Goal: Task Accomplishment & Management: Manage account settings

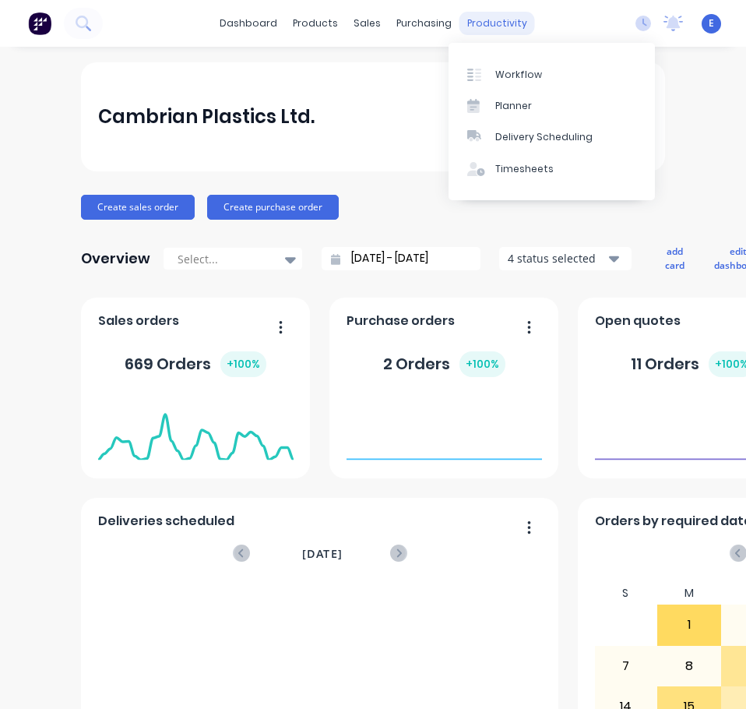
click at [467, 23] on div "productivity" at bounding box center [498, 23] width 76 height 23
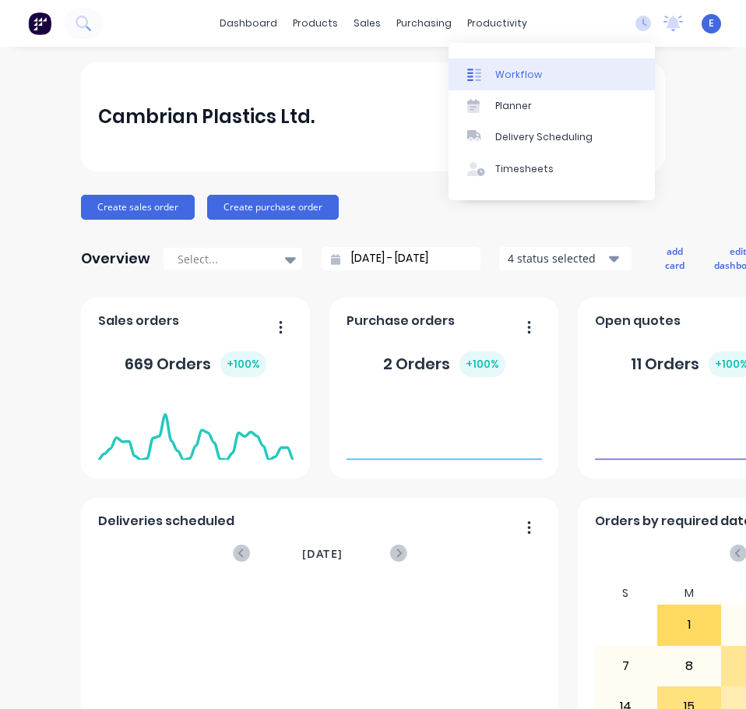
click at [501, 70] on div "Workflow" at bounding box center [519, 75] width 47 height 14
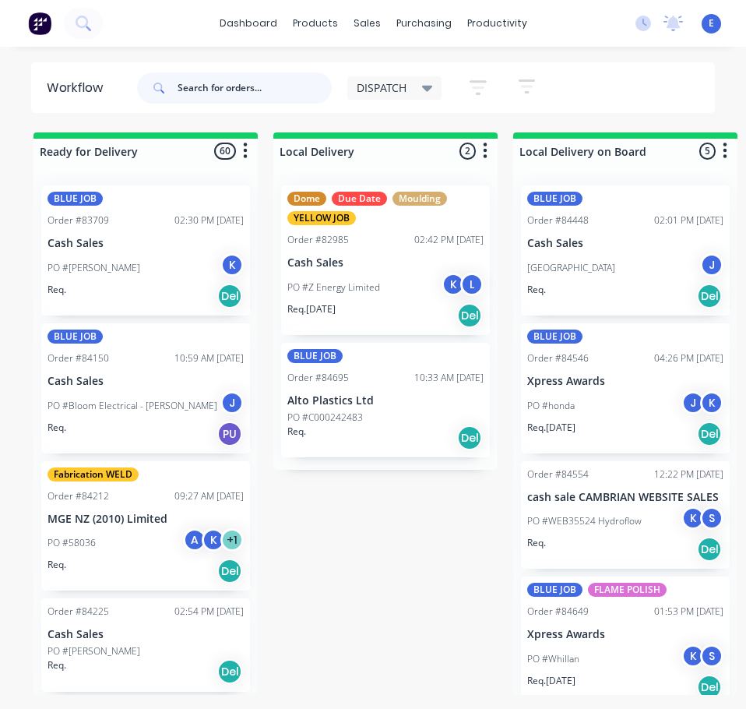
click at [212, 90] on input "text" at bounding box center [255, 87] width 154 height 31
click at [217, 78] on input "text" at bounding box center [255, 87] width 154 height 31
click at [222, 90] on input "text" at bounding box center [255, 87] width 154 height 31
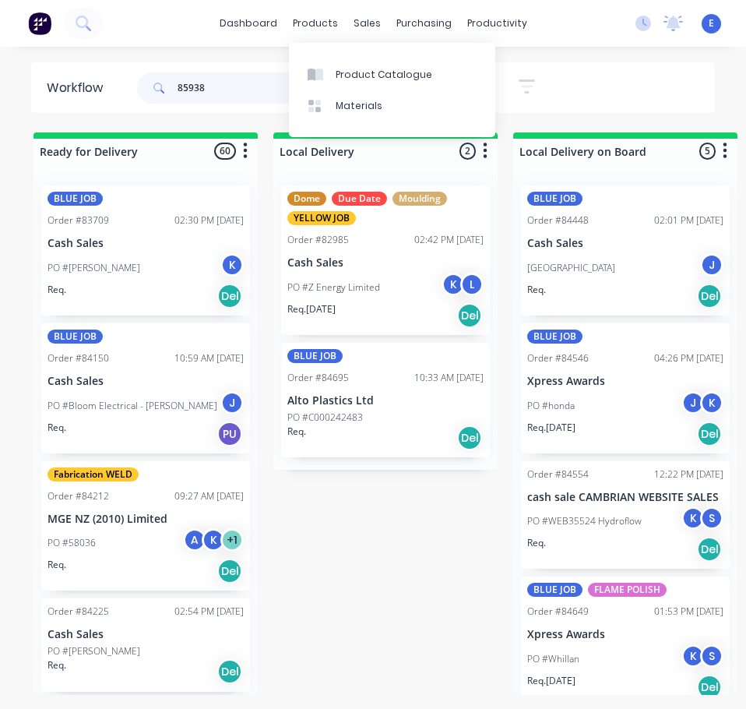
type input "85938"
click at [610, 72] on div "85938 DISPATCH Save new view None edit DISPATCH (Default) edit CUT SHOP edit FA…" at bounding box center [425, 88] width 582 height 47
click at [235, 94] on input "85938" at bounding box center [255, 87] width 154 height 31
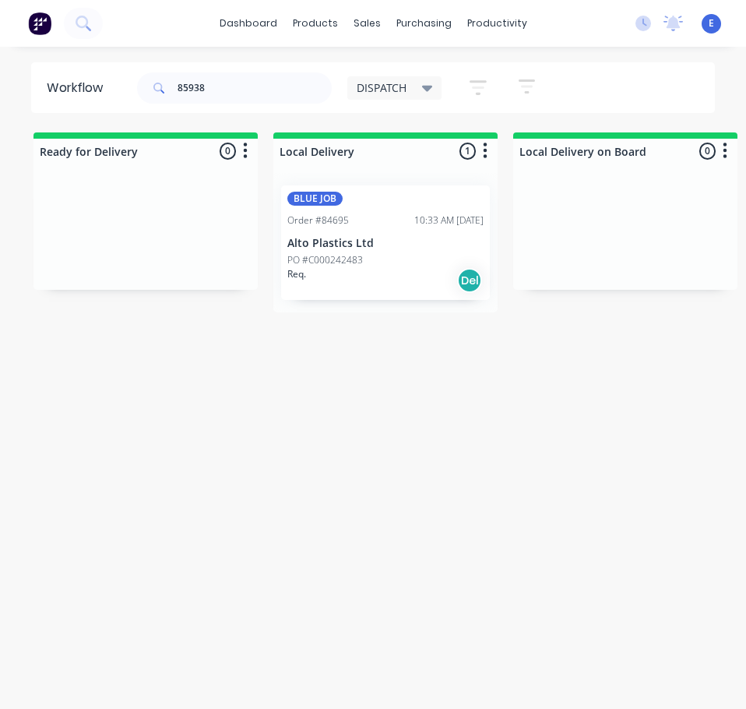
click at [377, 294] on div "BLUE JOB Order #84695 10:33 AM 18/09/25 Alto Plastics Ltd PO #C000242483 Req. D…" at bounding box center [385, 242] width 209 height 115
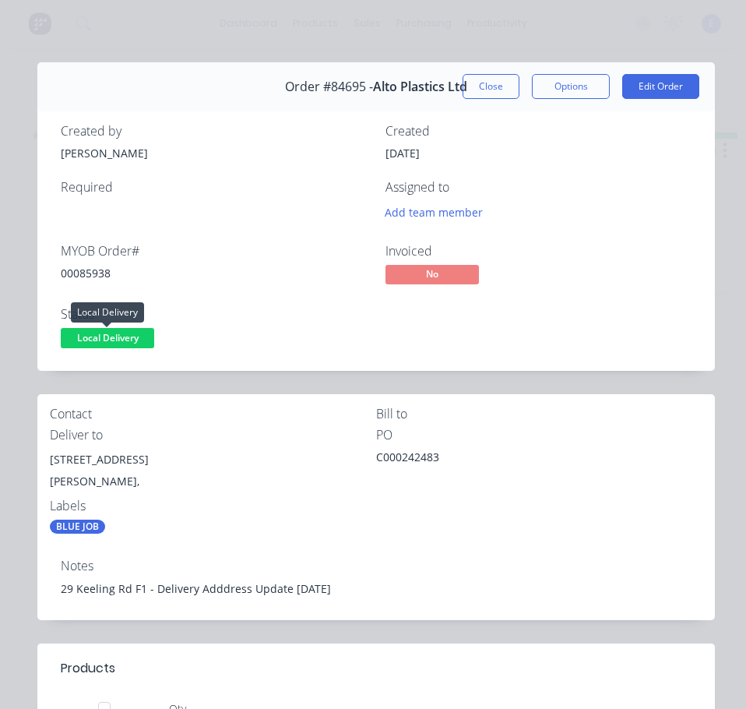
drag, startPoint x: 126, startPoint y: 333, endPoint x: 130, endPoint y: 345, distance: 12.3
click at [126, 334] on span "Local Delivery" at bounding box center [108, 337] width 94 height 19
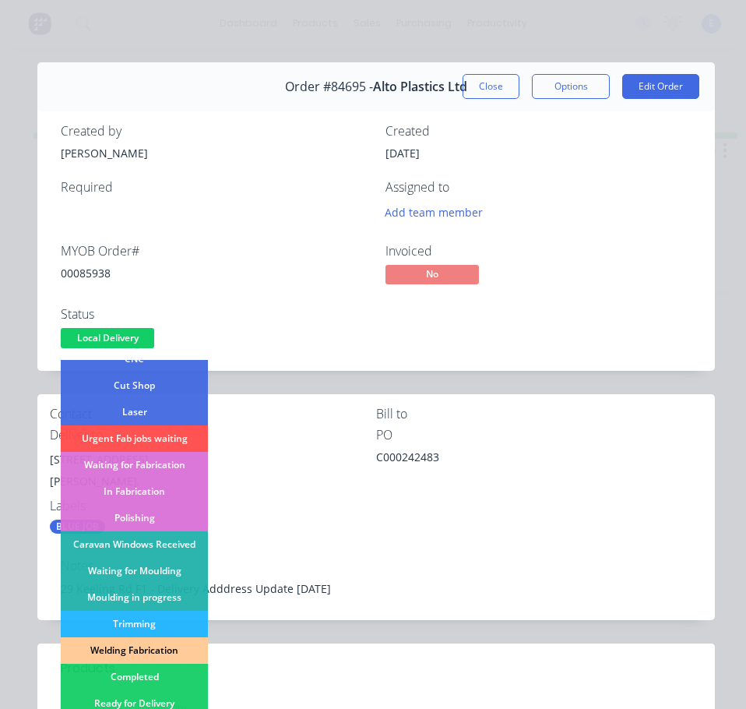
scroll to position [234, 0]
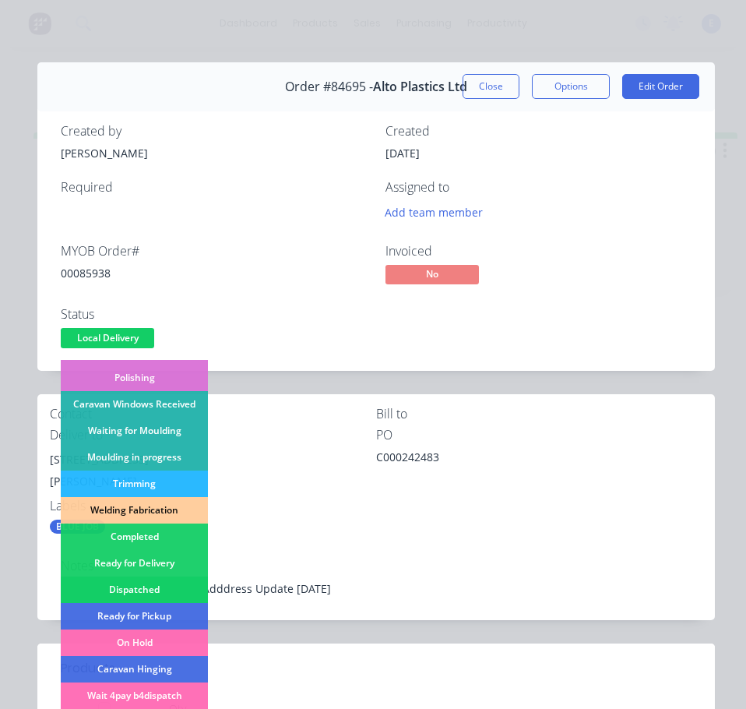
click at [162, 584] on div "Dispatched" at bounding box center [134, 590] width 147 height 26
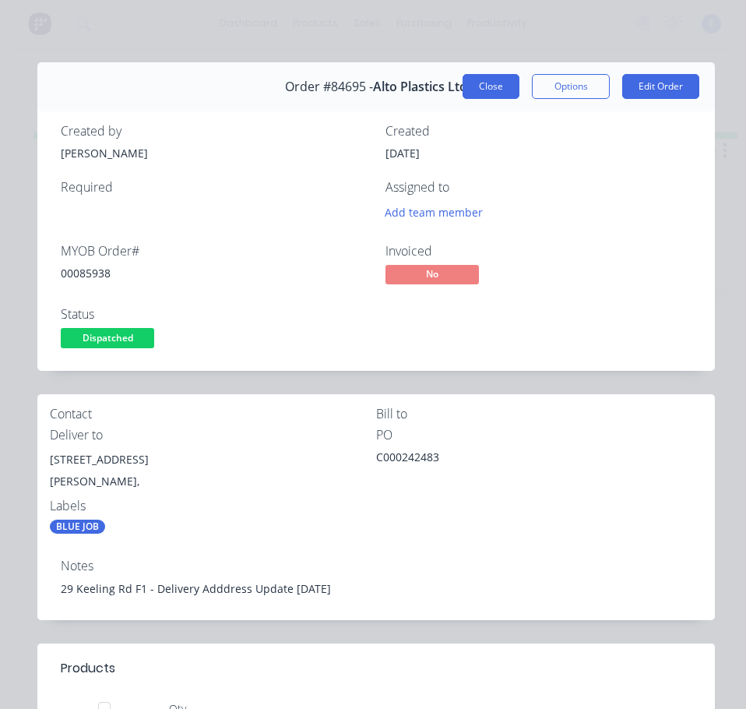
click at [485, 95] on button "Close" at bounding box center [491, 86] width 57 height 25
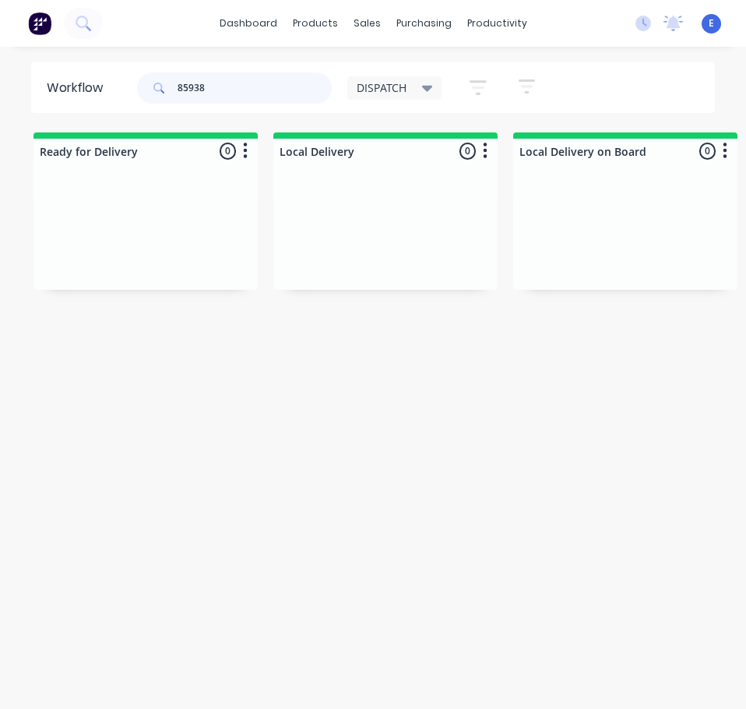
drag, startPoint x: 252, startPoint y: 101, endPoint x: 58, endPoint y: 88, distance: 194.4
click at [59, 90] on header "Workflow 85938 DISPATCH Save new view None edit DISPATCH (Default) edit CUT SHO…" at bounding box center [373, 87] width 685 height 51
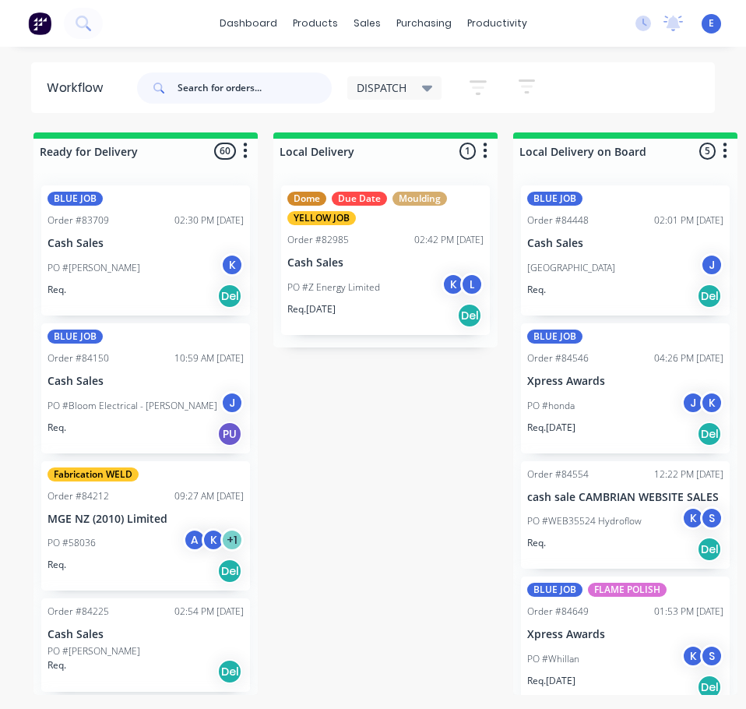
click at [195, 97] on input "text" at bounding box center [255, 87] width 154 height 31
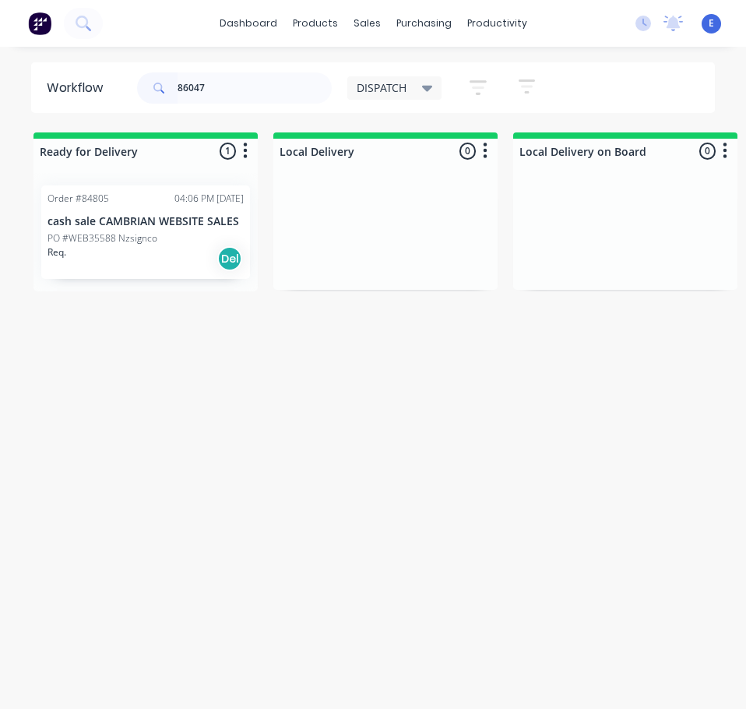
click at [176, 273] on div "Order #84805 04:06 PM 23/09/25 cash sale CAMBRIAN WEBSITE SALES PO #WEB35588 Nz…" at bounding box center [145, 232] width 209 height 94
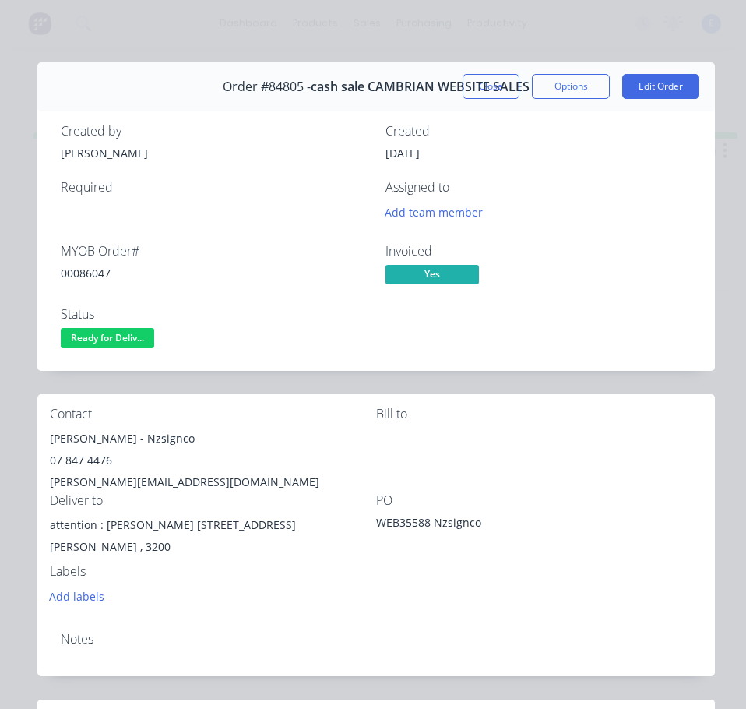
click at [92, 277] on div "00086047" at bounding box center [214, 273] width 306 height 16
click at [93, 277] on div "00086047" at bounding box center [214, 273] width 306 height 16
copy div "00086047"
drag, startPoint x: 121, startPoint y: 439, endPoint x: 45, endPoint y: 447, distance: 76.0
click at [45, 447] on div "Contact Julia Ruediger - Nzsignco 07 847 4476 julia@nzsignco.co.nz Bill to Deli…" at bounding box center [376, 506] width 678 height 225
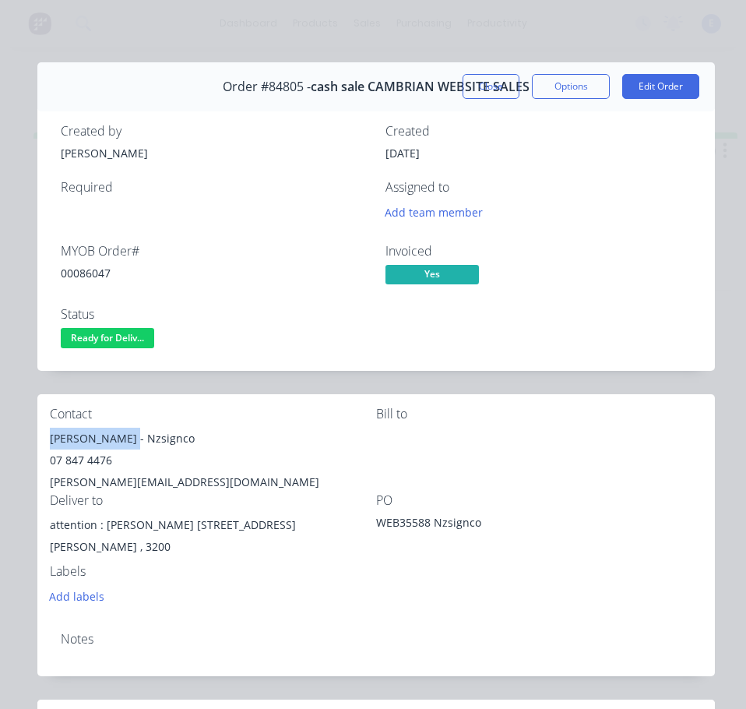
copy div "Julia Ruediger"
click at [143, 439] on div "Julia Ruediger - Nzsignco" at bounding box center [213, 439] width 326 height 22
copy div "Nzsignco"
click at [90, 455] on div "07 847 4476" at bounding box center [213, 461] width 326 height 22
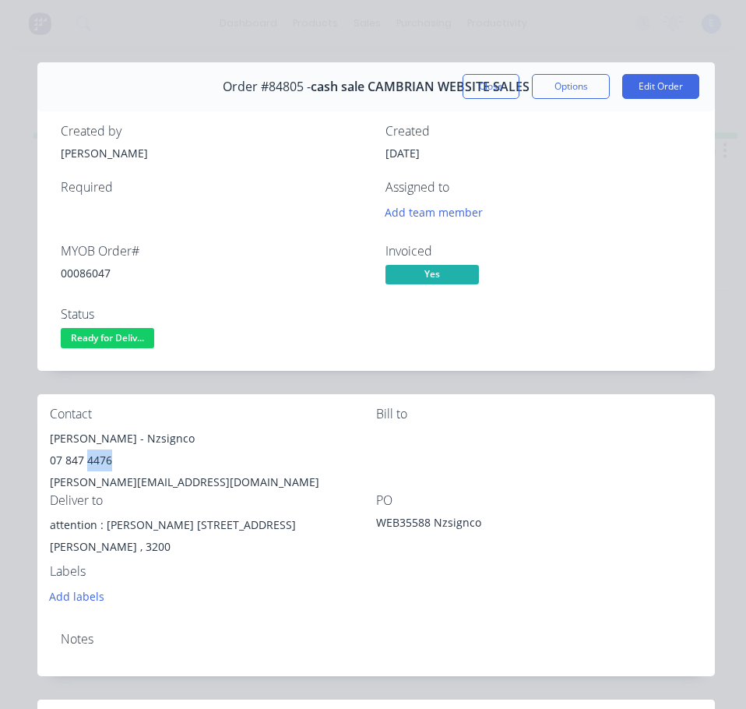
click at [91, 455] on div "07 847 4476" at bounding box center [213, 461] width 326 height 22
click at [92, 455] on div "07 847 4476" at bounding box center [213, 461] width 326 height 22
copy div "07 847 4476"
click at [108, 476] on div "julia@nzsignco.co.nz" at bounding box center [213, 482] width 326 height 22
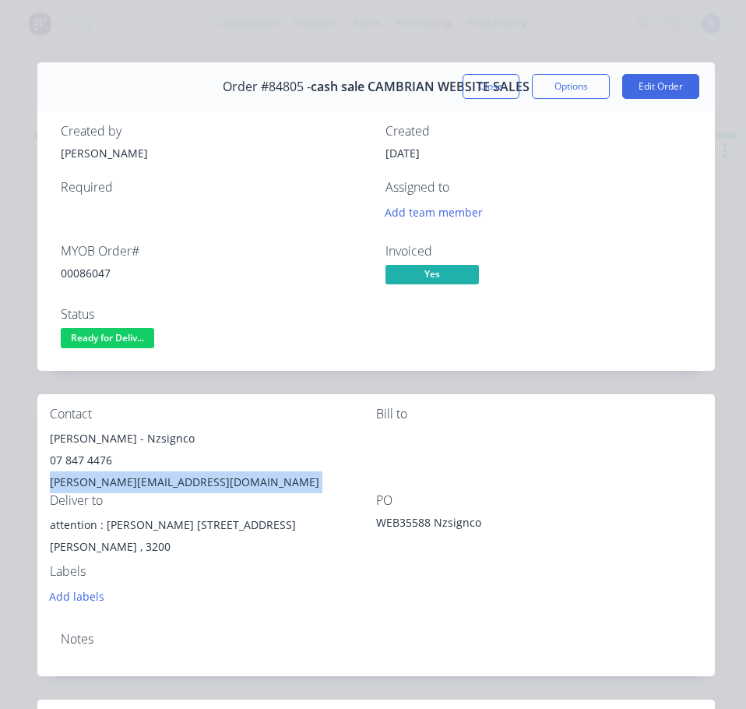
click at [108, 476] on div "julia@nzsignco.co.nz" at bounding box center [213, 482] width 326 height 22
copy div "julia@nzsignco.co.nz"
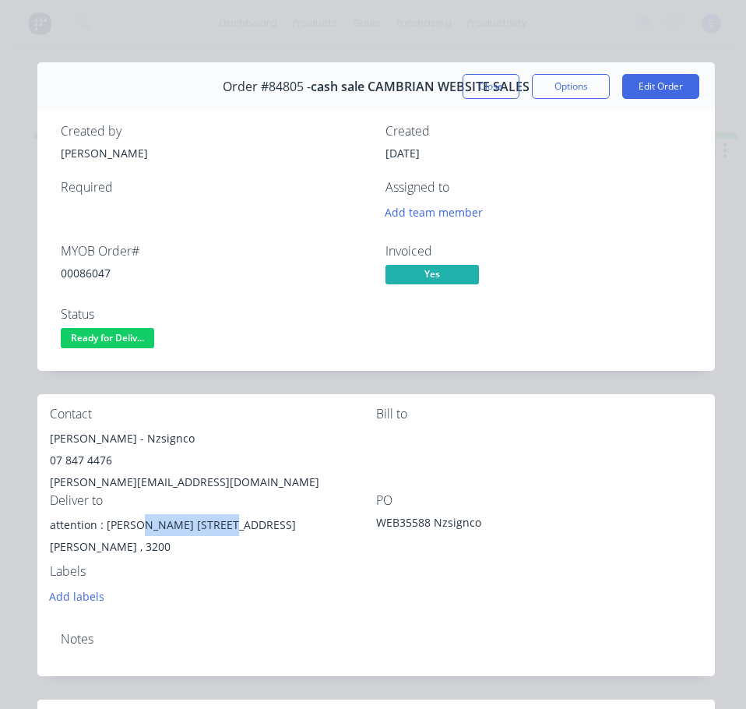
drag, startPoint x: 139, startPoint y: 524, endPoint x: 219, endPoint y: 523, distance: 80.3
click at [219, 523] on div "attention : Andre 19 Sheffield st" at bounding box center [213, 525] width 326 height 22
copy div "19 Sheffield st"
click at [119, 523] on div "attention : Andre 19 Sheffield st" at bounding box center [213, 525] width 326 height 22
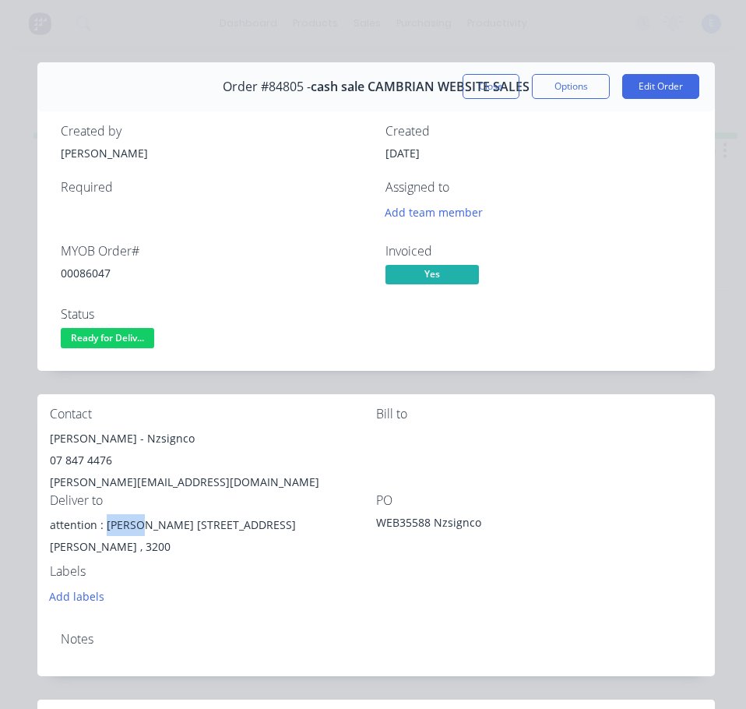
copy div "Andre"
drag, startPoint x: 205, startPoint y: 600, endPoint x: 216, endPoint y: 600, distance: 10.9
click at [206, 600] on div "Add labels" at bounding box center [213, 595] width 326 height 21
click at [321, 611] on div "Contact Julia Ruediger - Nzsignco 07 847 4476 julia@nzsignco.co.nz Bill to Deli…" at bounding box center [376, 506] width 678 height 225
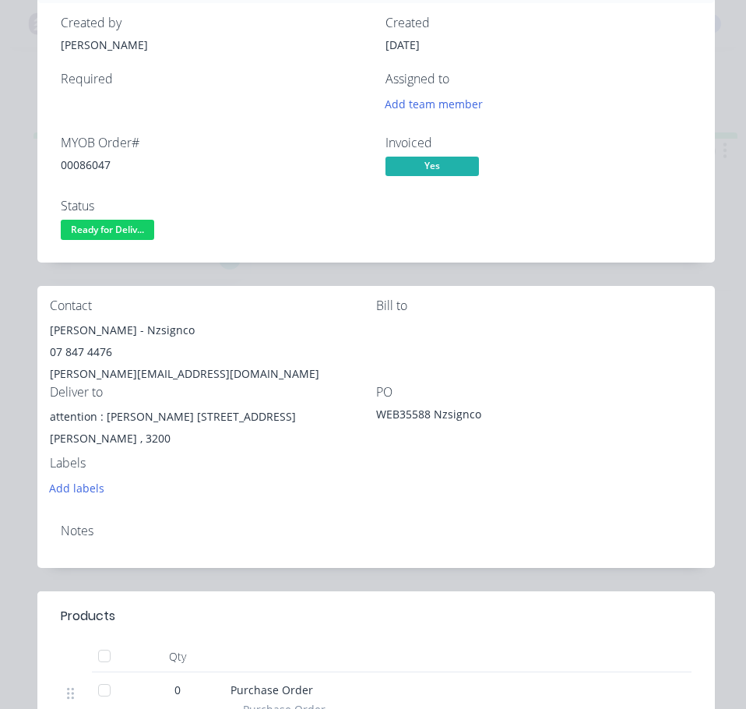
scroll to position [0, 0]
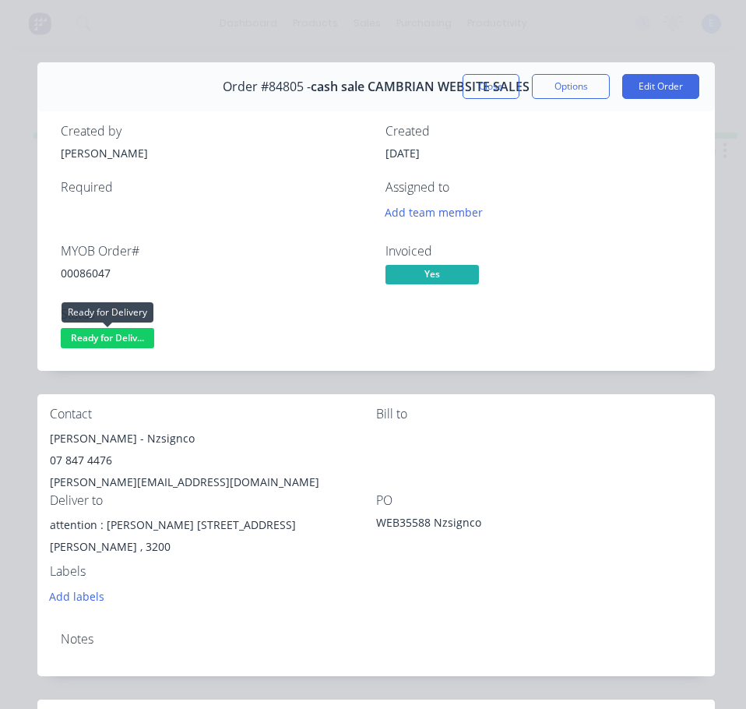
drag, startPoint x: 115, startPoint y: 341, endPoint x: 117, endPoint y: 351, distance: 9.5
click at [117, 351] on button "Ready for Deliv..." at bounding box center [108, 339] width 94 height 23
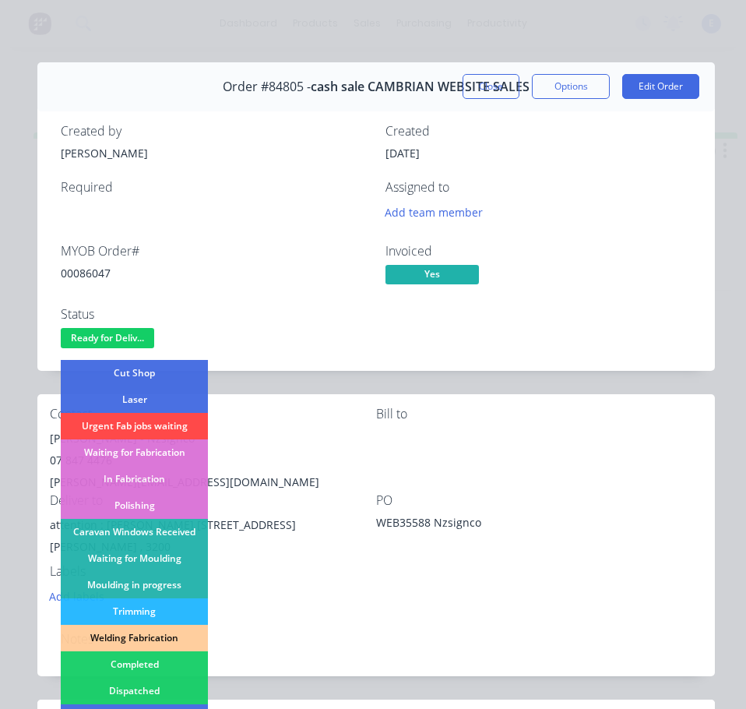
scroll to position [234, 0]
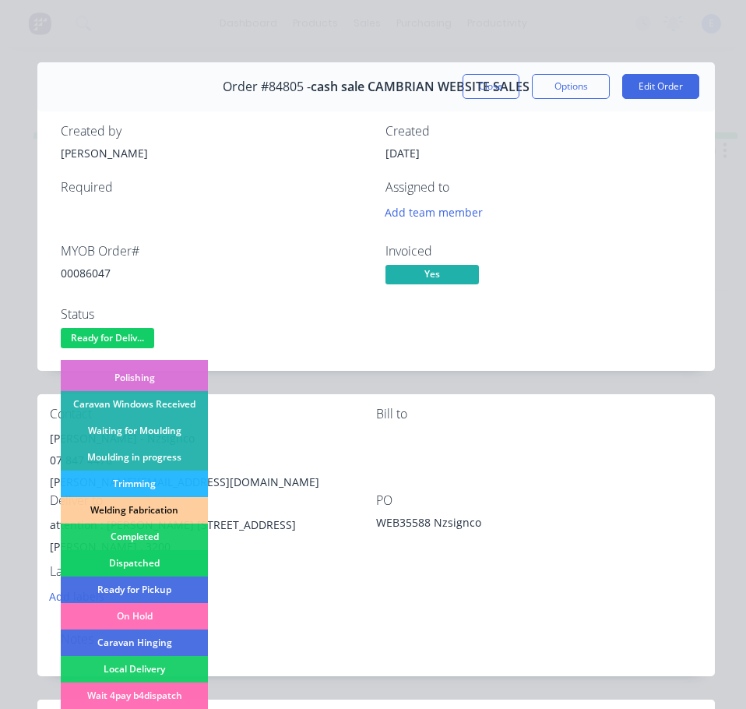
click at [167, 561] on div "Dispatched" at bounding box center [134, 563] width 147 height 26
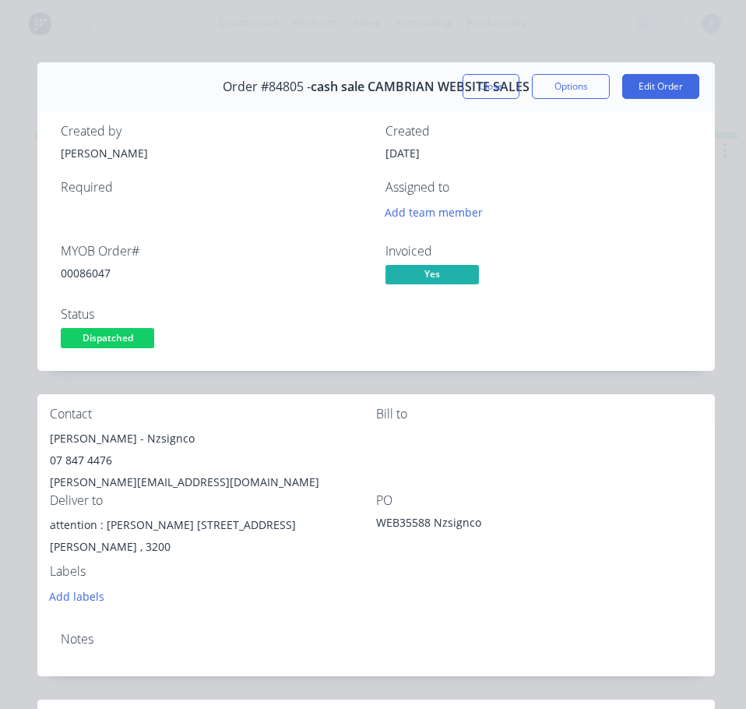
click at [475, 83] on button "Close" at bounding box center [491, 86] width 57 height 25
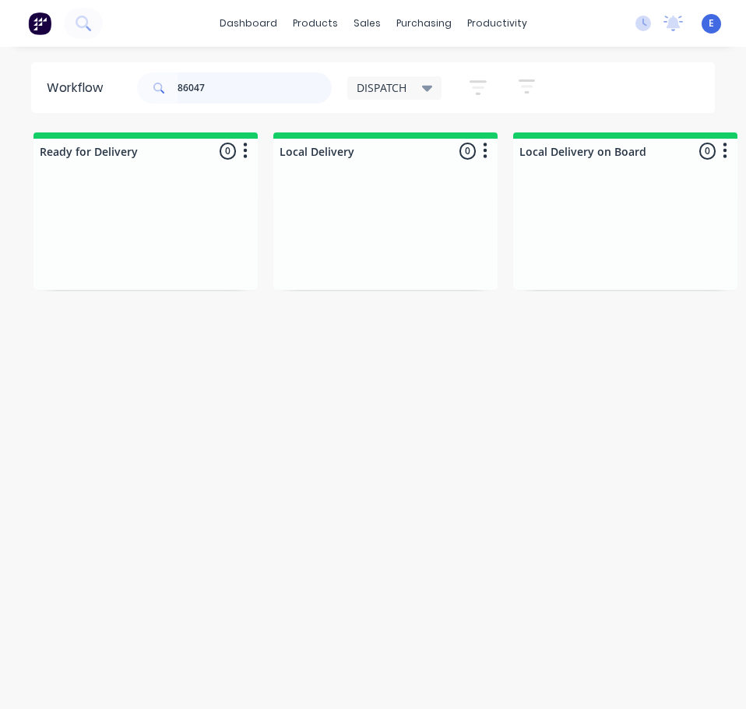
click at [273, 90] on input "86047" at bounding box center [255, 87] width 154 height 31
click at [191, 263] on div "Req. Del" at bounding box center [146, 258] width 196 height 26
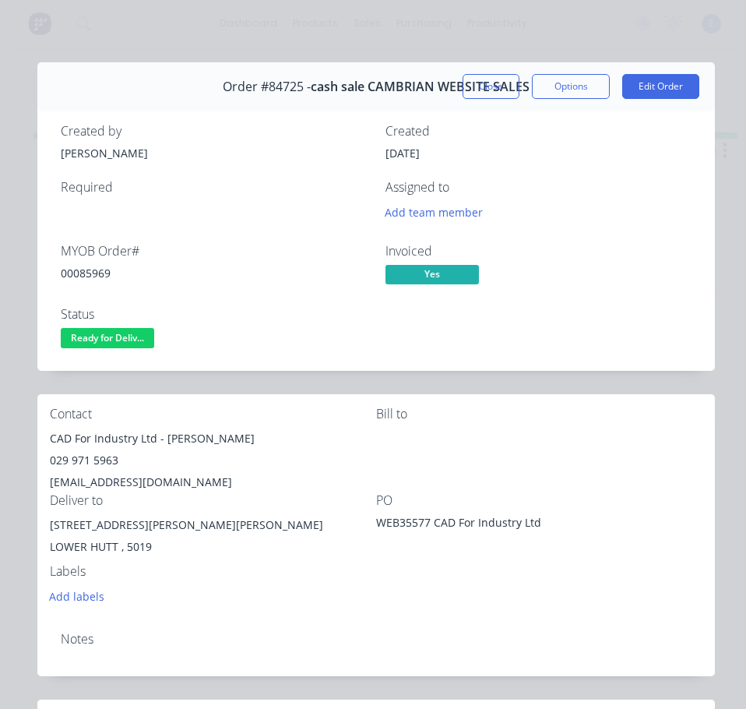
click at [73, 274] on div "00085969" at bounding box center [214, 273] width 306 height 16
copy div "00085969"
drag, startPoint x: 155, startPoint y: 439, endPoint x: 42, endPoint y: 433, distance: 113.1
click at [41, 433] on div "Contact CAD For Industry Ltd - Paul Cooley 029 971 5963 cad4iltd@gmail.com Bill…" at bounding box center [376, 506] width 678 height 225
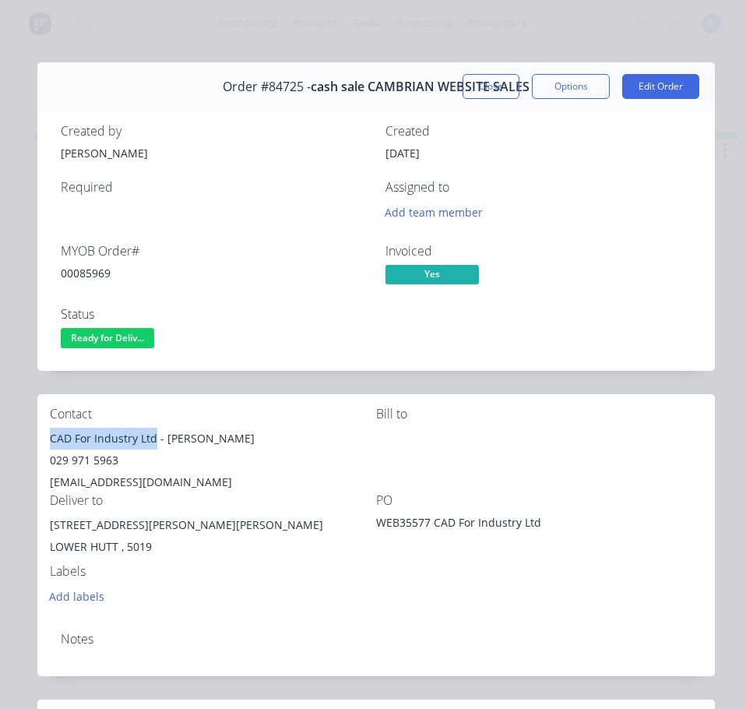
copy div "CAD For Industry Ltd"
drag, startPoint x: 168, startPoint y: 443, endPoint x: 245, endPoint y: 440, distance: 78.0
click at [245, 440] on div "CAD For Industry Ltd - Paul Cooley" at bounding box center [213, 439] width 326 height 22
drag, startPoint x: 203, startPoint y: 430, endPoint x: 211, endPoint y: 435, distance: 9.1
copy div "Paul Cooley"
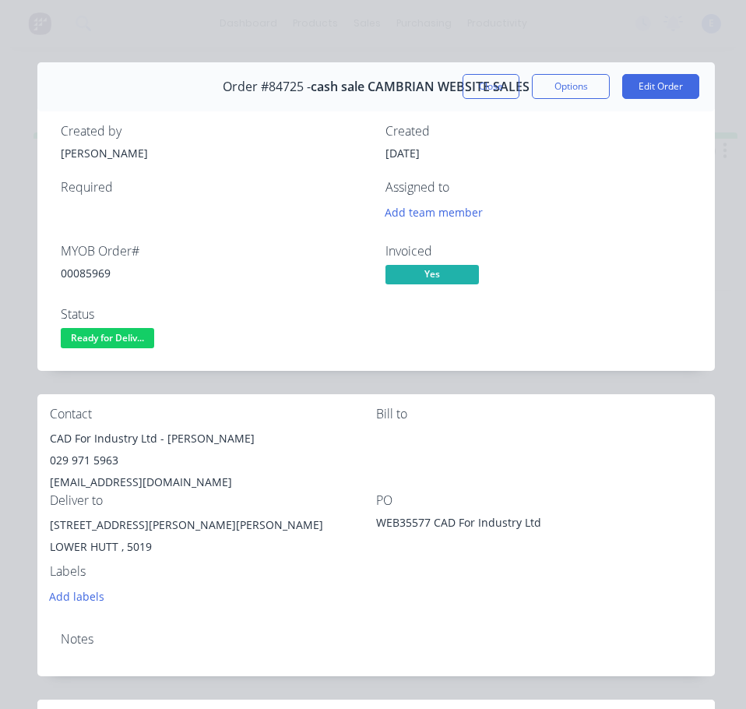
click at [107, 457] on div "029 971 5963" at bounding box center [213, 461] width 326 height 22
click at [125, 478] on div "cad4iltd@gmail.com" at bounding box center [213, 482] width 326 height 22
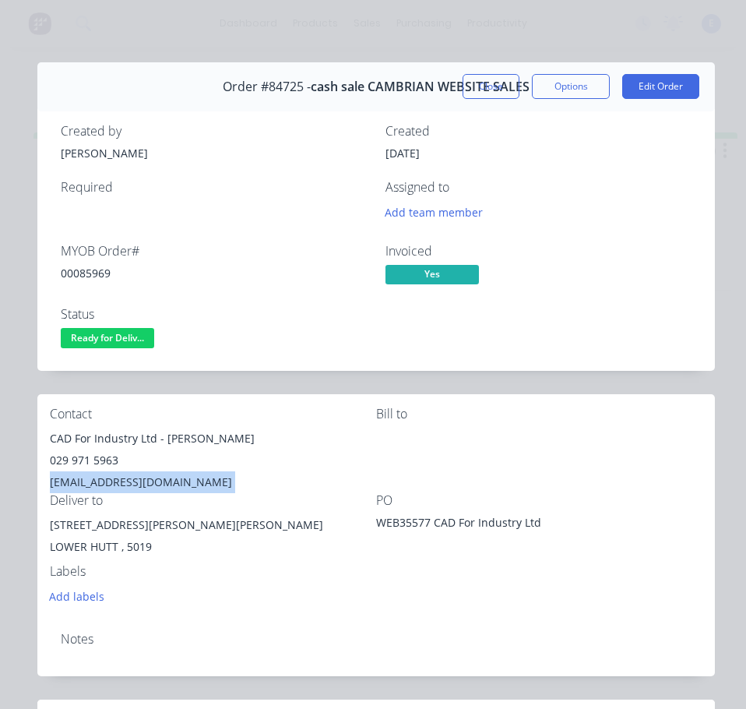
click at [125, 478] on div "cad4iltd@gmail.com" at bounding box center [213, 482] width 326 height 22
drag, startPoint x: 125, startPoint y: 478, endPoint x: 106, endPoint y: 481, distance: 18.8
click at [106, 481] on div "cad4iltd@gmail.com" at bounding box center [213, 482] width 326 height 22
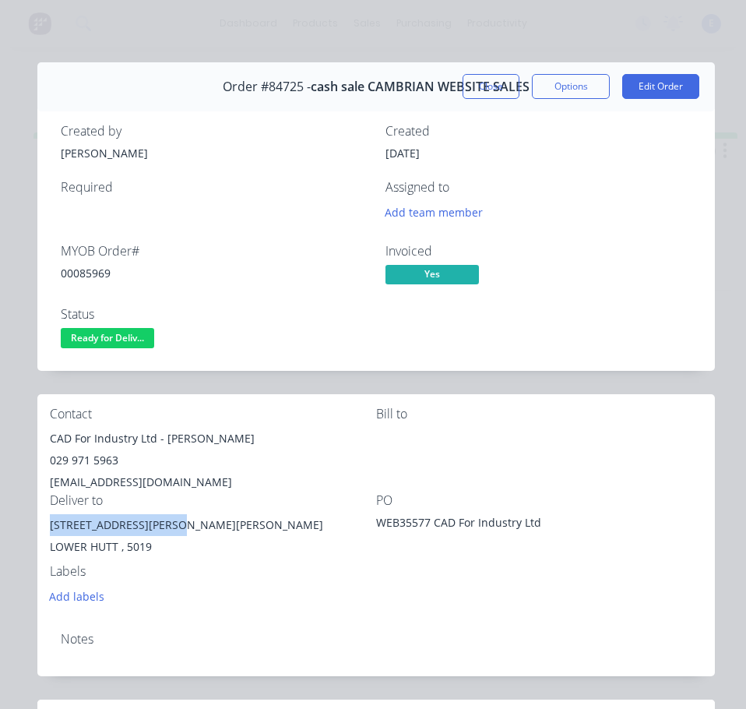
drag, startPoint x: 166, startPoint y: 526, endPoint x: 48, endPoint y: 531, distance: 117.8
click at [48, 531] on div "Contact CAD For Industry Ltd - Paul Cooley 029 971 5963 cad4iltd@gmail.com Bill…" at bounding box center [376, 506] width 678 height 225
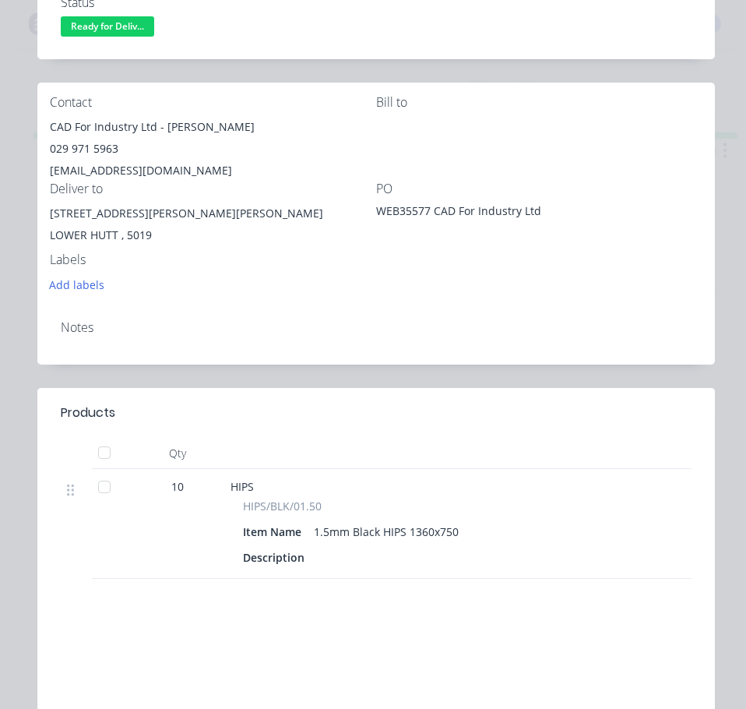
click at [533, 316] on div "Notes" at bounding box center [376, 336] width 678 height 57
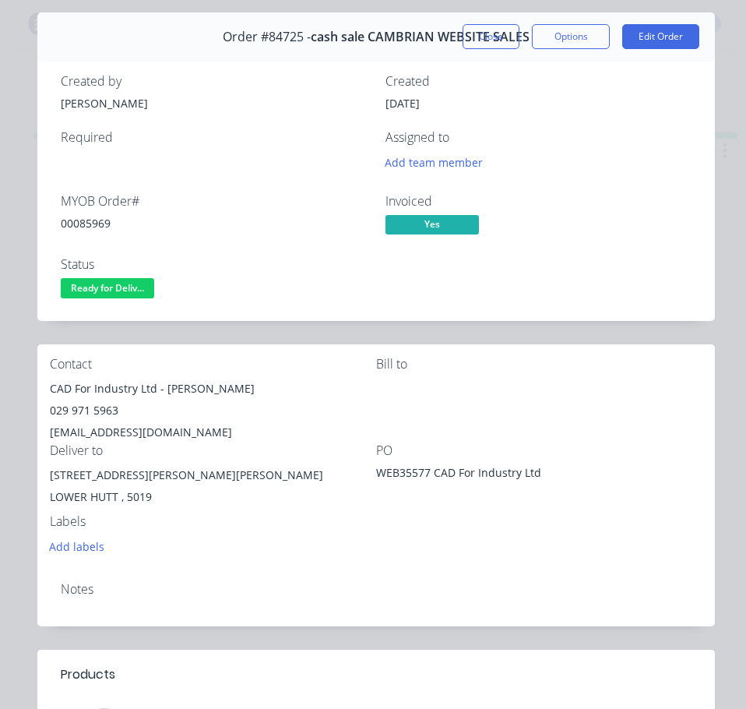
scroll to position [0, 0]
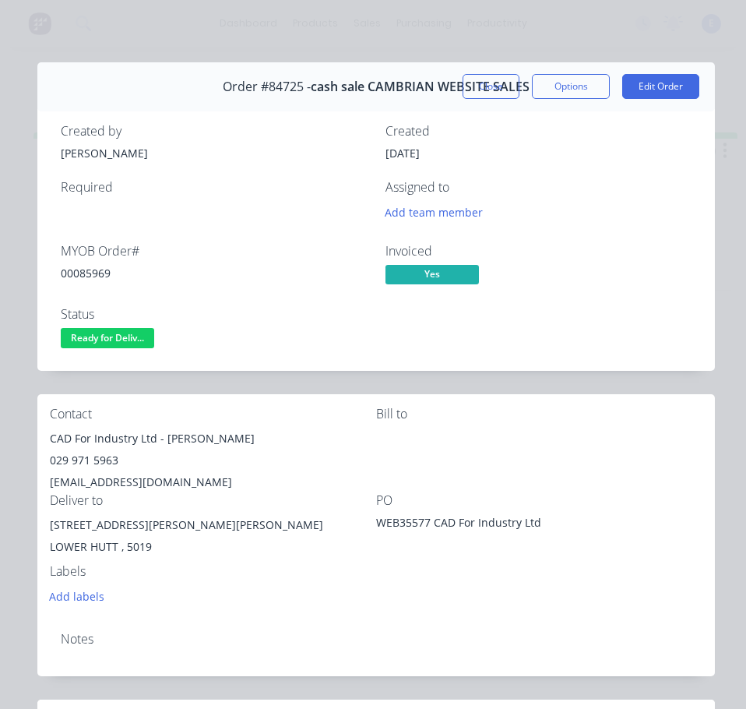
click at [118, 350] on button "Ready for Deliv..." at bounding box center [108, 339] width 94 height 23
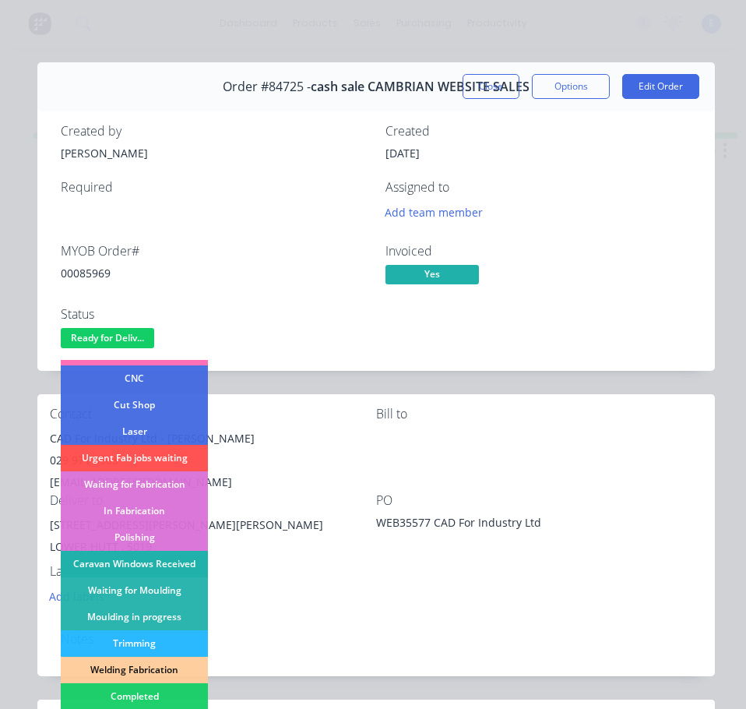
scroll to position [156, 0]
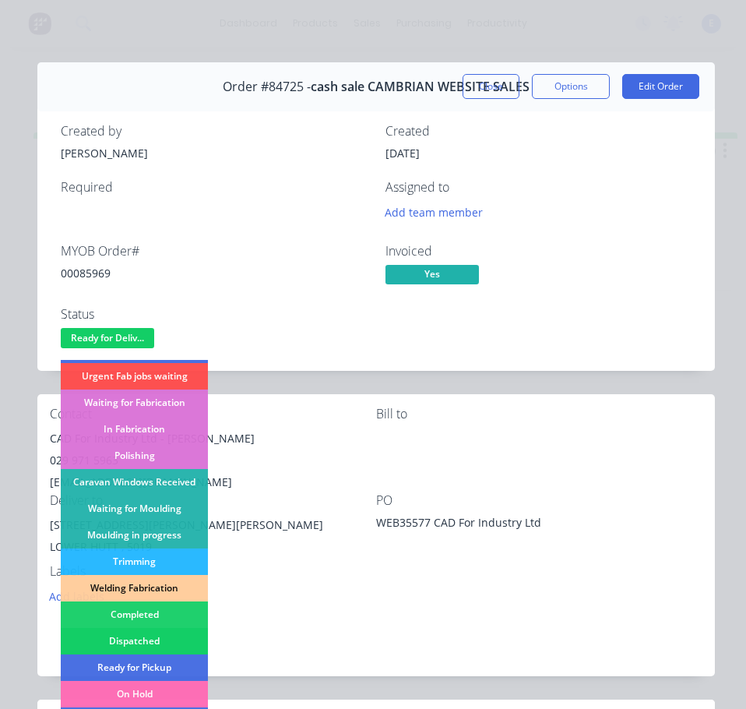
click at [143, 641] on div "Dispatched" at bounding box center [134, 641] width 147 height 26
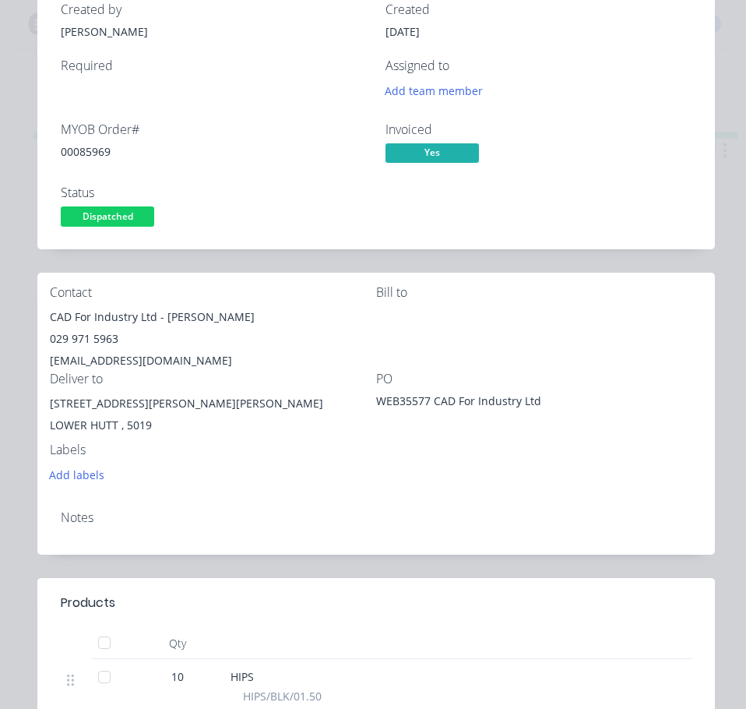
scroll to position [0, 0]
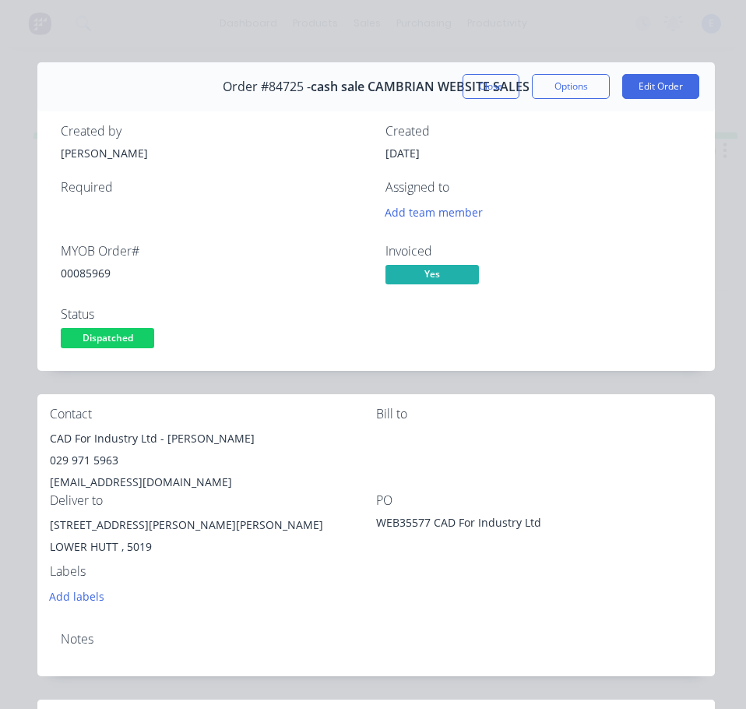
click at [483, 90] on button "Close" at bounding box center [491, 86] width 57 height 25
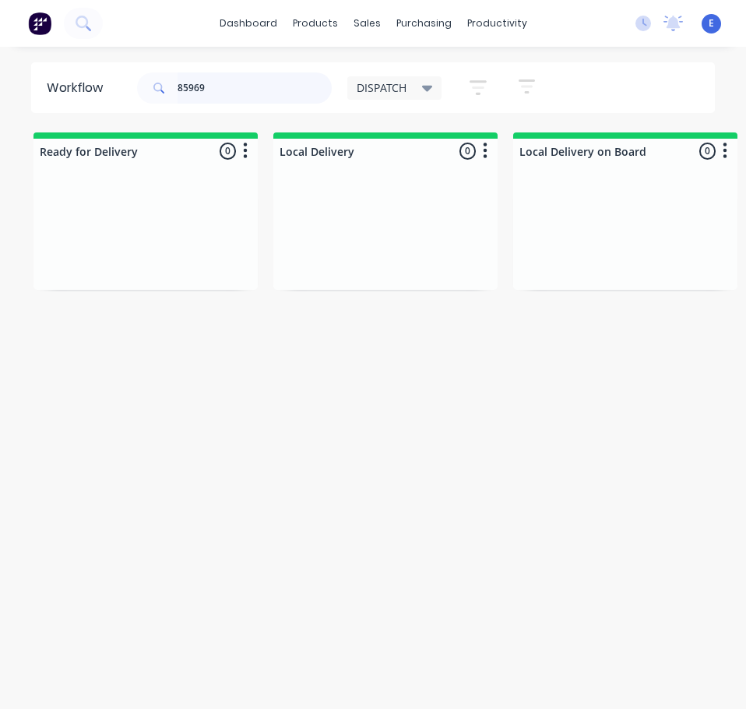
click at [217, 90] on input "85969" at bounding box center [255, 87] width 154 height 31
type input "86000"
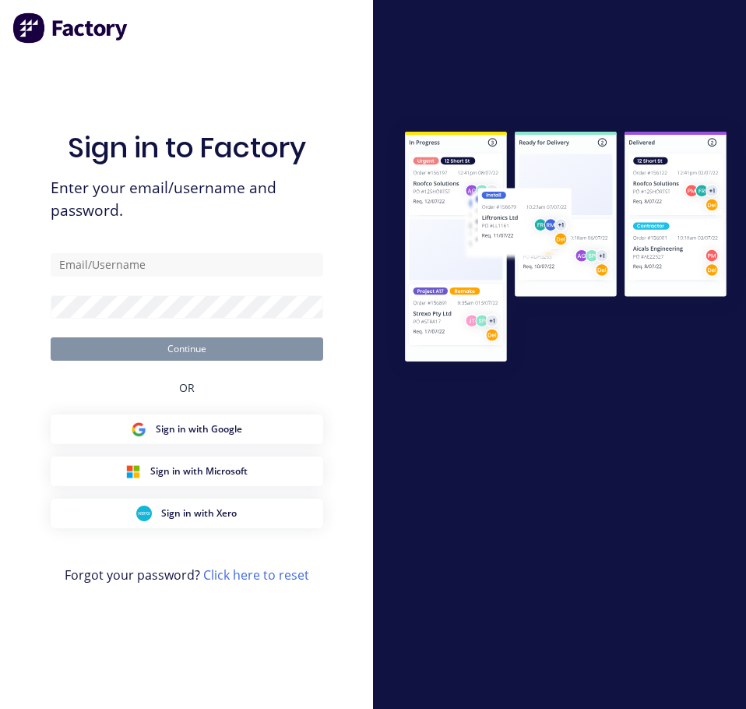
click at [47, 293] on div "Sign in to Factory Enter your email/username and password. Continue OR Sign in …" at bounding box center [186, 354] width 373 height 709
drag, startPoint x: 101, startPoint y: 252, endPoint x: 105, endPoint y: 266, distance: 13.8
click at [103, 255] on input "text" at bounding box center [187, 264] width 273 height 23
click at [105, 264] on input "text" at bounding box center [187, 264] width 273 height 23
type input "dispatch@cambrianplastics.co.nz"
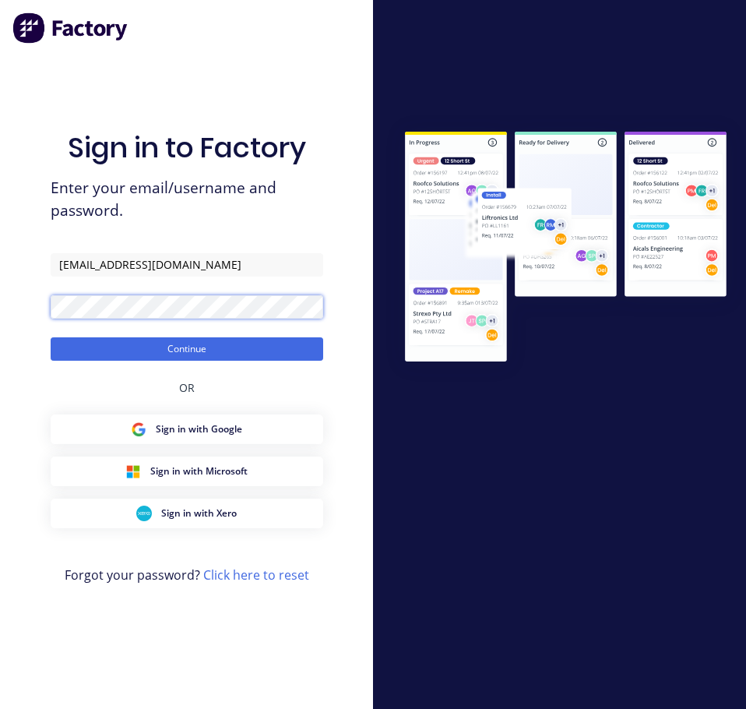
click at [51, 337] on button "Continue" at bounding box center [187, 348] width 273 height 23
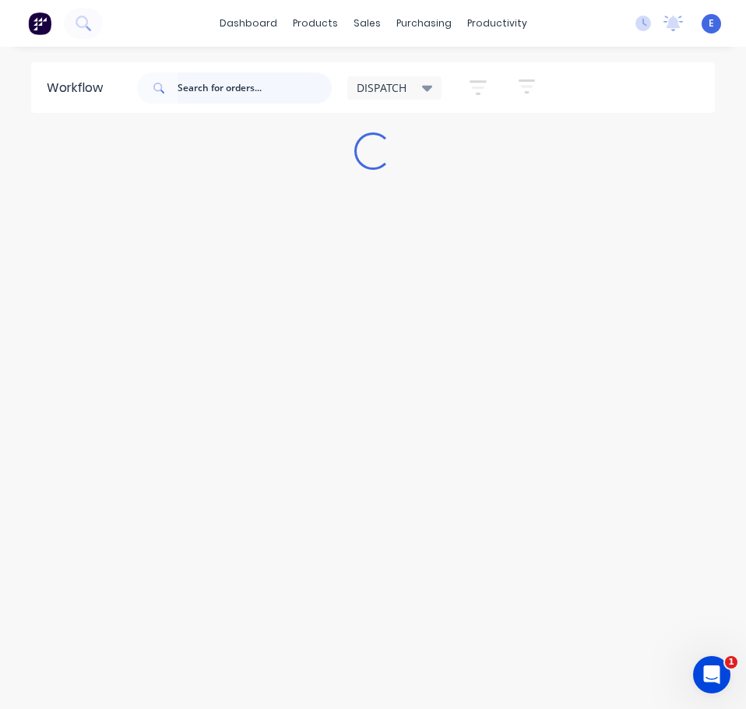
click at [184, 88] on input "text" at bounding box center [255, 87] width 154 height 31
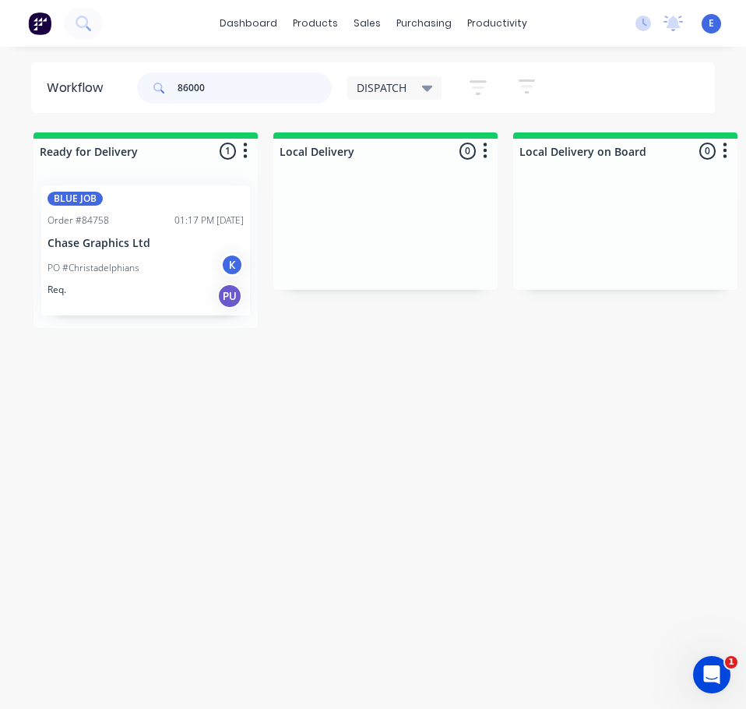
type input "86000"
click at [155, 290] on div "Req. PU" at bounding box center [146, 296] width 196 height 26
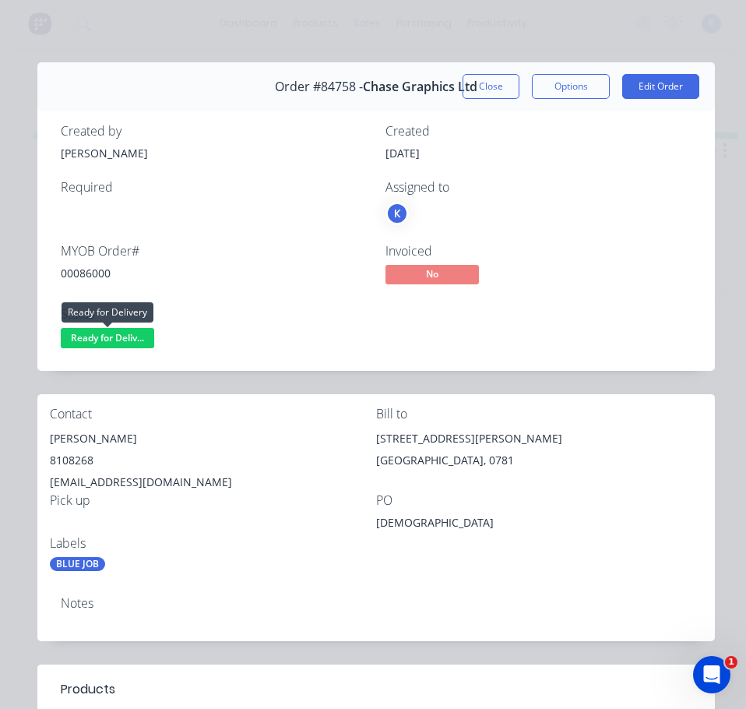
drag, startPoint x: 123, startPoint y: 343, endPoint x: 130, endPoint y: 359, distance: 17.8
click at [124, 343] on span "Ready for Deliv..." at bounding box center [108, 337] width 94 height 19
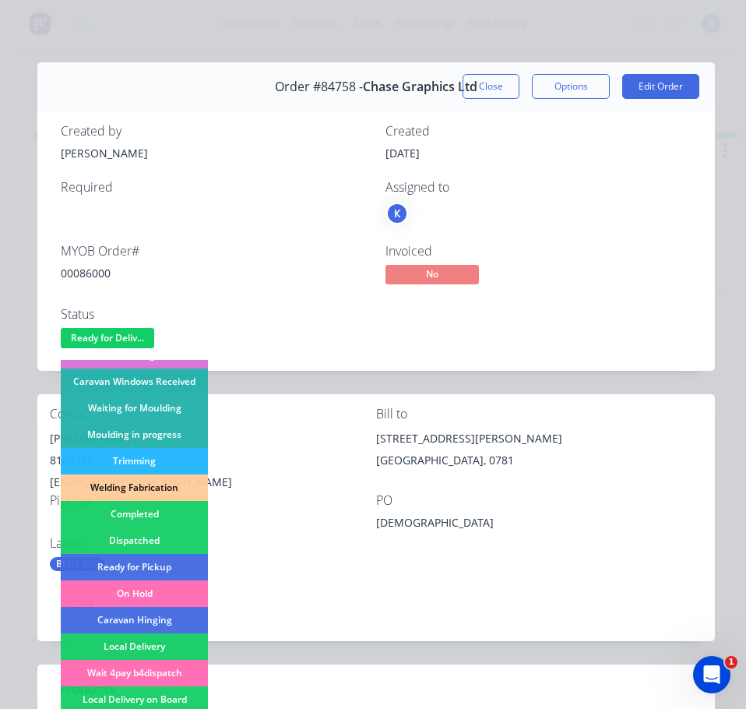
scroll to position [308, 0]
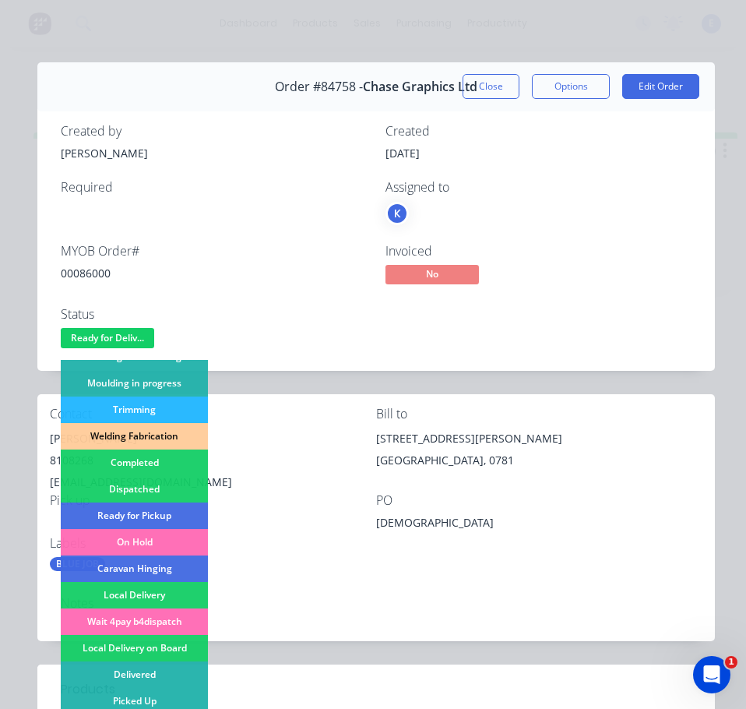
click at [168, 488] on div "Dispatched" at bounding box center [134, 489] width 147 height 26
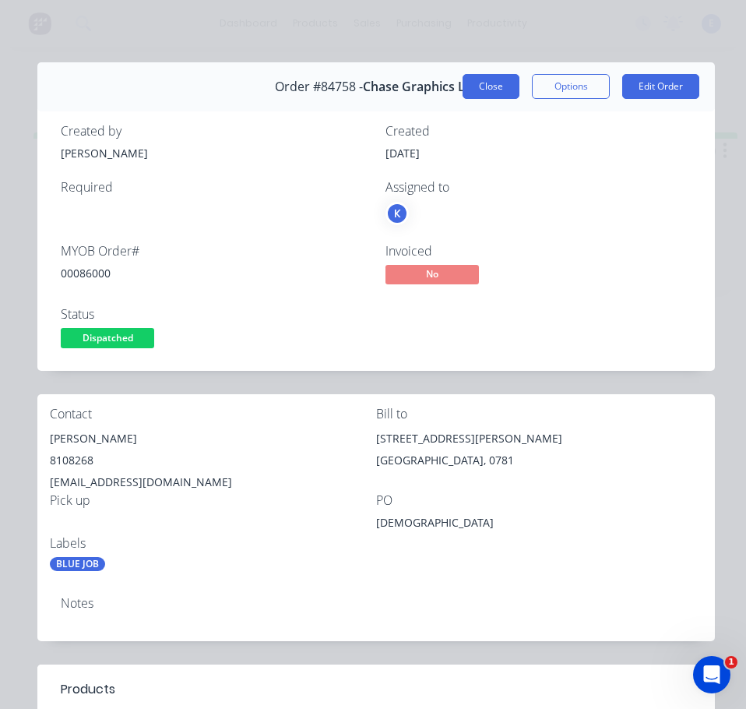
click at [463, 74] on button "Close" at bounding box center [491, 86] width 57 height 25
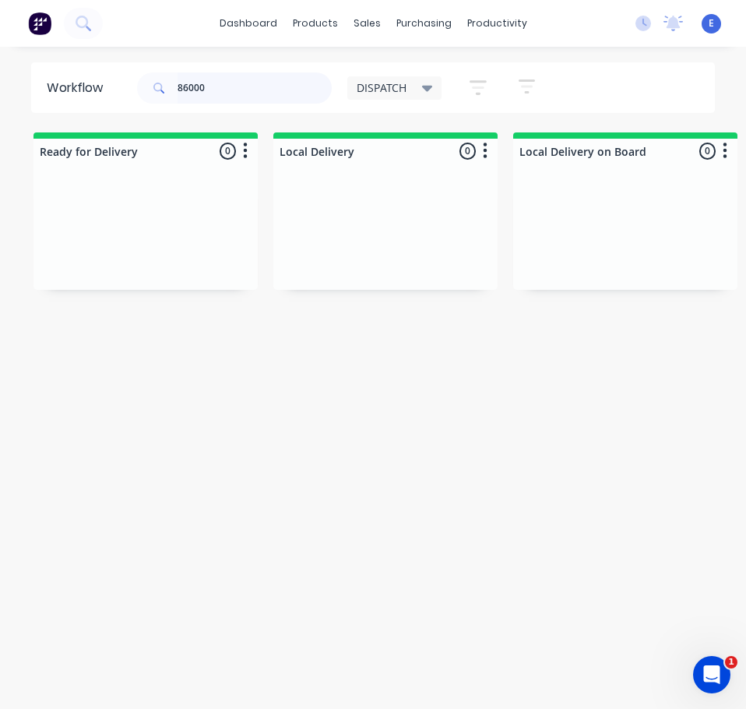
drag, startPoint x: 51, startPoint y: 92, endPoint x: 1, endPoint y: 66, distance: 56.8
click at [0, 63] on html "dashboard products sales purchasing productivity dashboard products Product Cat…" at bounding box center [373, 323] width 746 height 647
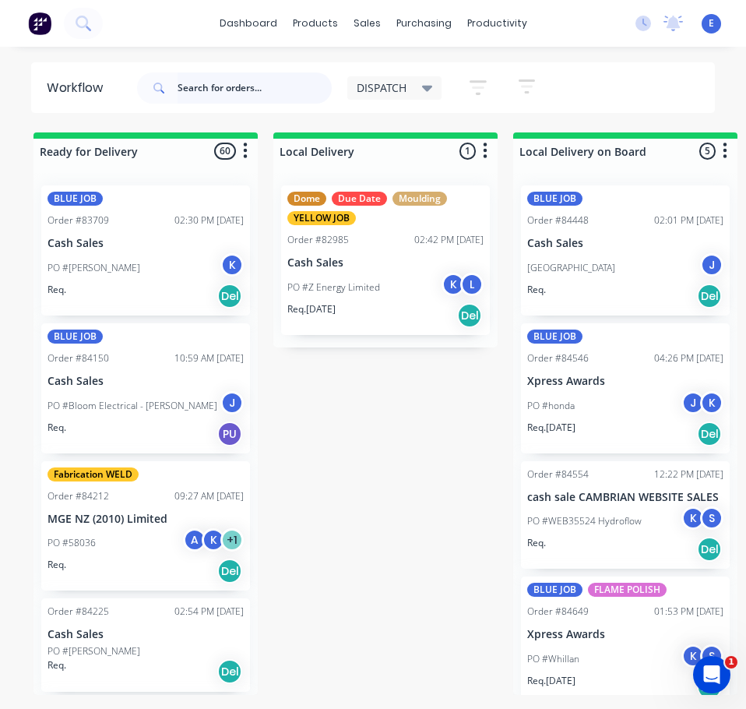
click at [252, 83] on input "text" at bounding box center [255, 87] width 154 height 31
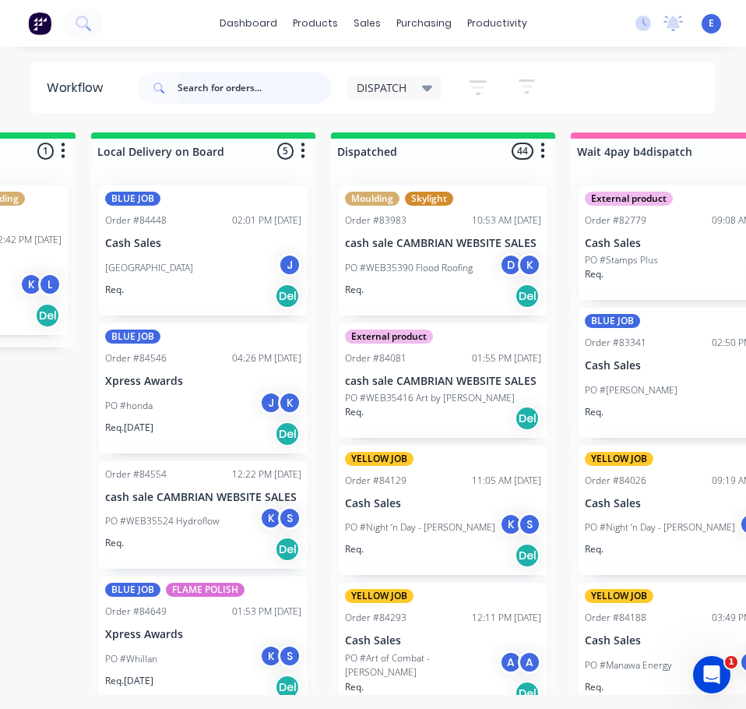
scroll to position [0, 435]
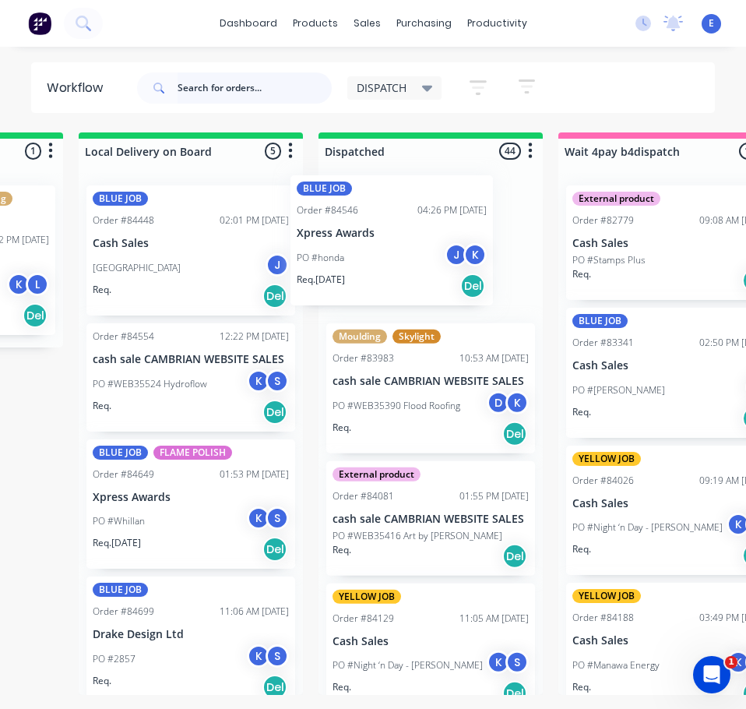
drag, startPoint x: 206, startPoint y: 427, endPoint x: 416, endPoint y: 275, distance: 258.9
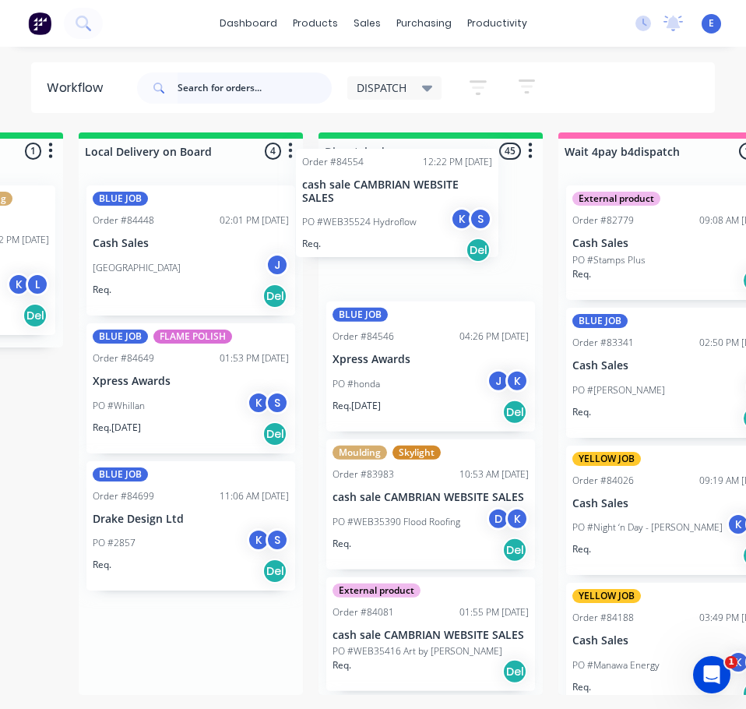
drag, startPoint x: 203, startPoint y: 427, endPoint x: 339, endPoint y: 314, distance: 176.5
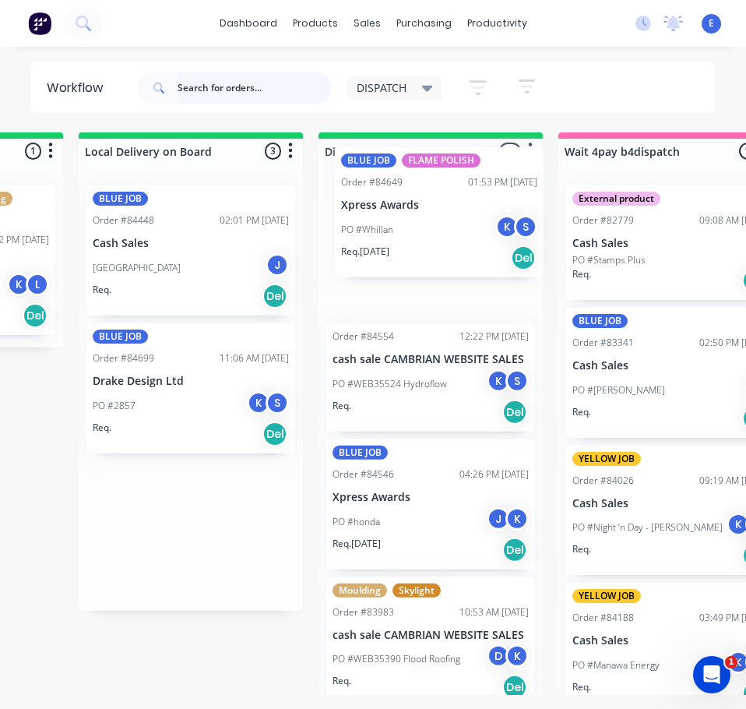
drag, startPoint x: 164, startPoint y: 429, endPoint x: 294, endPoint y: 368, distance: 142.9
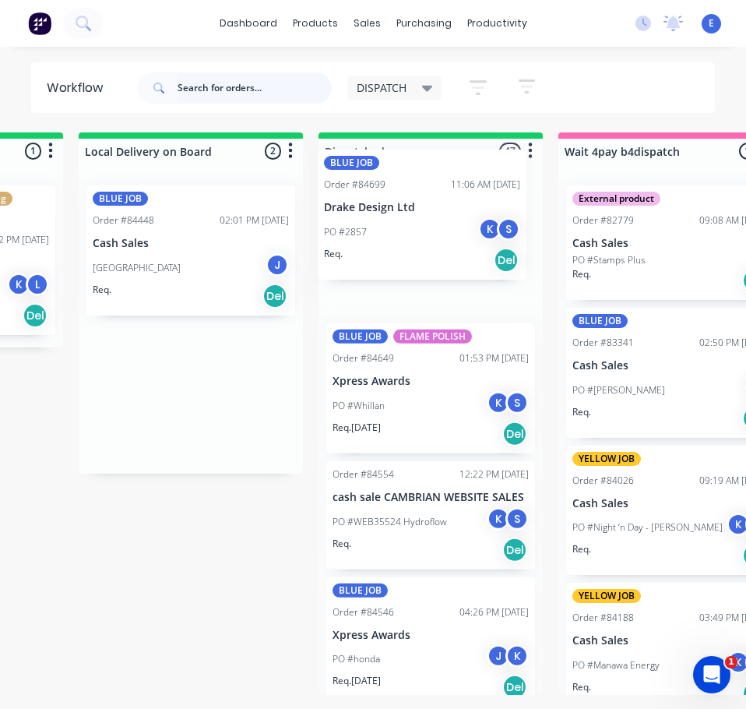
drag, startPoint x: 325, startPoint y: 360, endPoint x: 439, endPoint y: 254, distance: 156.0
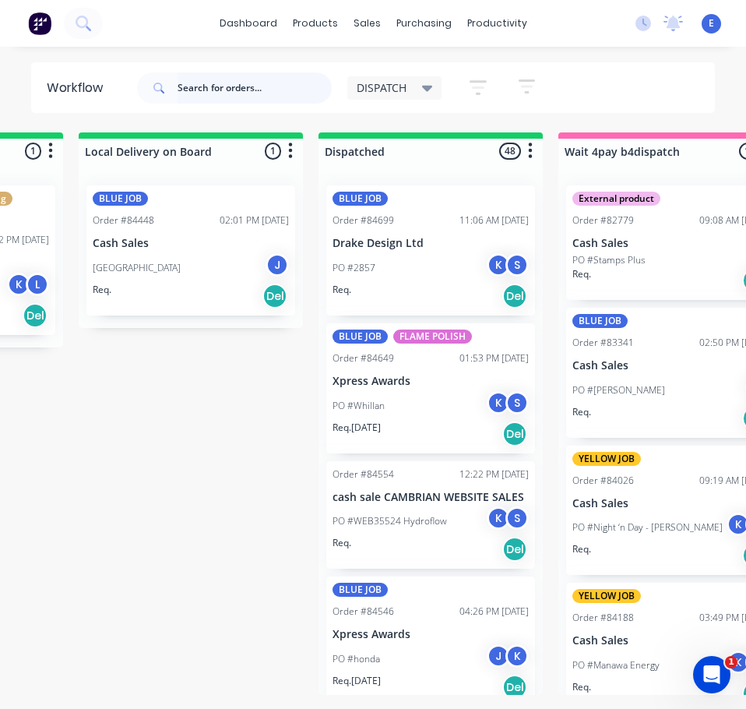
click at [262, 79] on input "text" at bounding box center [255, 87] width 154 height 31
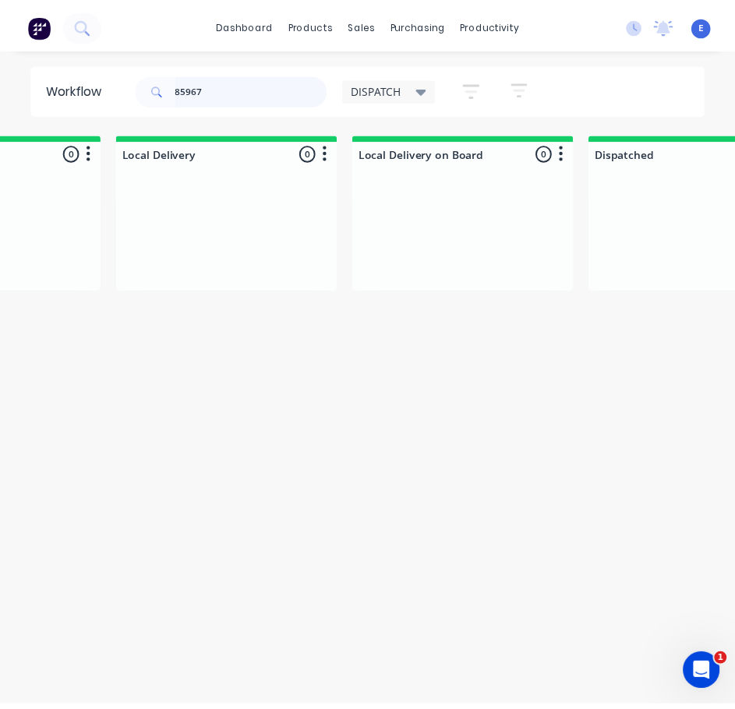
scroll to position [0, 0]
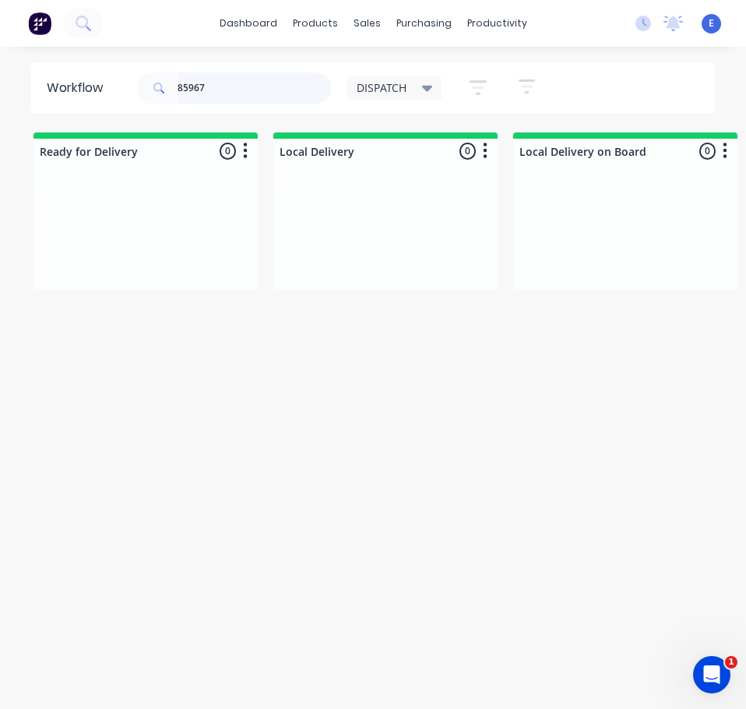
click at [228, 94] on input "85967" at bounding box center [255, 87] width 154 height 31
type input "85967"
click at [79, 21] on icon at bounding box center [83, 23] width 15 height 15
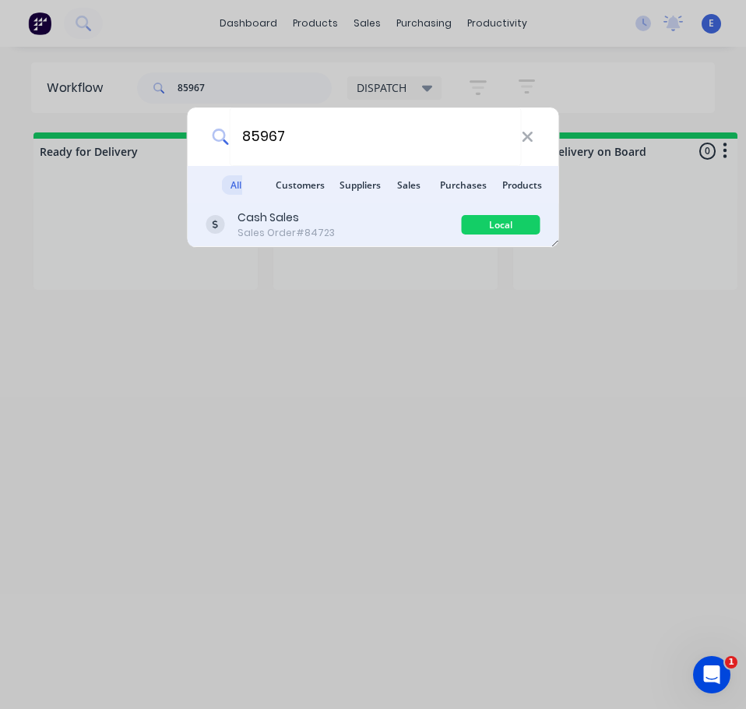
type input "85967"
click at [357, 221] on div "Cash Sales Sales Order #84723" at bounding box center [334, 225] width 256 height 30
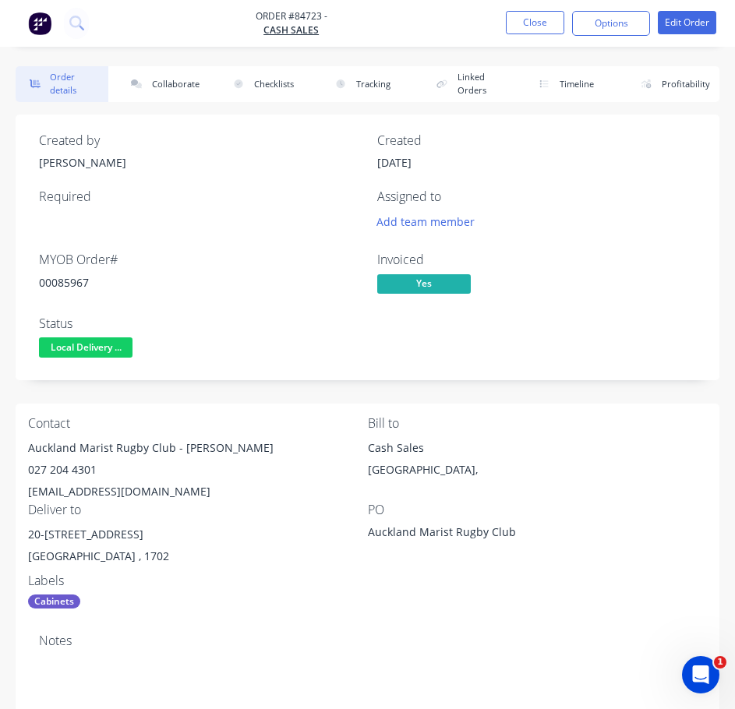
click at [94, 341] on span "Local Delivery ..." at bounding box center [86, 346] width 94 height 19
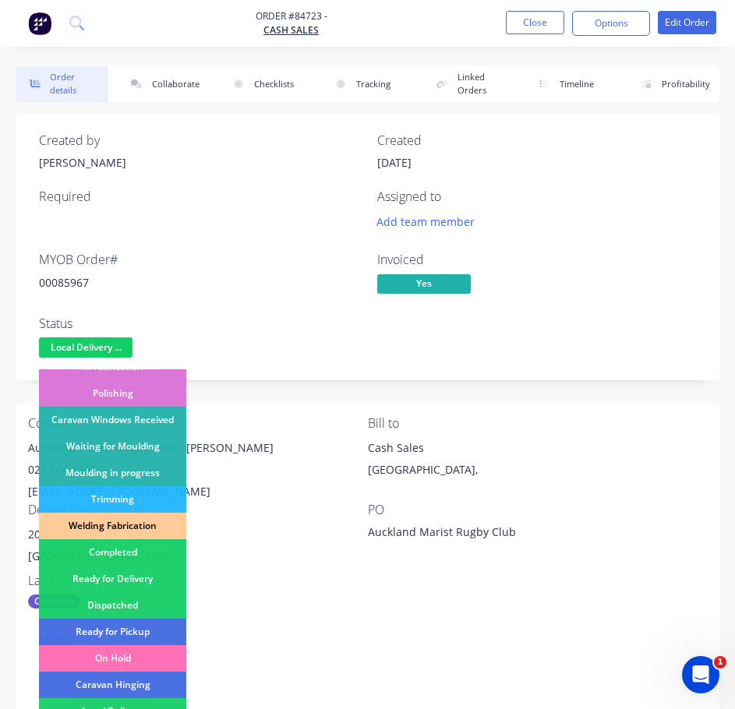
scroll to position [234, 0]
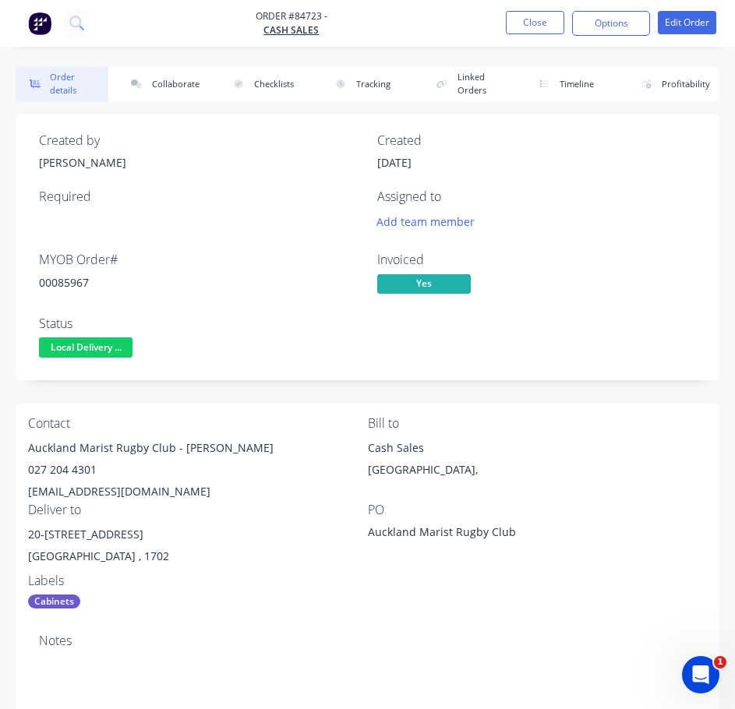
drag, startPoint x: 270, startPoint y: 355, endPoint x: 250, endPoint y: 329, distance: 33.4
click at [270, 337] on div "Status Local Delivery ..." at bounding box center [198, 338] width 319 height 45
click at [545, 32] on button "Close" at bounding box center [535, 22] width 58 height 23
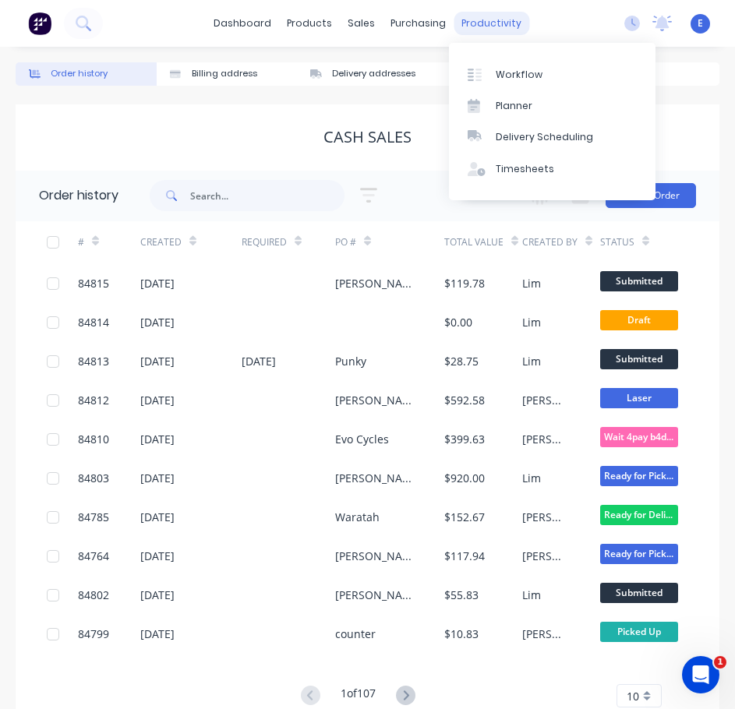
click at [494, 22] on div "productivity" at bounding box center [491, 23] width 76 height 23
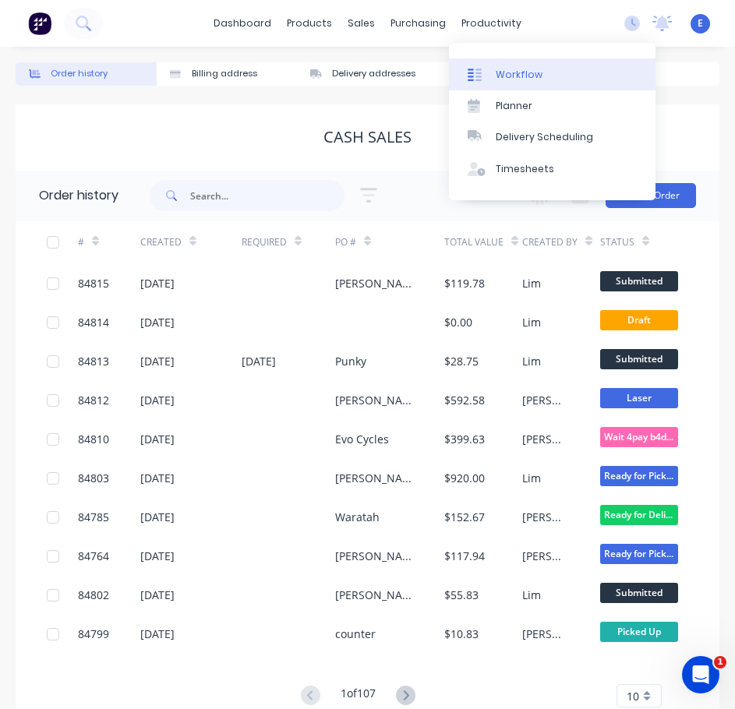
click at [513, 72] on div "Workflow" at bounding box center [519, 75] width 47 height 14
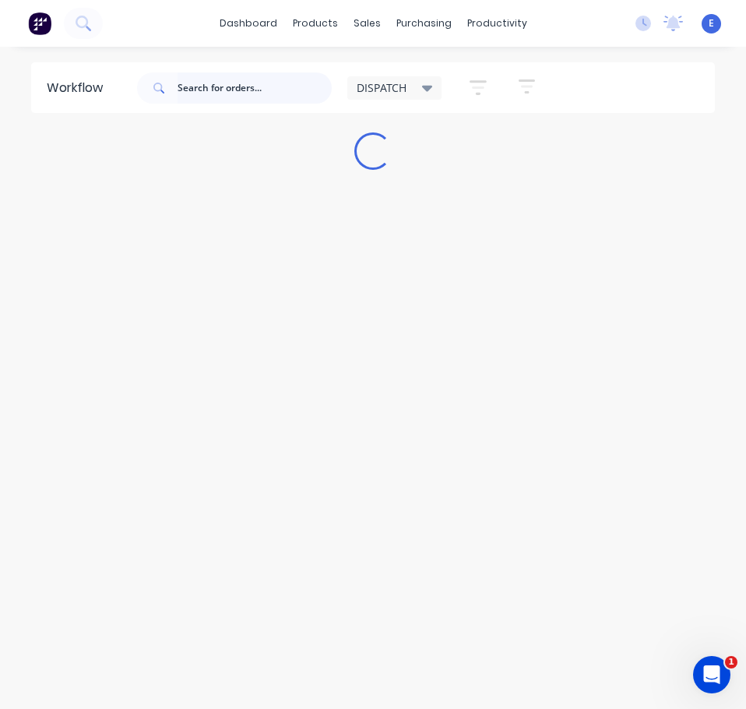
click at [210, 85] on input "text" at bounding box center [255, 87] width 154 height 31
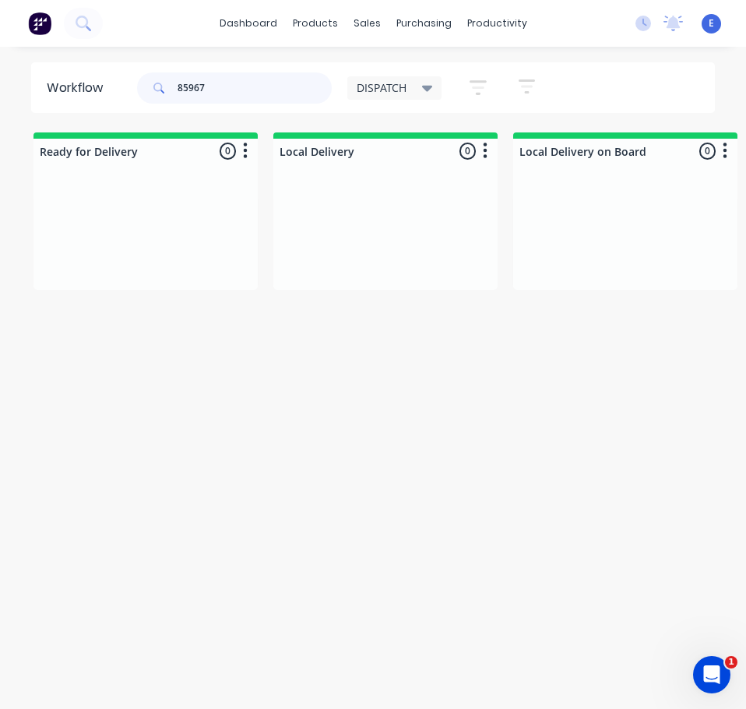
click at [198, 91] on input "85967" at bounding box center [255, 87] width 154 height 31
click at [197, 91] on input "85967" at bounding box center [255, 87] width 154 height 31
type input "85967"
click at [76, 20] on button at bounding box center [83, 23] width 39 height 31
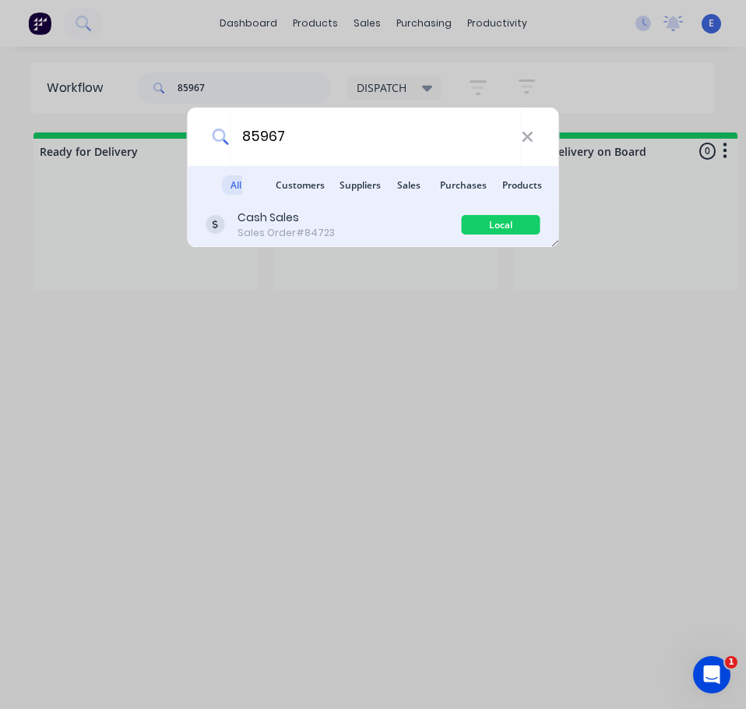
type input "85967"
click at [501, 223] on div "Local Delivery on Board" at bounding box center [500, 224] width 79 height 19
click at [496, 226] on div "Local Delivery on Board" at bounding box center [500, 224] width 79 height 19
click at [349, 221] on div "Cash Sales Sales Order #84723" at bounding box center [334, 225] width 256 height 30
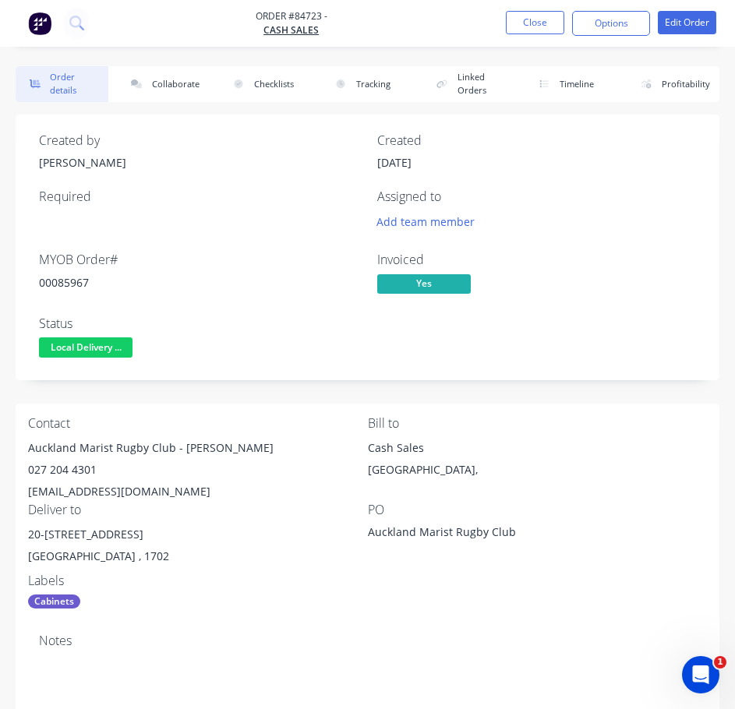
click at [90, 353] on span "Local Delivery ..." at bounding box center [86, 346] width 94 height 19
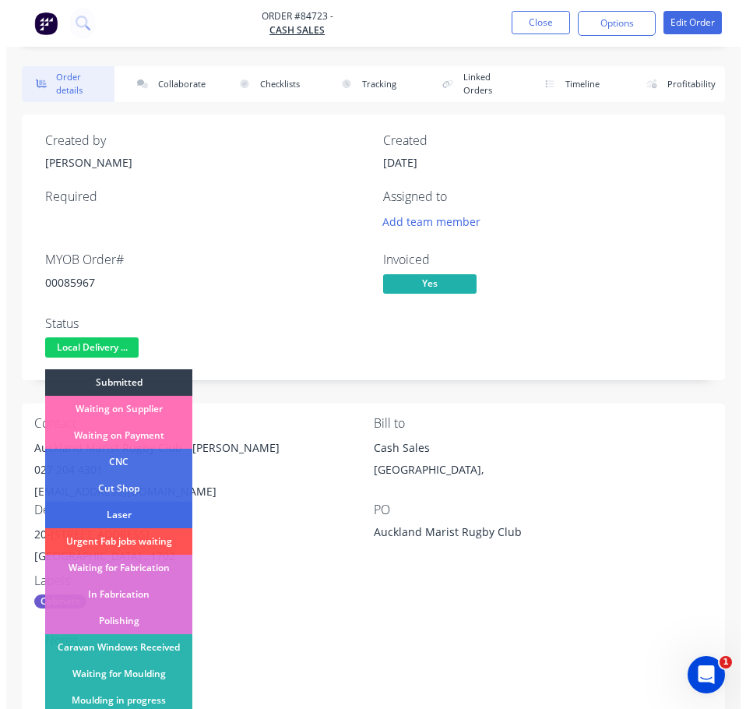
scroll to position [308, 0]
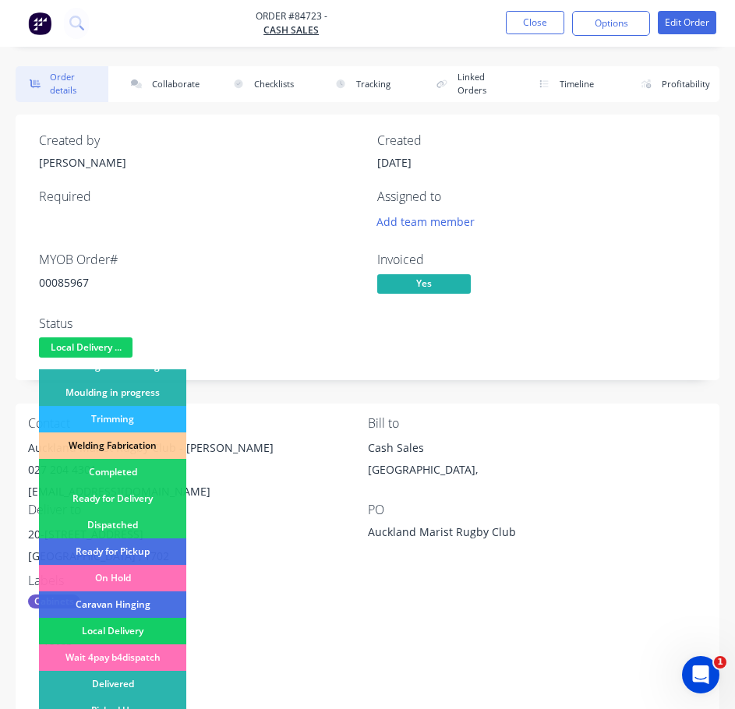
click at [168, 629] on div "Local Delivery" at bounding box center [112, 631] width 147 height 26
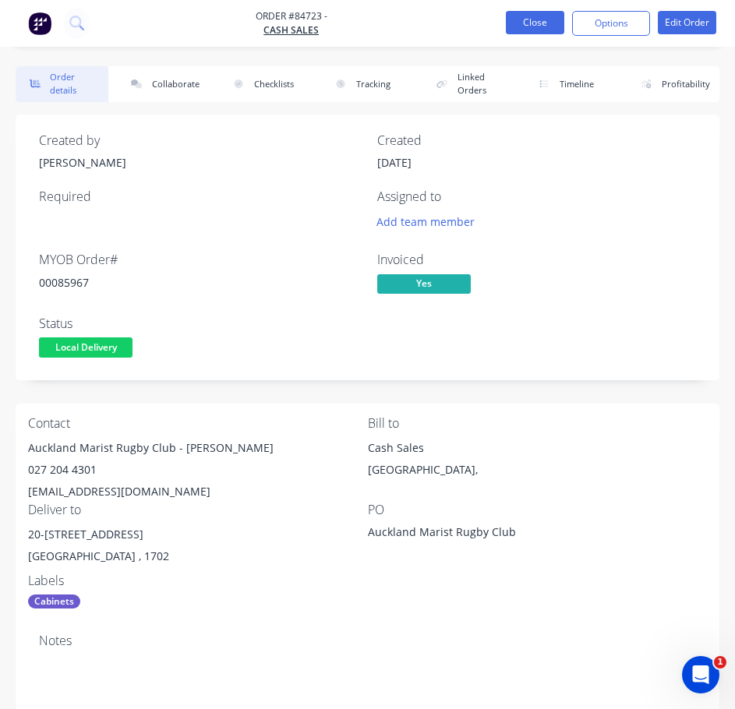
click at [530, 21] on button "Close" at bounding box center [535, 22] width 58 height 23
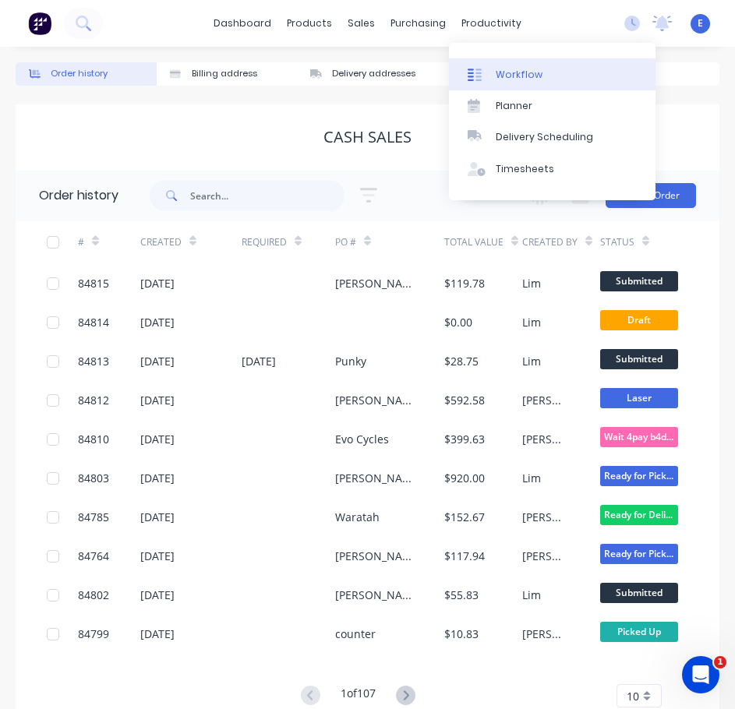
click at [510, 68] on div "Workflow" at bounding box center [519, 75] width 47 height 14
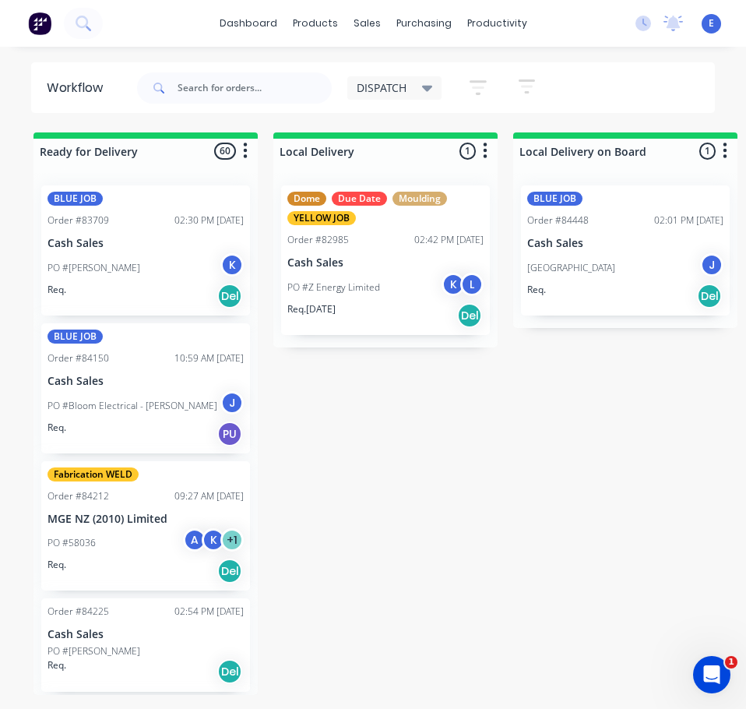
click at [485, 159] on icon "button" at bounding box center [486, 151] width 4 height 16
click at [468, 153] on div at bounding box center [385, 151] width 224 height 25
click at [468, 150] on div at bounding box center [385, 151] width 224 height 25
click at [86, 29] on icon at bounding box center [83, 23] width 15 height 15
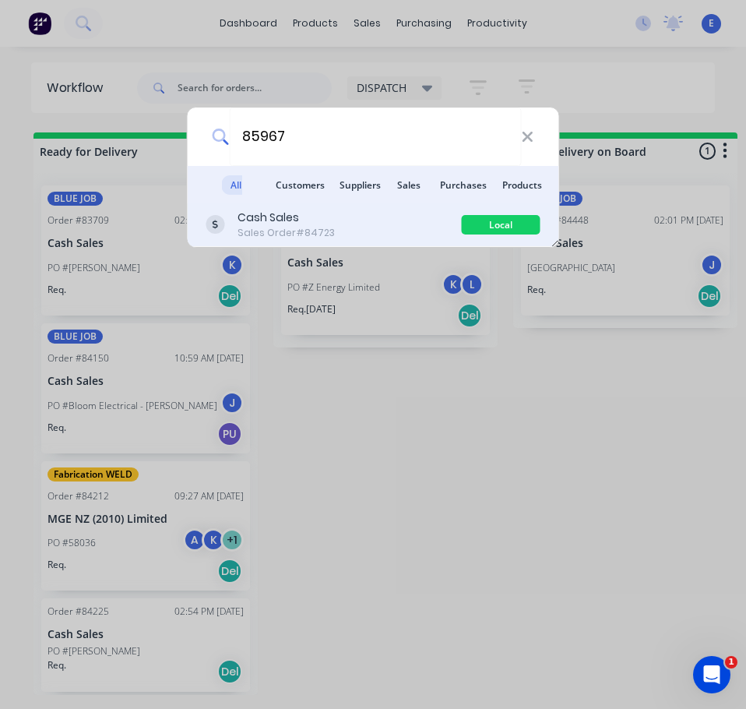
type input "85967"
click at [485, 223] on div "Local Delivery" at bounding box center [500, 224] width 79 height 19
click at [481, 222] on div "Local Delivery" at bounding box center [500, 224] width 79 height 19
click at [341, 233] on div "Cash Sales Sales Order #84723" at bounding box center [334, 225] width 256 height 30
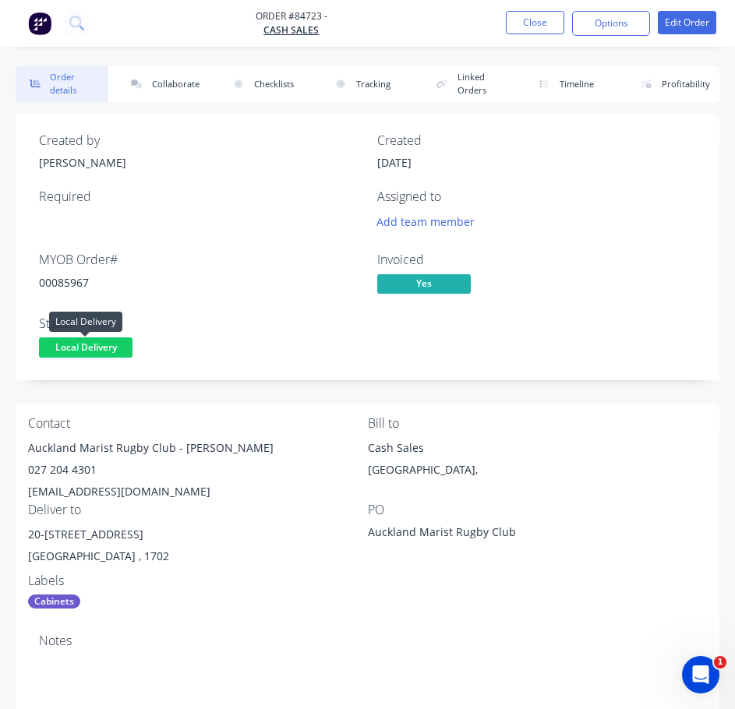
click at [97, 344] on span "Local Delivery" at bounding box center [86, 346] width 94 height 19
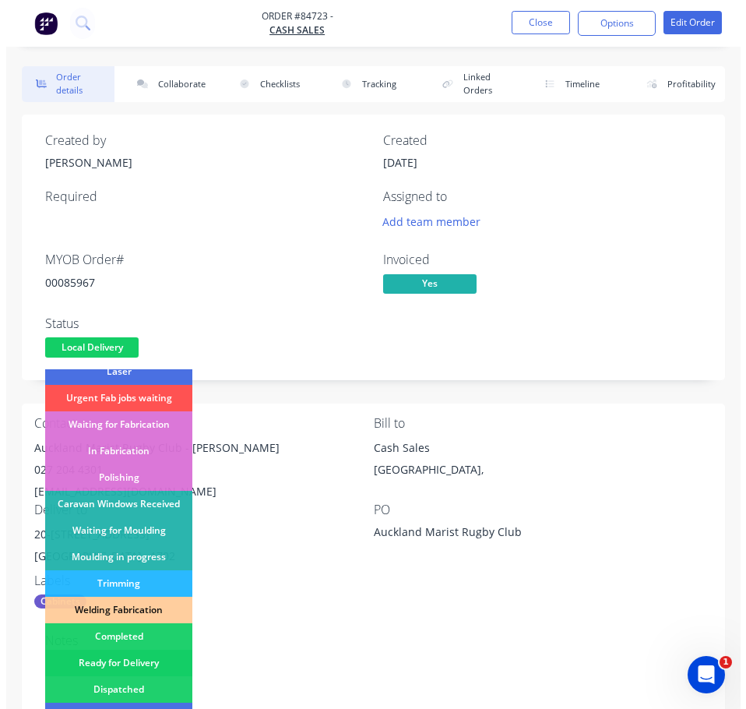
scroll to position [308, 0]
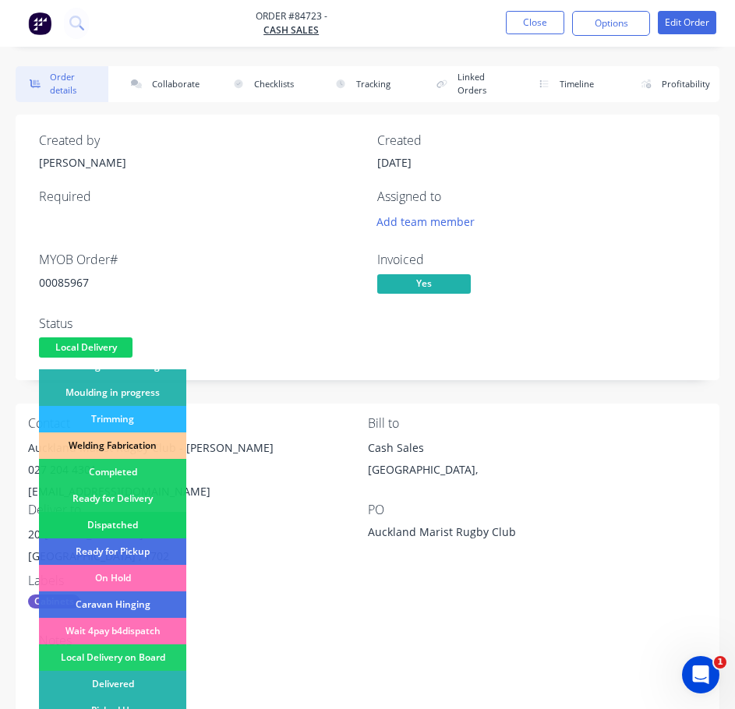
click at [119, 518] on div "Dispatched" at bounding box center [112, 525] width 147 height 26
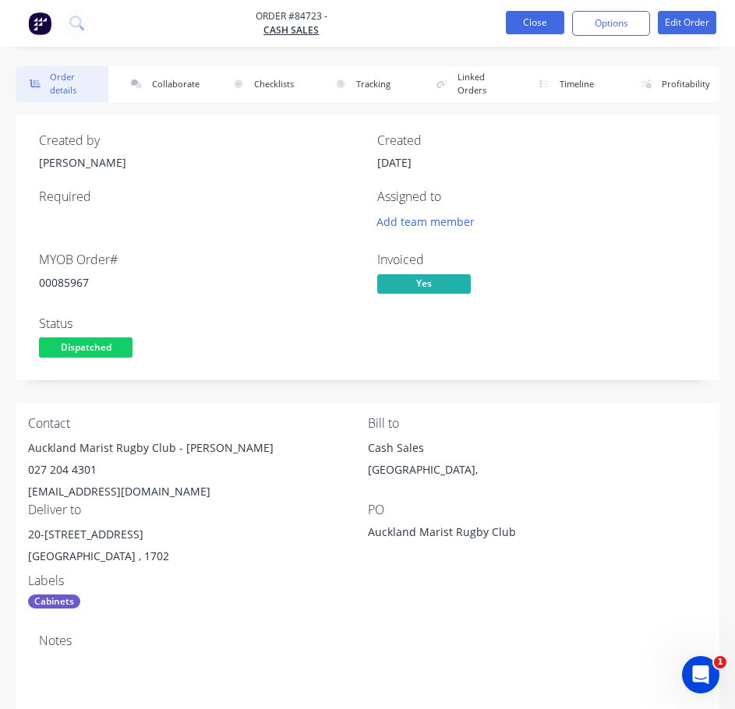
click at [537, 23] on button "Close" at bounding box center [535, 22] width 58 height 23
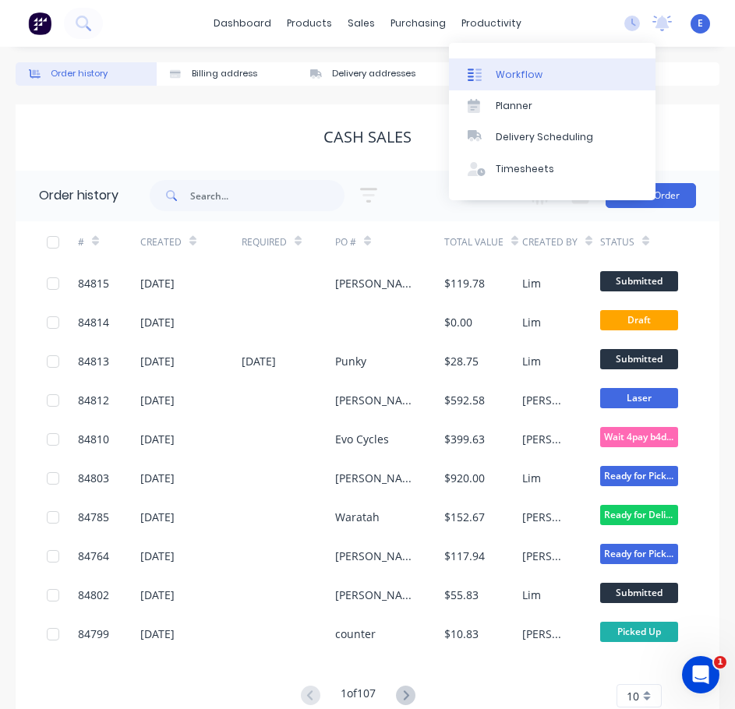
click at [484, 64] on link "Workflow" at bounding box center [552, 73] width 206 height 31
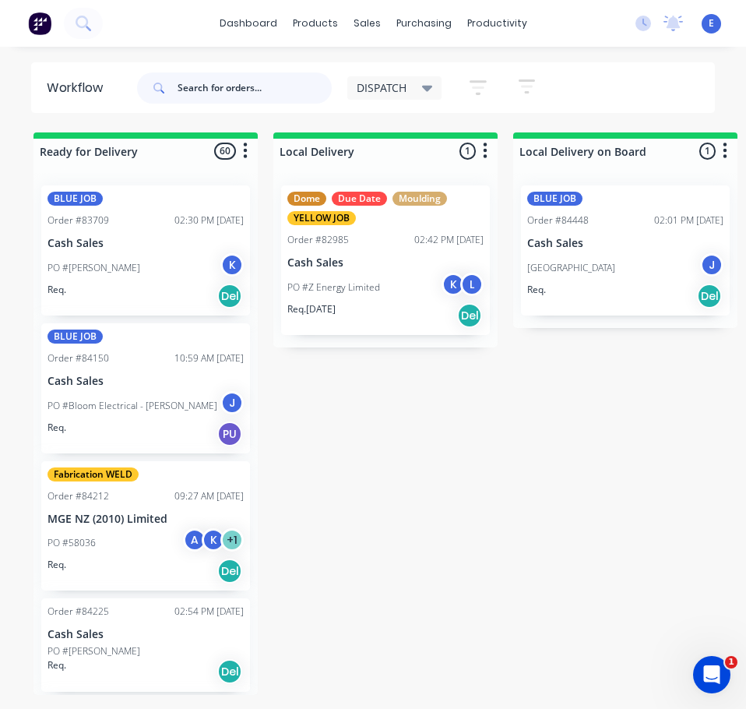
click at [199, 83] on input "text" at bounding box center [255, 87] width 154 height 31
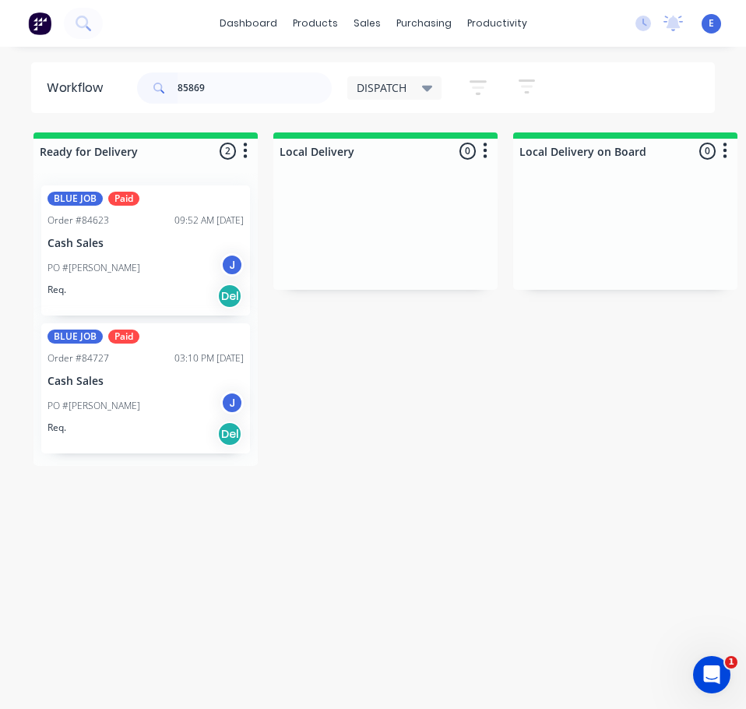
click at [194, 292] on div "Req. Del" at bounding box center [146, 296] width 196 height 26
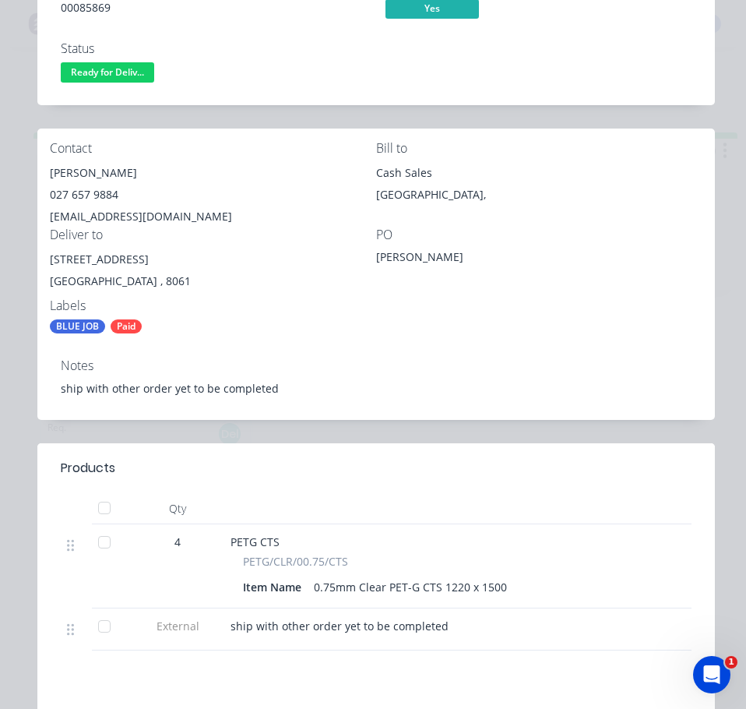
scroll to position [312, 0]
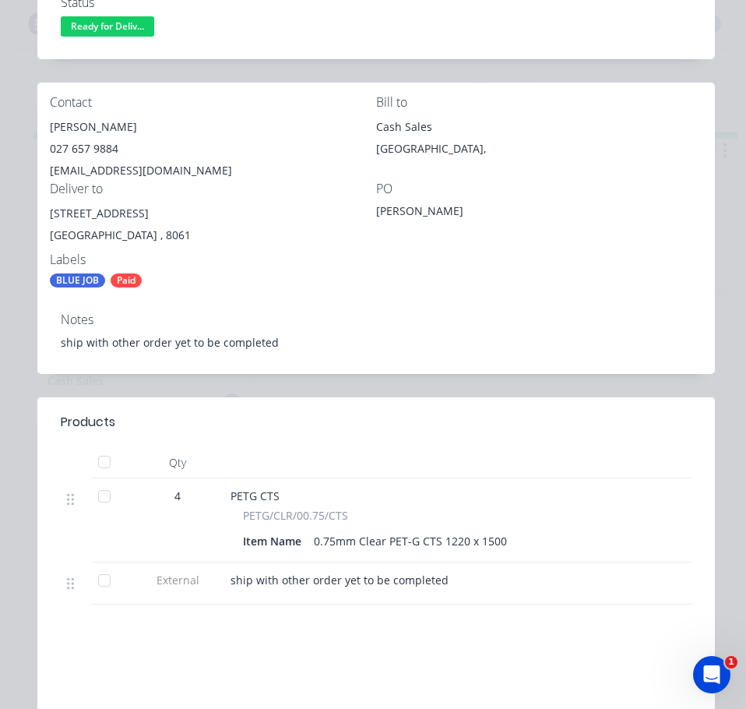
click at [14, 495] on div "Order details Collaborate Checklists 0/0 Tracking Linked Orders Timeline Profit…" at bounding box center [373, 354] width 746 height 709
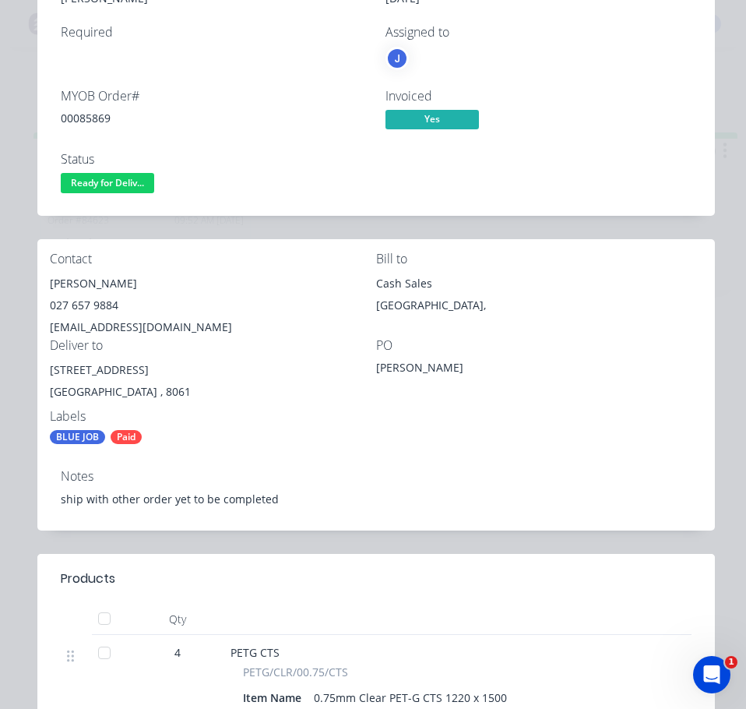
scroll to position [0, 0]
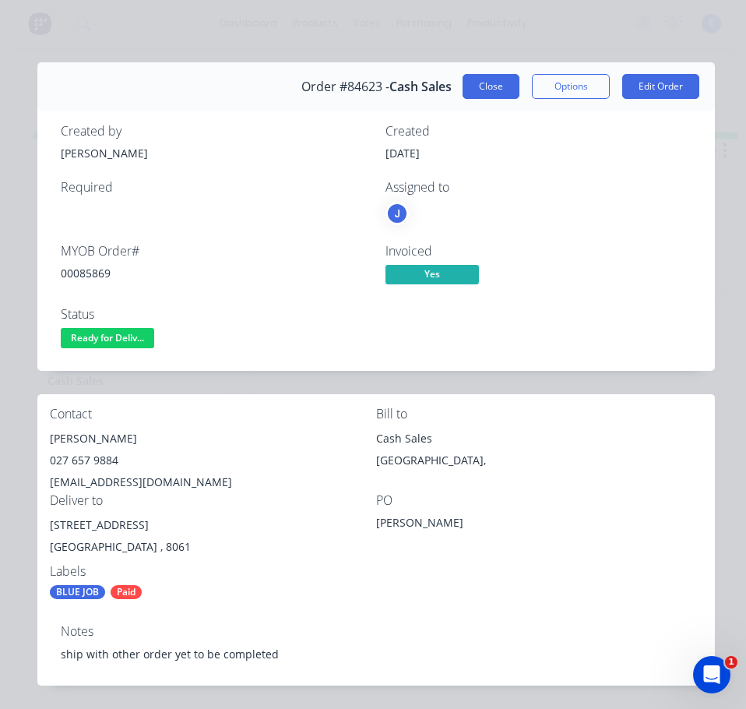
click at [492, 86] on button "Close" at bounding box center [491, 86] width 57 height 25
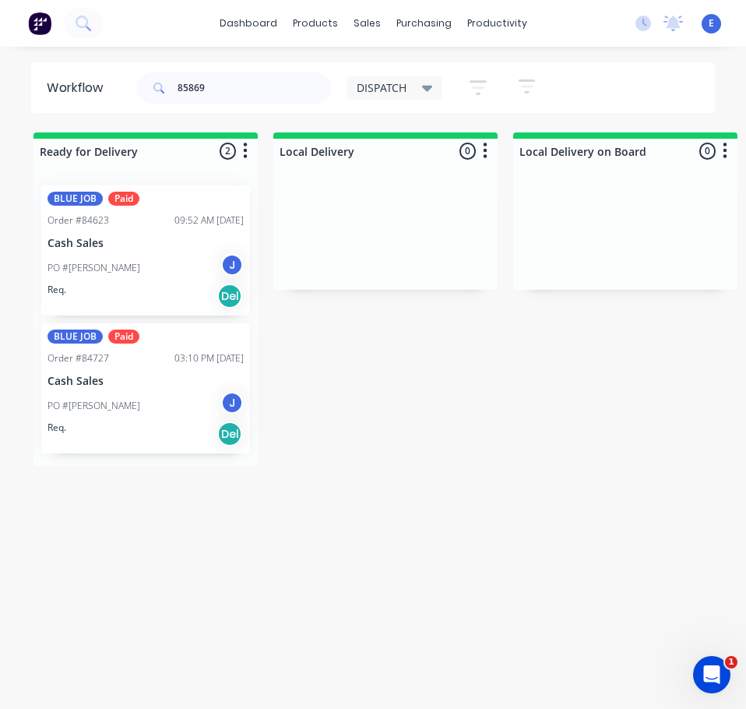
click at [139, 413] on div "PO #[PERSON_NAME] J" at bounding box center [146, 406] width 196 height 30
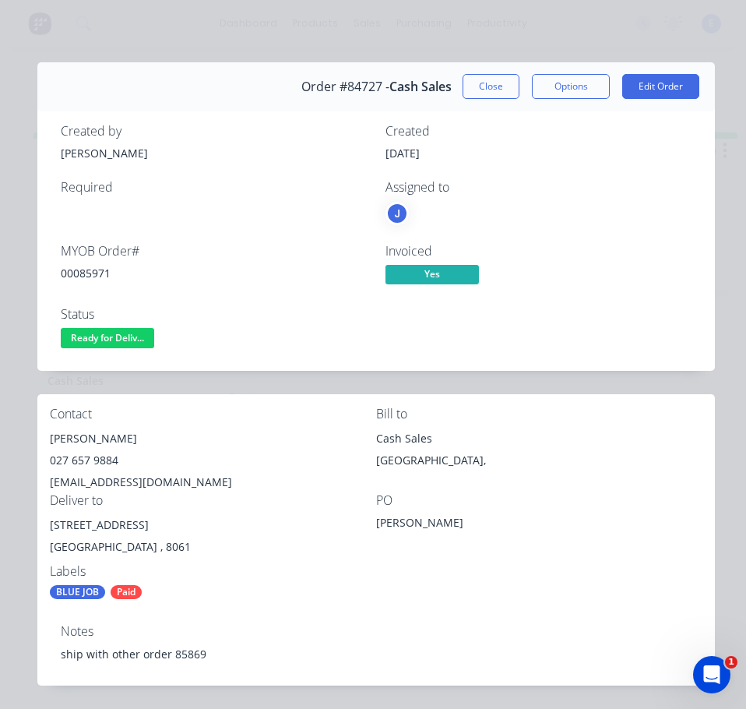
click at [106, 277] on div "00085971" at bounding box center [214, 273] width 306 height 16
click at [106, 276] on div "00085971" at bounding box center [214, 273] width 306 height 16
copy div "00085971"
click at [480, 90] on button "Close" at bounding box center [491, 86] width 57 height 25
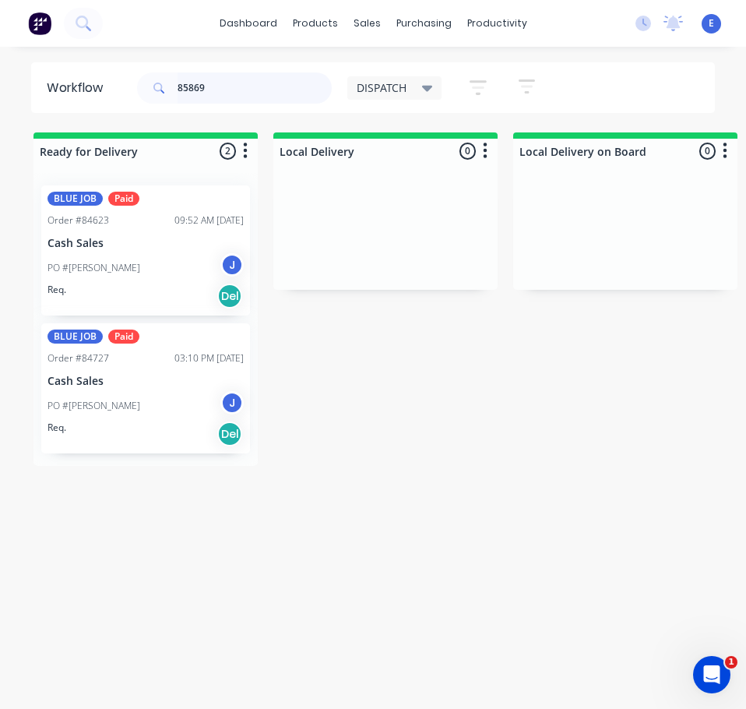
type input "85869"
click at [161, 287] on div "Req. Del" at bounding box center [146, 296] width 196 height 26
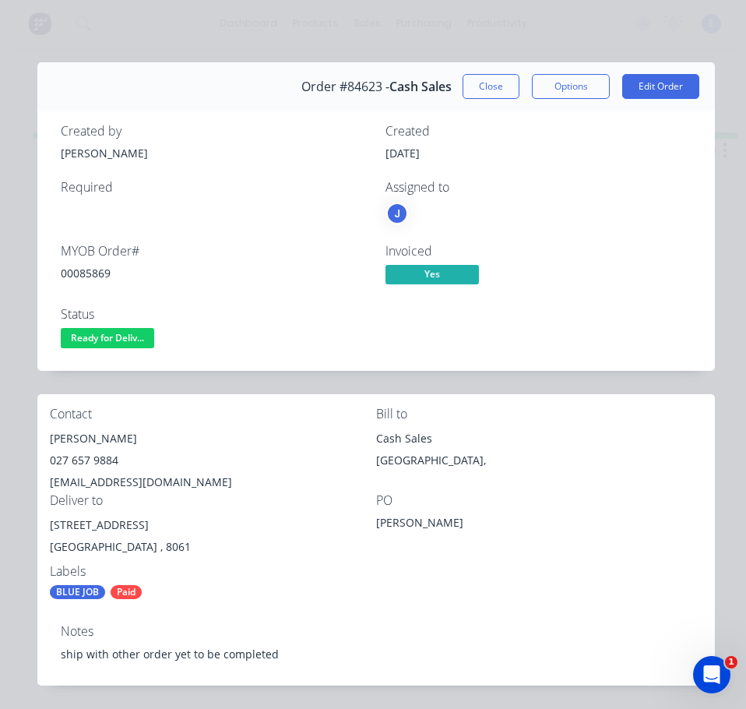
click at [105, 270] on div "00085869" at bounding box center [214, 273] width 306 height 16
copy div "00085869"
click at [111, 442] on div "[PERSON_NAME]" at bounding box center [213, 439] width 326 height 22
click at [110, 443] on div "[PERSON_NAME]" at bounding box center [213, 439] width 326 height 22
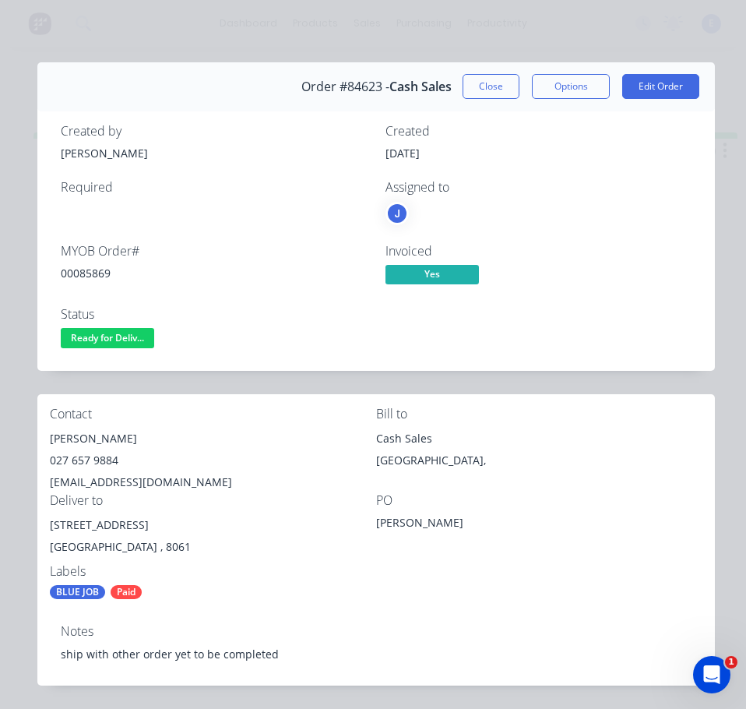
click at [109, 440] on div "[PERSON_NAME]" at bounding box center [213, 439] width 326 height 22
click at [109, 441] on div "[PERSON_NAME]" at bounding box center [213, 439] width 326 height 22
click at [84, 455] on div "027 657 9884" at bounding box center [213, 461] width 326 height 22
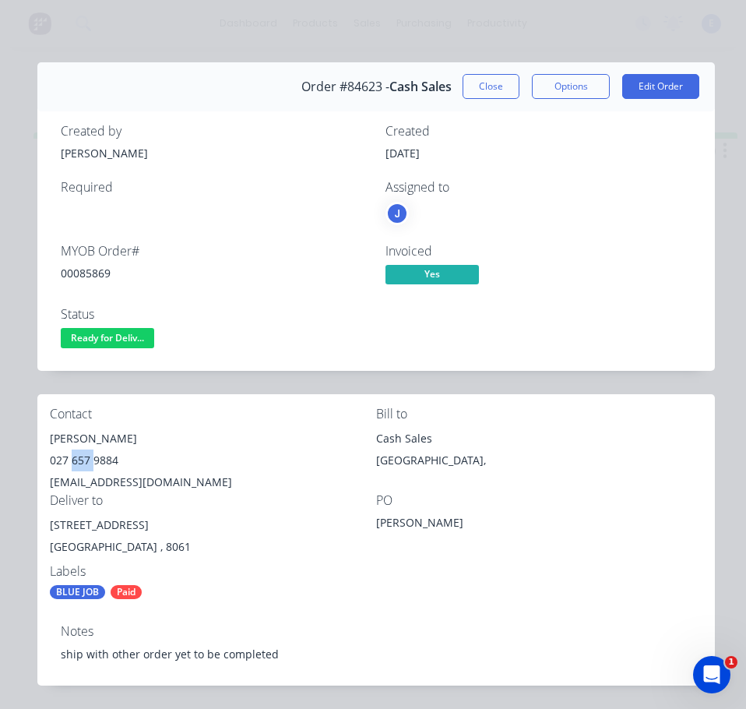
click at [79, 459] on div "027 657 9884" at bounding box center [213, 461] width 326 height 22
click at [152, 480] on div "[EMAIL_ADDRESS][DOMAIN_NAME]" at bounding box center [213, 482] width 326 height 22
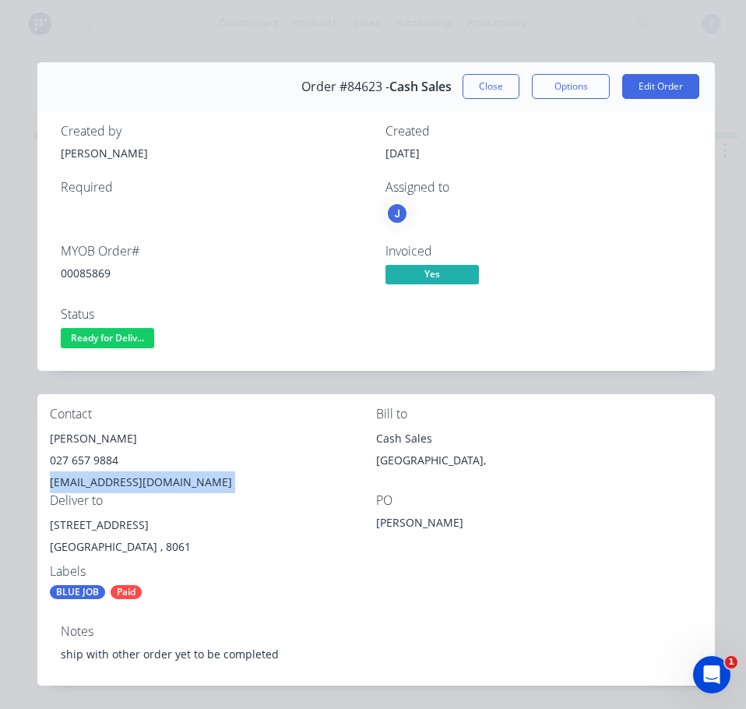
click at [154, 479] on div "[EMAIL_ADDRESS][DOMAIN_NAME]" at bounding box center [213, 482] width 326 height 22
copy div "[EMAIL_ADDRESS][DOMAIN_NAME]"
drag, startPoint x: 151, startPoint y: 528, endPoint x: 42, endPoint y: 528, distance: 109.1
click at [42, 528] on div "Contact [PERSON_NAME] [PHONE_NUMBER] [EMAIL_ADDRESS][DOMAIN_NAME] [PERSON_NAME]…" at bounding box center [376, 503] width 678 height 218
copy div "[STREET_ADDRESS]"
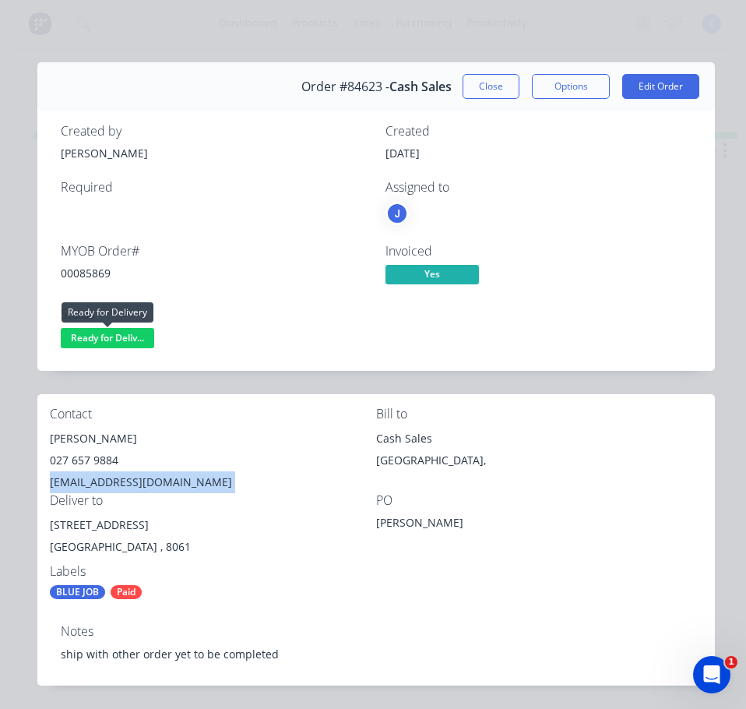
click at [140, 336] on span "Ready for Deliv..." at bounding box center [108, 337] width 94 height 19
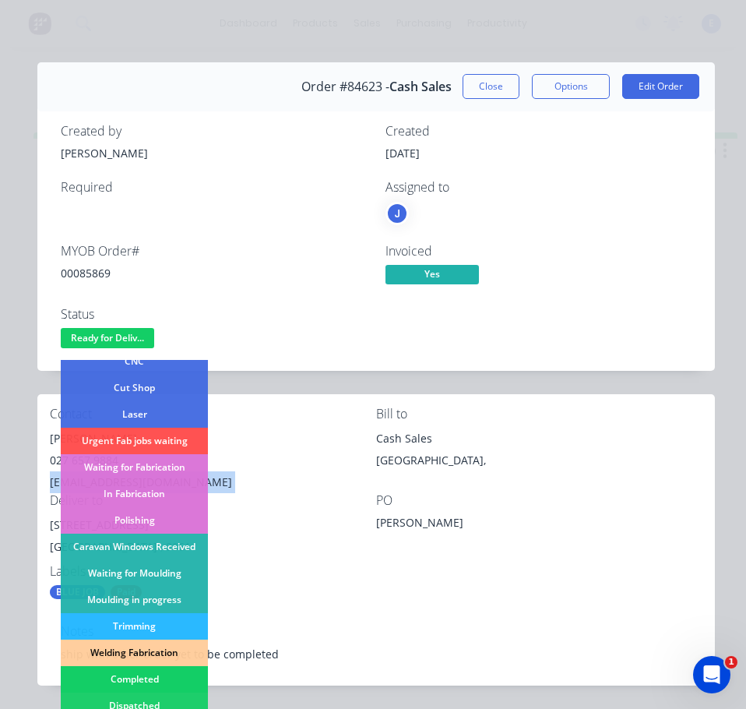
scroll to position [234, 0]
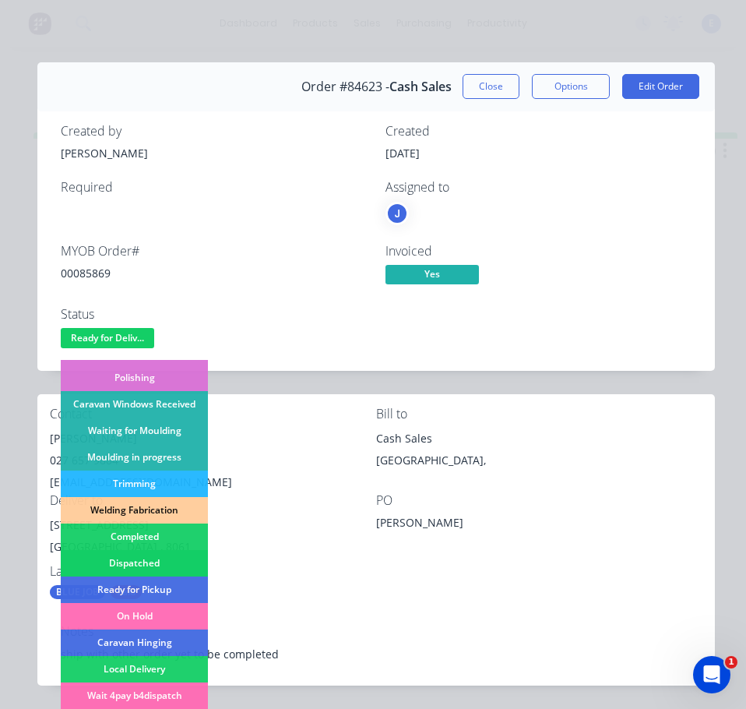
click at [161, 561] on div "Dispatched" at bounding box center [134, 563] width 147 height 26
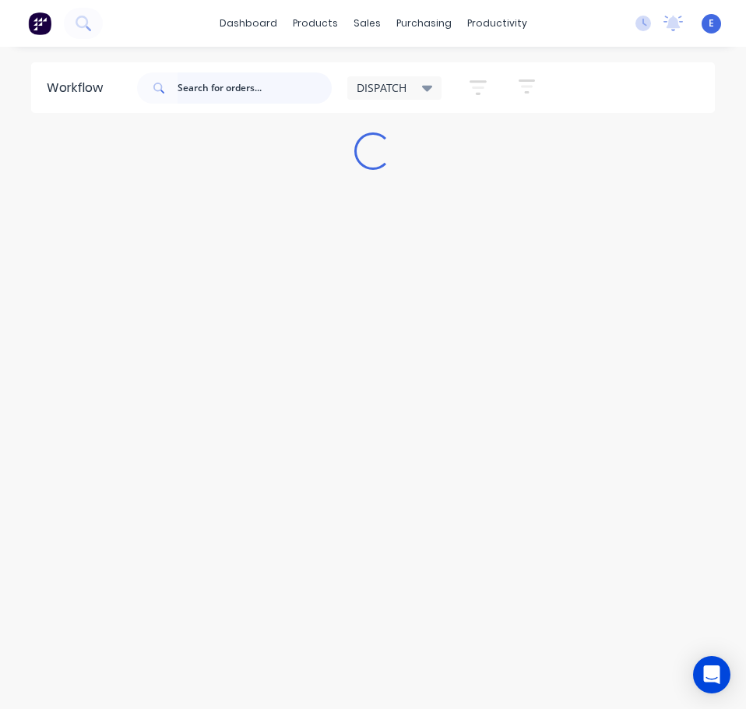
click at [196, 90] on input "text" at bounding box center [255, 87] width 154 height 31
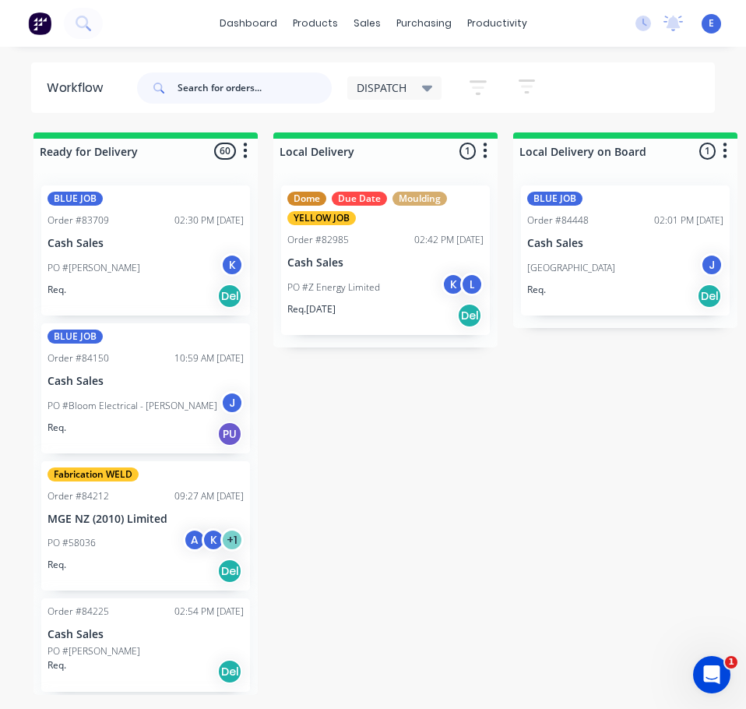
click at [245, 90] on input "text" at bounding box center [255, 87] width 154 height 31
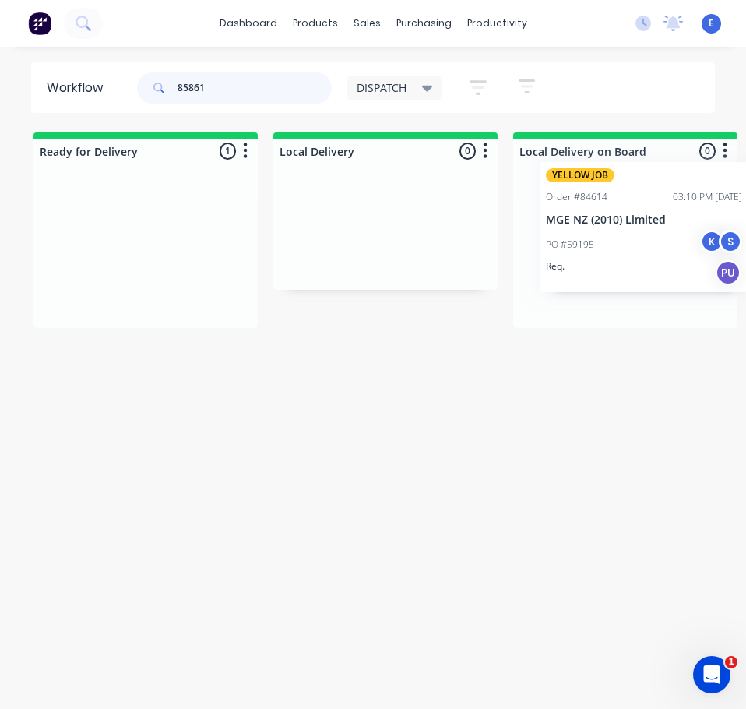
drag, startPoint x: 164, startPoint y: 295, endPoint x: 672, endPoint y: 266, distance: 509.6
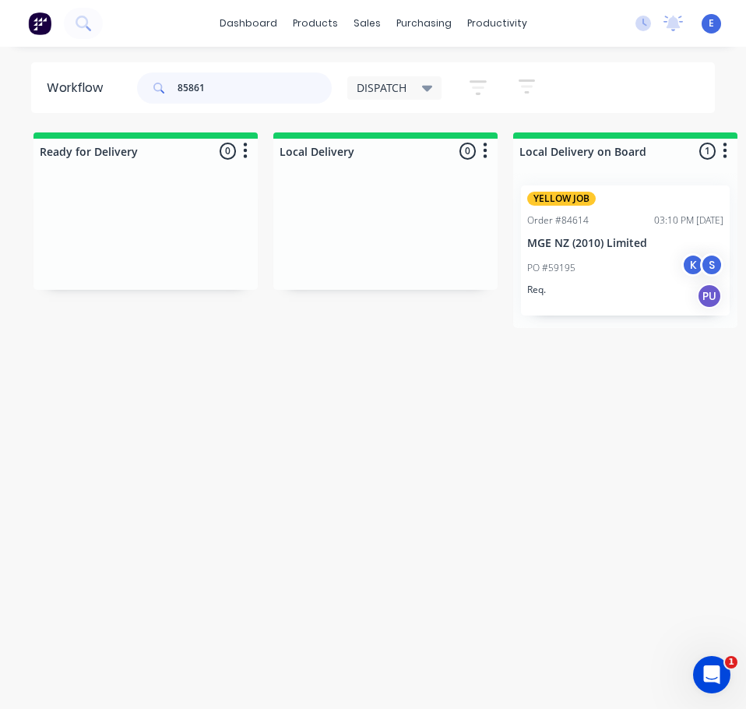
click at [250, 90] on input "85861" at bounding box center [255, 87] width 154 height 31
type input "85859"
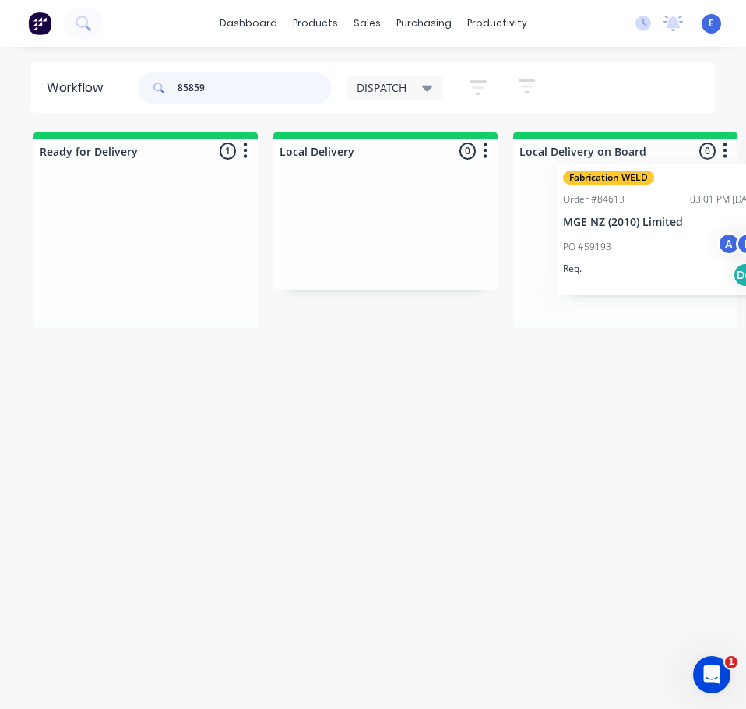
drag, startPoint x: 358, startPoint y: 319, endPoint x: 642, endPoint y: 266, distance: 289.3
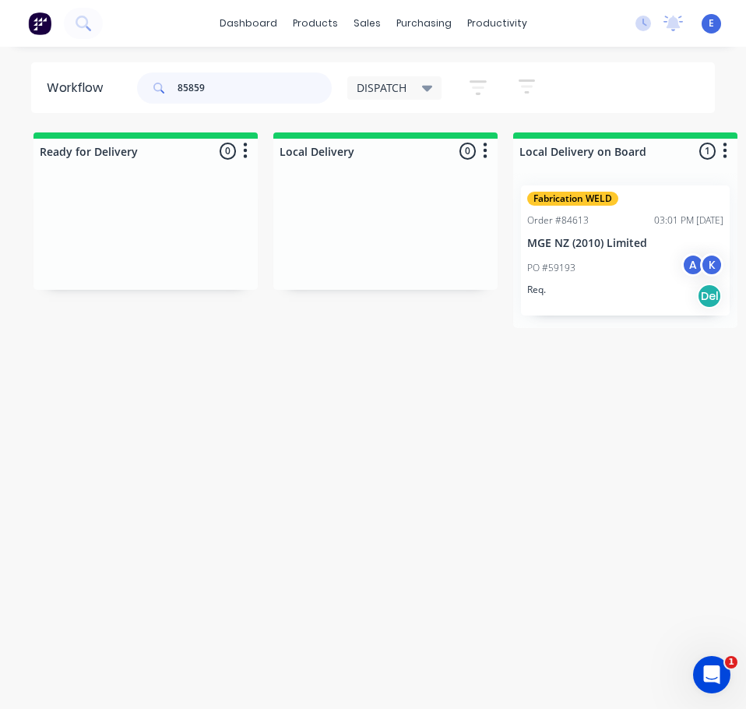
click at [211, 87] on input "85859" at bounding box center [255, 87] width 154 height 31
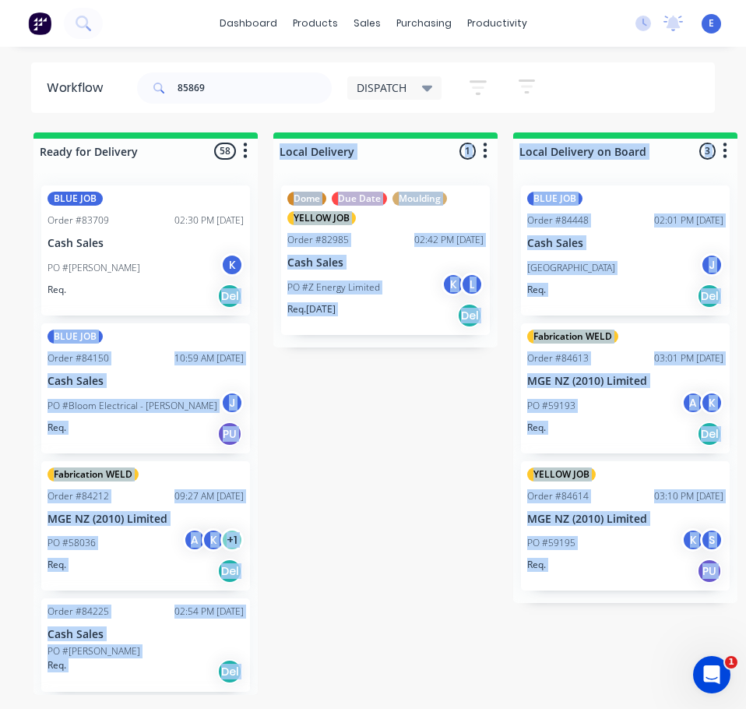
drag, startPoint x: 124, startPoint y: 291, endPoint x: 133, endPoint y: 300, distance: 13.2
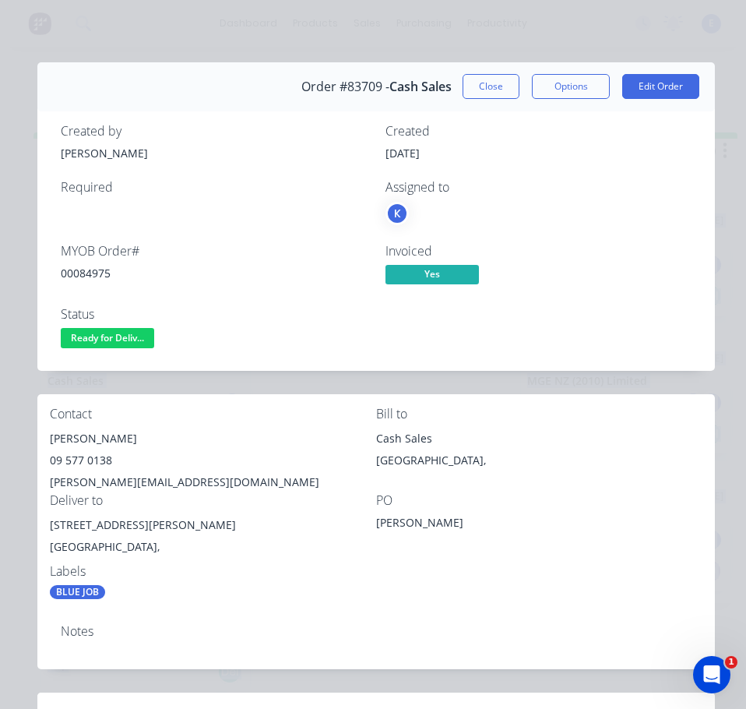
drag, startPoint x: 474, startPoint y: 90, endPoint x: 380, endPoint y: 68, distance: 96.2
click at [475, 90] on button "Close" at bounding box center [491, 86] width 57 height 25
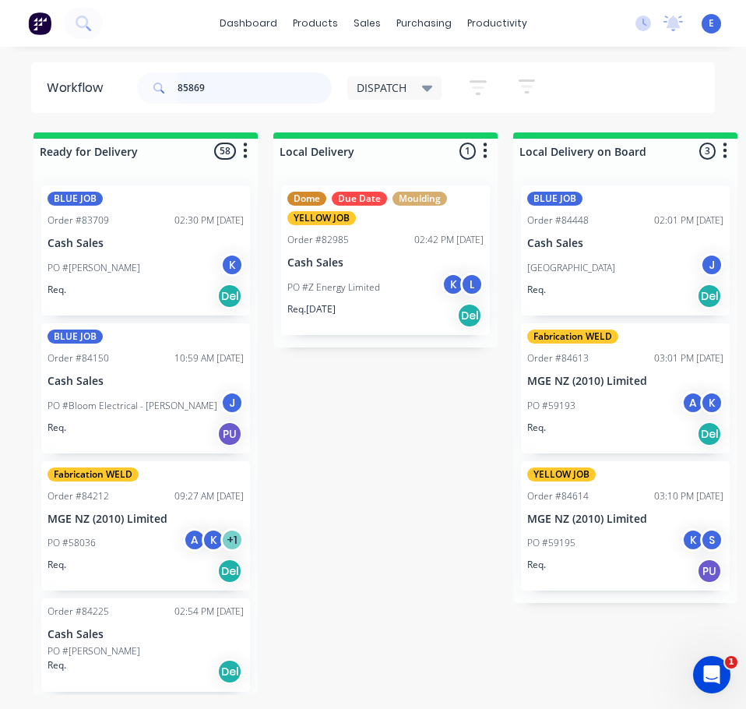
click at [222, 94] on input "85869" at bounding box center [255, 87] width 154 height 31
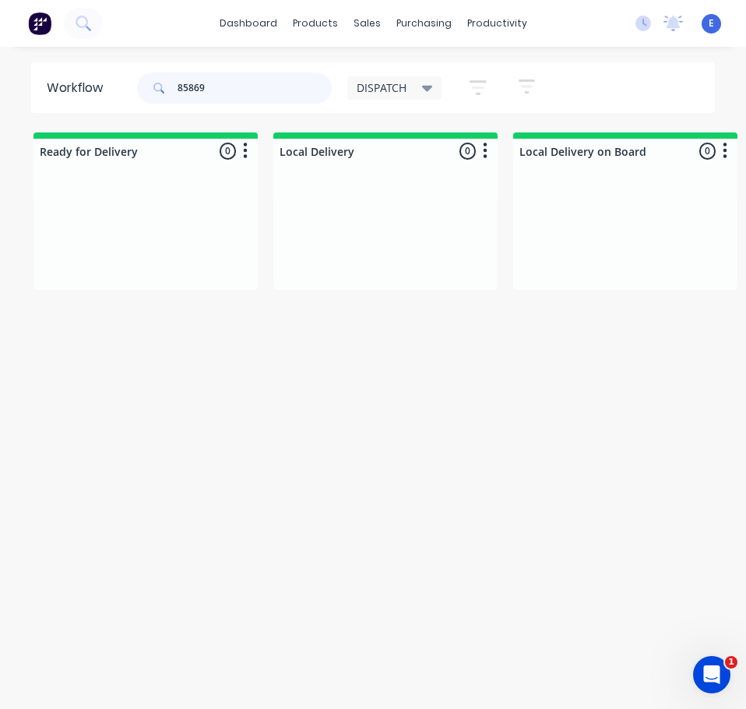
type input "85869"
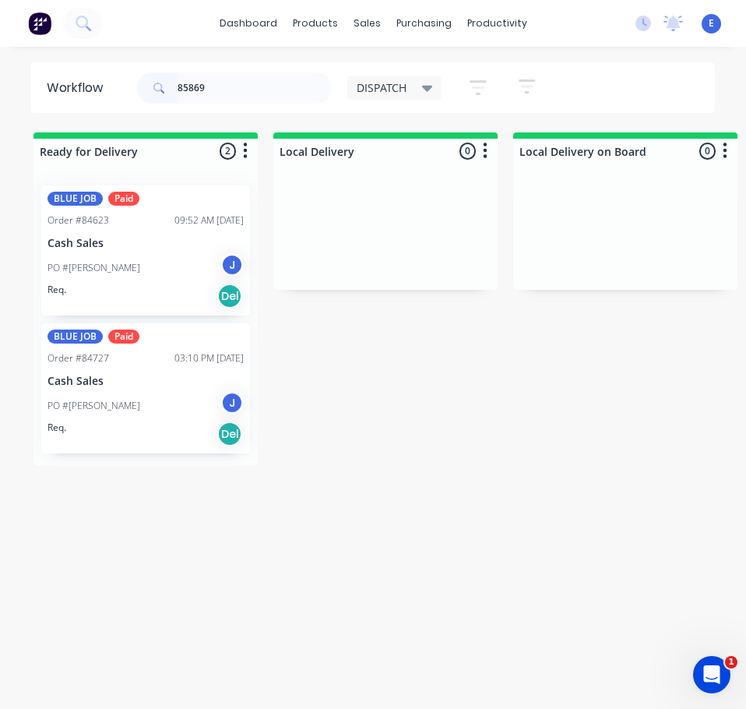
click at [127, 285] on div "Req. Del" at bounding box center [146, 296] width 196 height 26
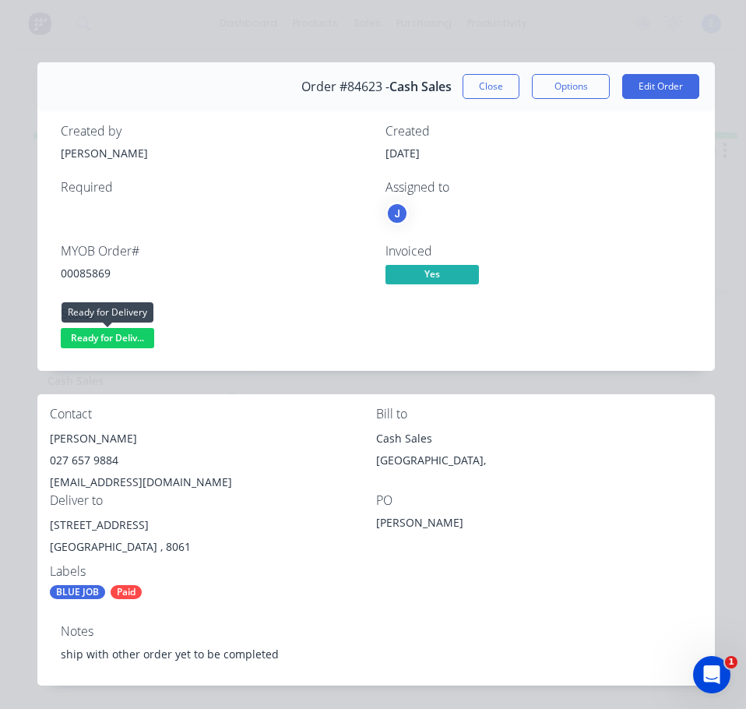
click at [84, 344] on span "Ready for Deliv..." at bounding box center [108, 337] width 94 height 19
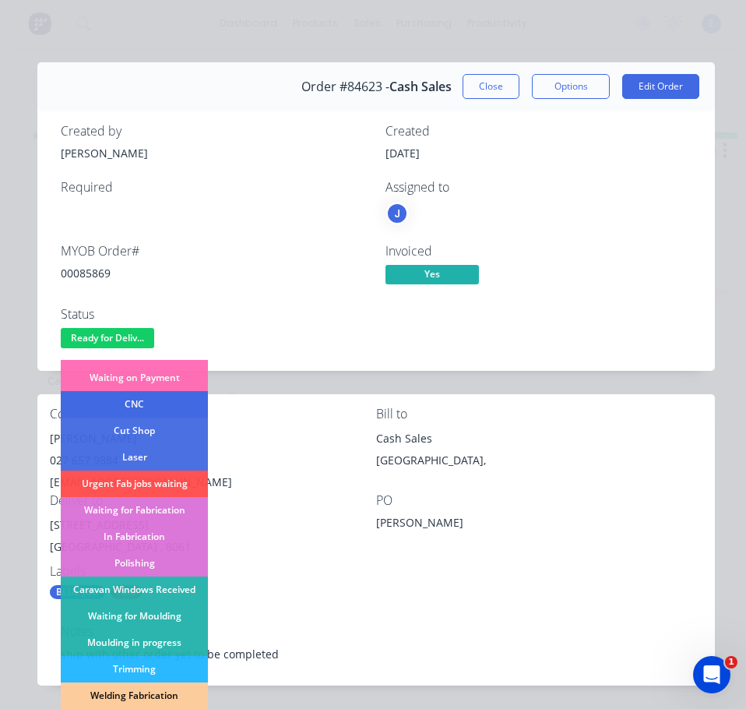
scroll to position [234, 0]
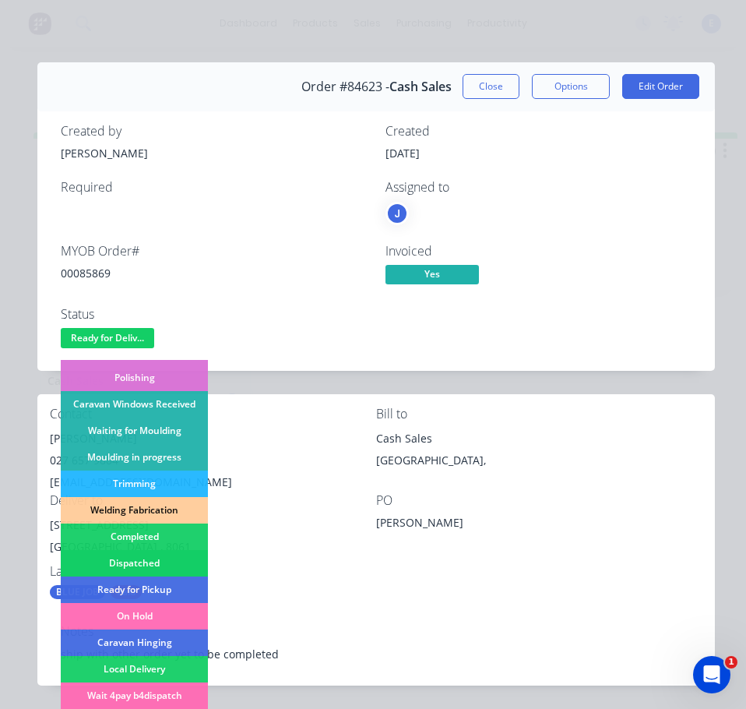
click at [162, 557] on div "Dispatched" at bounding box center [134, 563] width 147 height 26
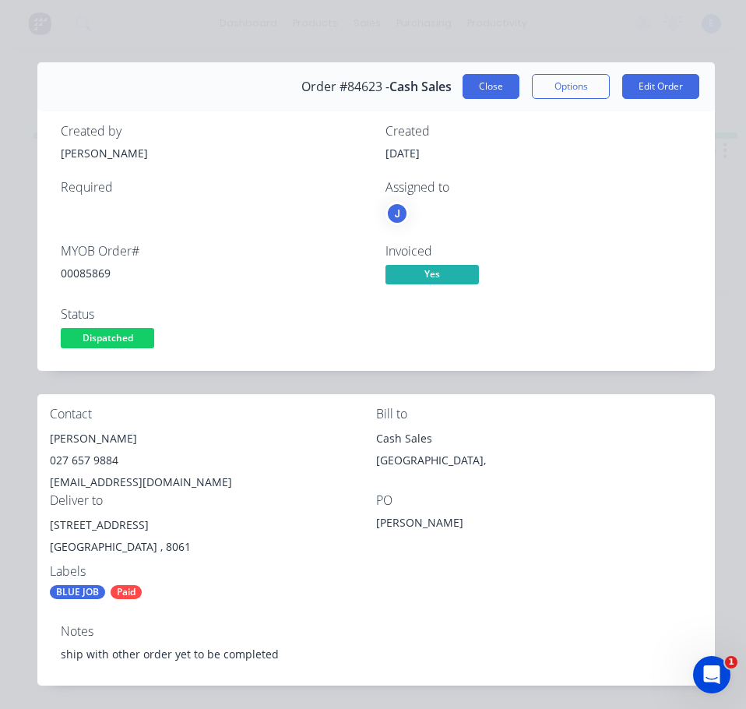
click at [483, 79] on button "Close" at bounding box center [491, 86] width 57 height 25
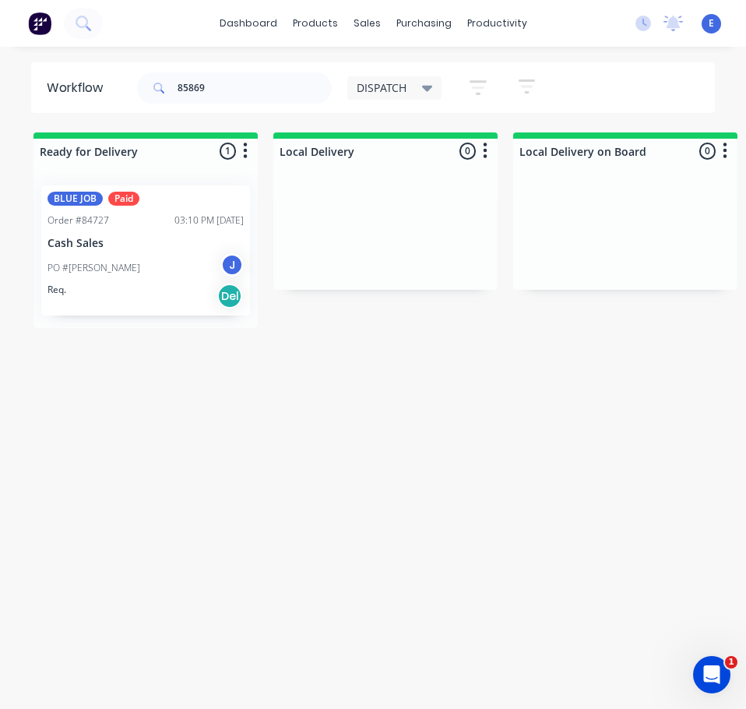
click at [83, 291] on div "Req. Del" at bounding box center [146, 296] width 196 height 26
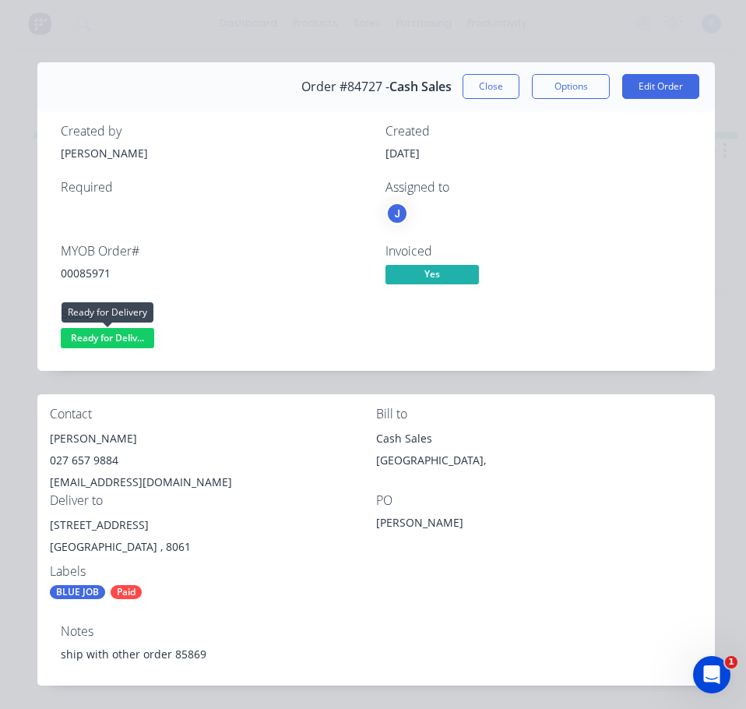
drag, startPoint x: 134, startPoint y: 337, endPoint x: 134, endPoint y: 358, distance: 21.0
click at [134, 337] on span "Ready for Deliv..." at bounding box center [108, 337] width 94 height 19
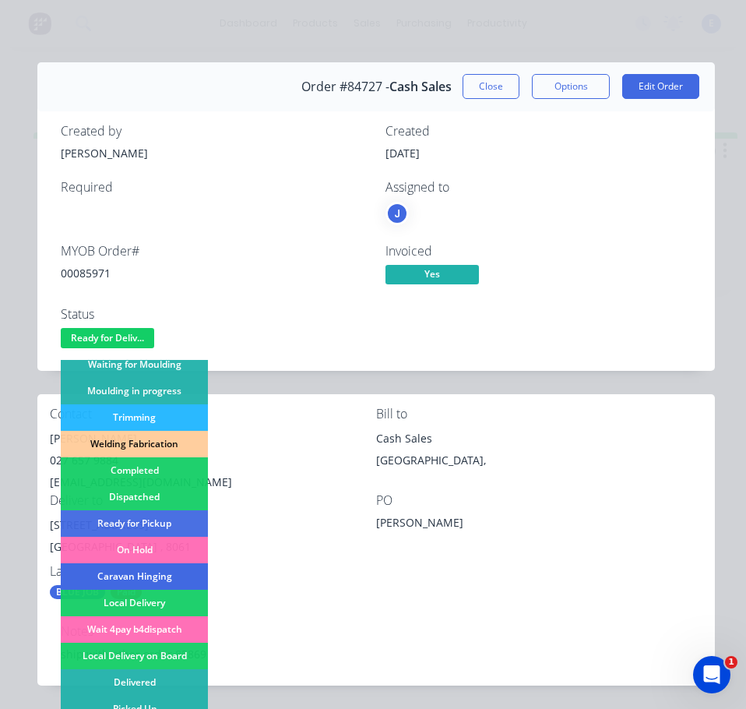
scroll to position [308, 0]
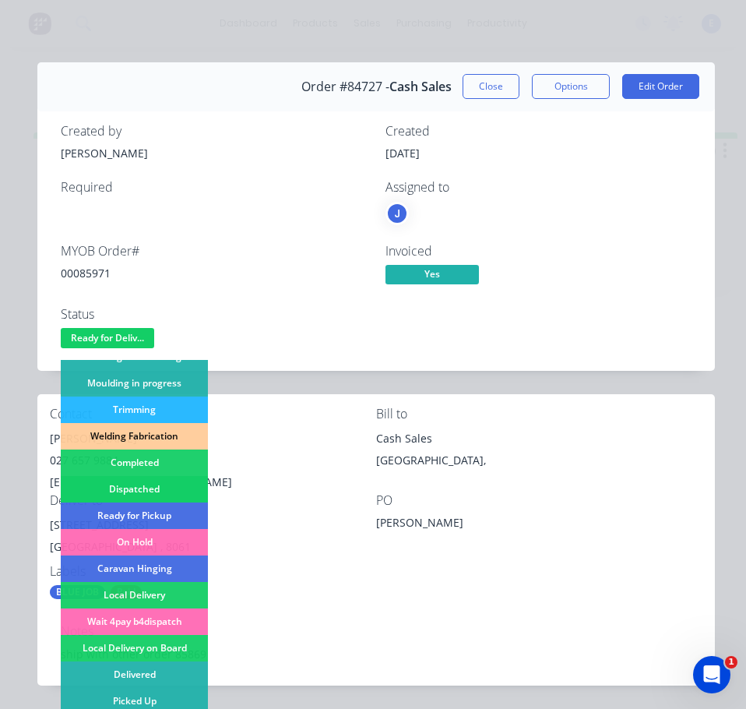
click at [166, 489] on div "Dispatched" at bounding box center [134, 489] width 147 height 26
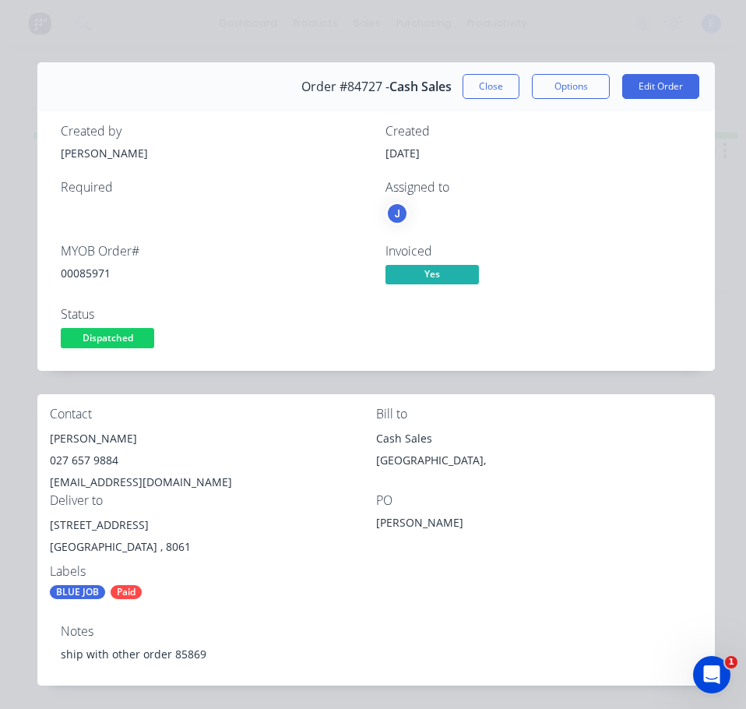
click at [495, 85] on button "Close" at bounding box center [491, 86] width 57 height 25
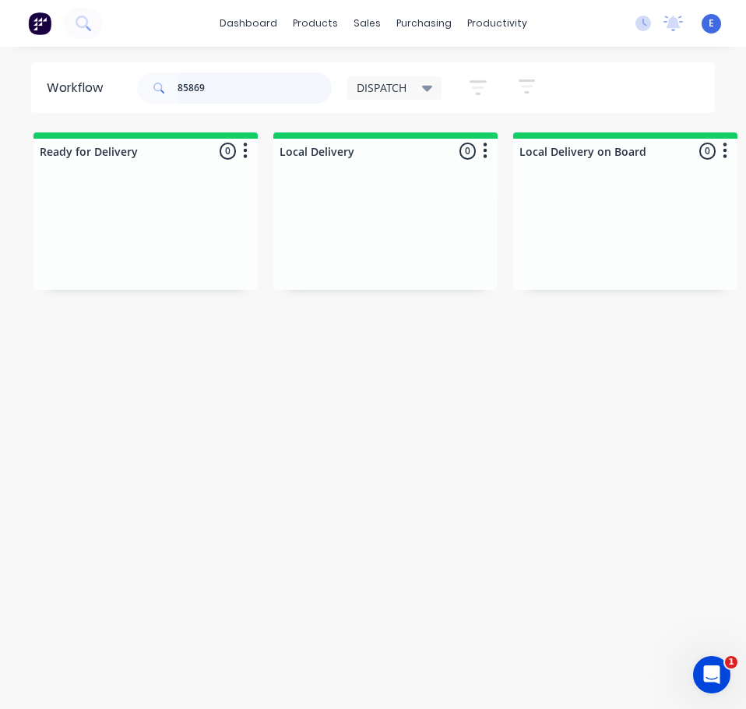
drag, startPoint x: 235, startPoint y: 93, endPoint x: 161, endPoint y: 97, distance: 74.2
click at [161, 97] on div "85869" at bounding box center [234, 87] width 195 height 31
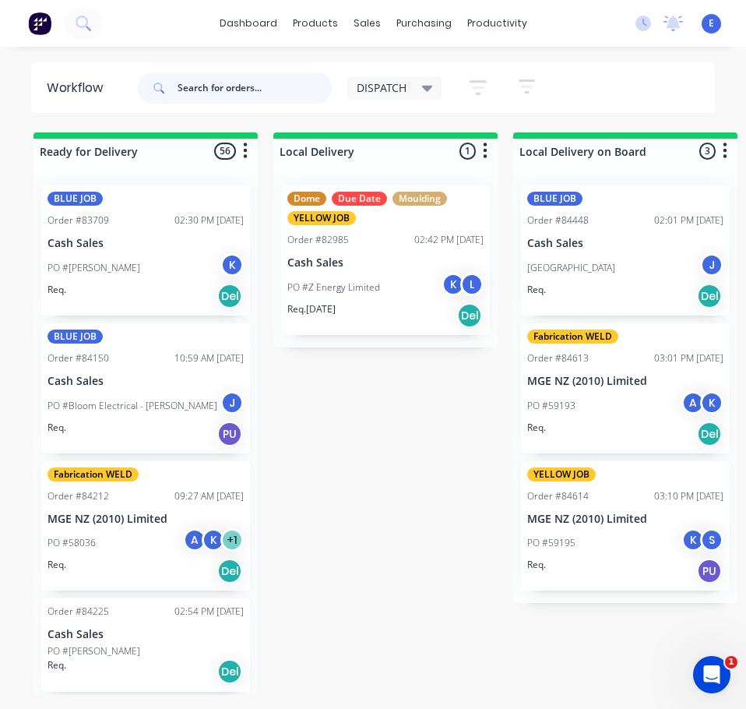
click at [196, 81] on input "text" at bounding box center [255, 87] width 154 height 31
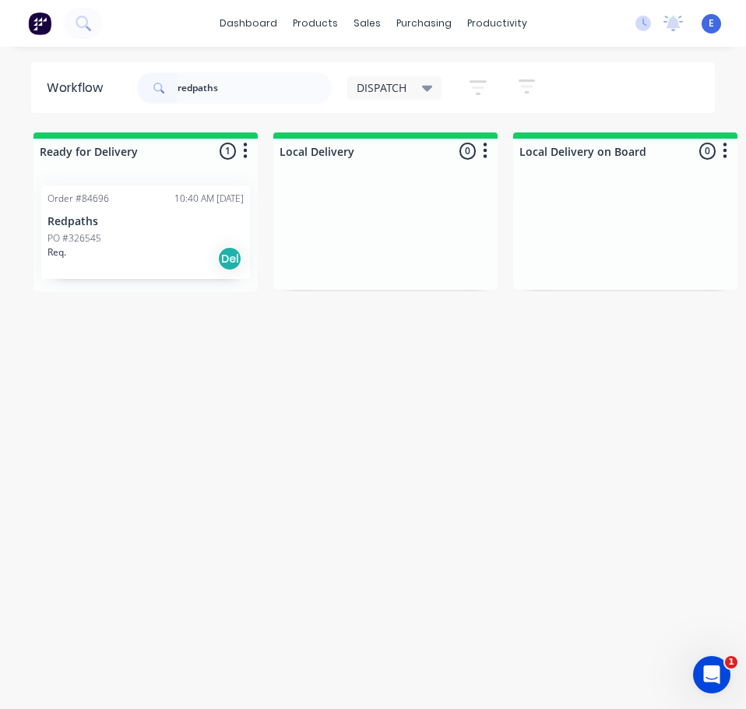
click at [140, 242] on div "PO #326545" at bounding box center [146, 238] width 196 height 14
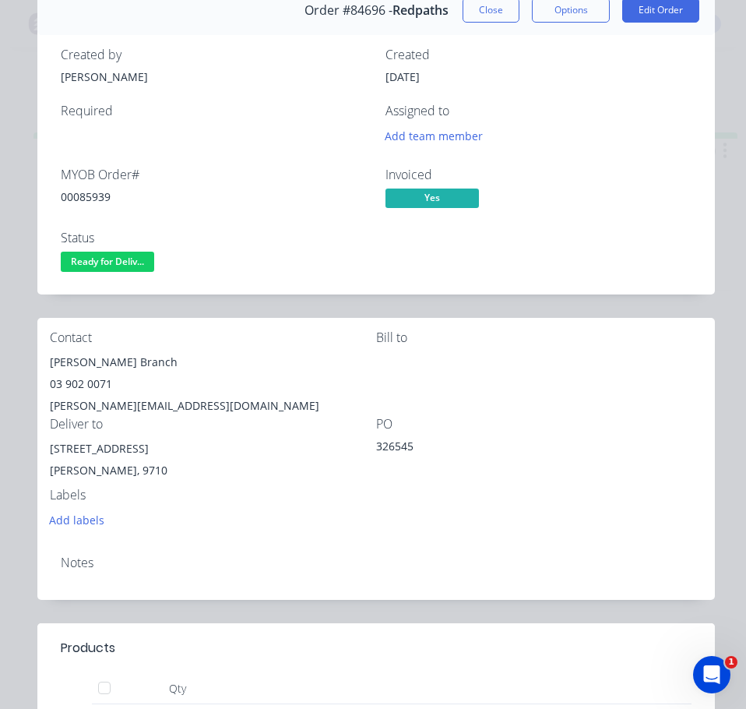
scroll to position [0, 0]
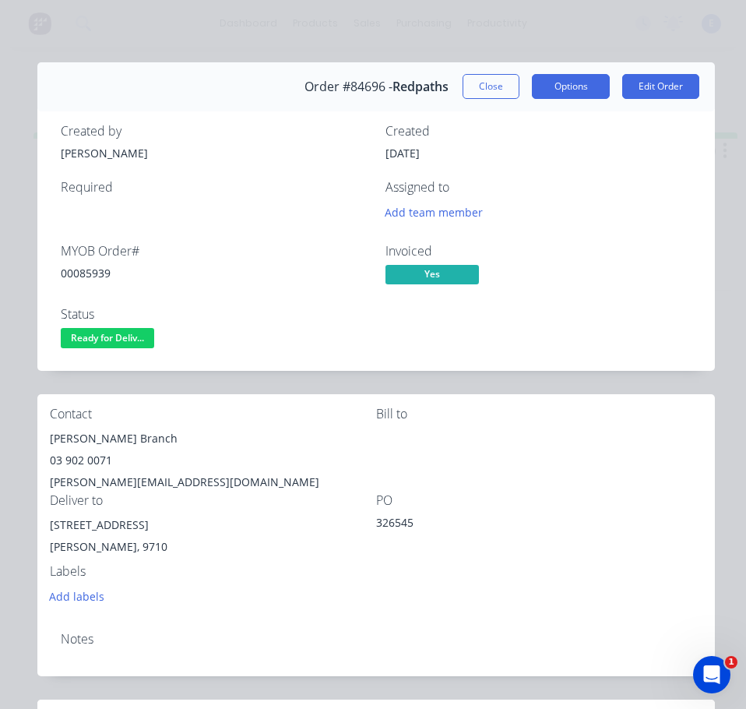
click at [543, 78] on button "Options" at bounding box center [571, 86] width 78 height 25
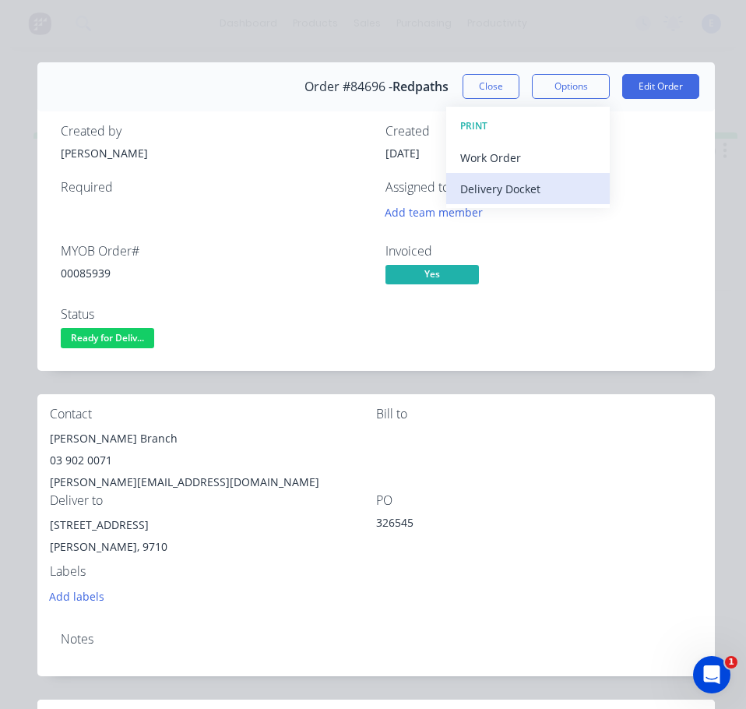
click at [503, 196] on div "Delivery Docket" at bounding box center [528, 189] width 136 height 23
click at [503, 194] on div "Standard" at bounding box center [528, 189] width 136 height 23
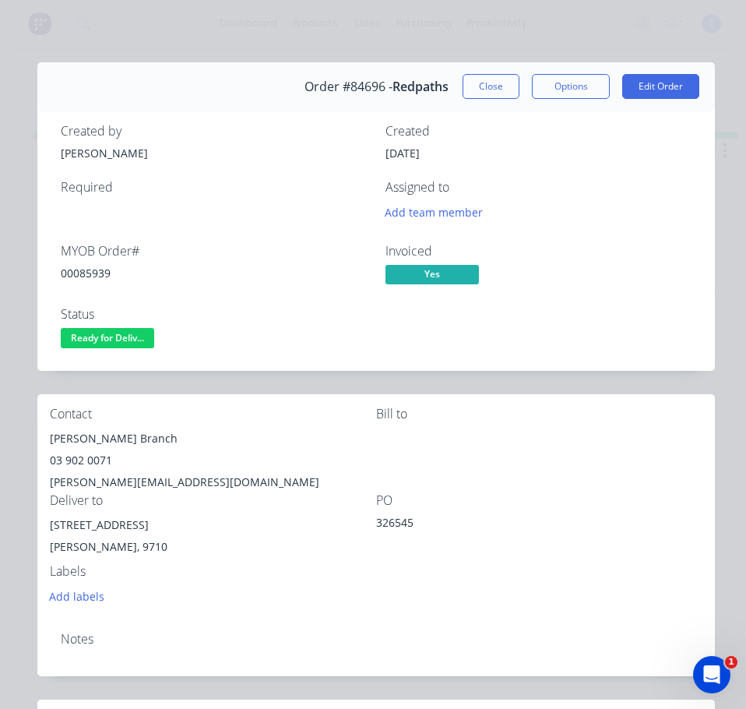
click at [304, 364] on div "Created by Chantal Created 18/09/25 Required Assigned to Add team member MYOB O…" at bounding box center [376, 238] width 678 height 266
click at [94, 268] on div "00085939" at bounding box center [214, 273] width 306 height 16
click at [96, 270] on div "00085939" at bounding box center [214, 273] width 306 height 16
copy div "00085939"
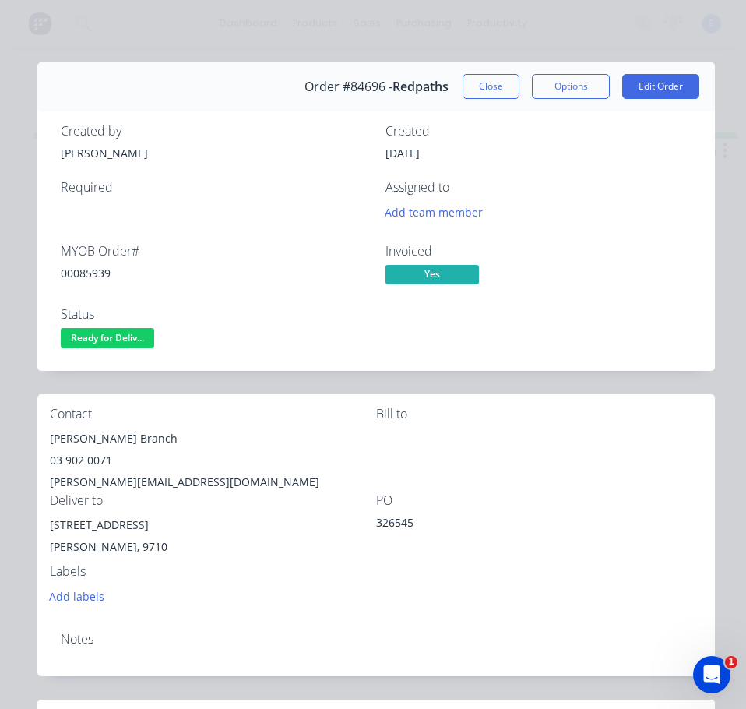
click at [99, 460] on div "03 902 0071" at bounding box center [213, 461] width 326 height 22
click at [98, 460] on div "03 902 0071" at bounding box center [213, 461] width 326 height 22
copy div "03 902 0071"
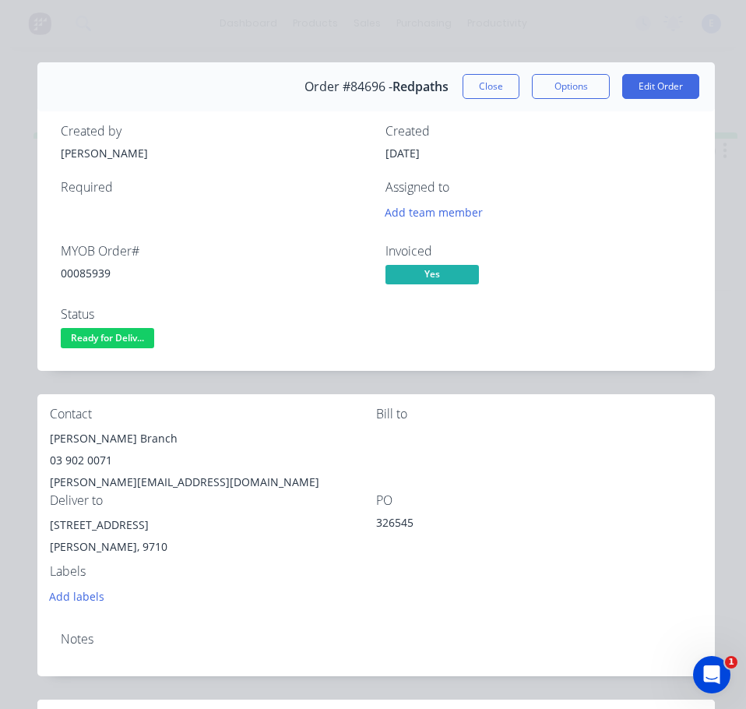
click at [138, 482] on div "gore.sales@redpaths.co.nz" at bounding box center [213, 482] width 326 height 22
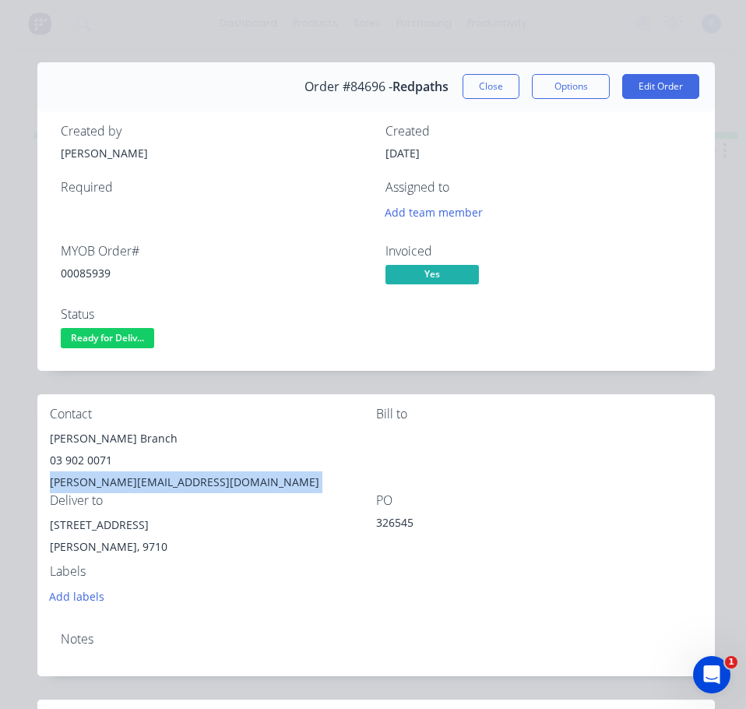
click at [138, 482] on div "gore.sales@redpaths.co.nz" at bounding box center [213, 482] width 326 height 22
copy div "gore.sales@redpaths.co.nz"
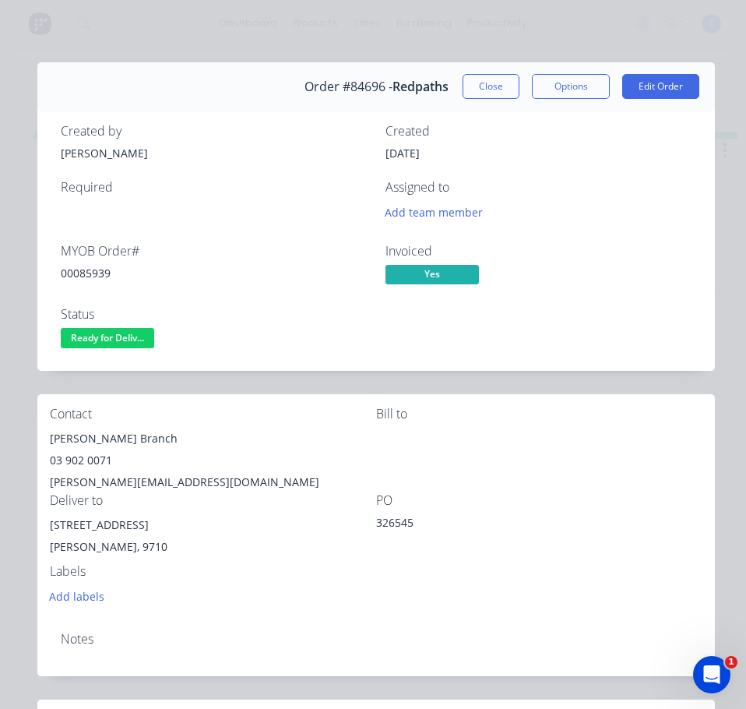
click at [512, 336] on div "Order details Collaborate Checklists 0/0 Tracking Linked Orders Timeline Profit…" at bounding box center [373, 354] width 746 height 709
drag, startPoint x: 136, startPoint y: 529, endPoint x: 41, endPoint y: 528, distance: 94.3
click at [41, 528] on div "Contact Gore Branch 03 902 0071 gore.sales@redpaths.co.nz Bill to Deliver to 62…" at bounding box center [376, 506] width 678 height 225
copy div "62 Mersey Street"
drag, startPoint x: 139, startPoint y: 337, endPoint x: 143, endPoint y: 356, distance: 19.0
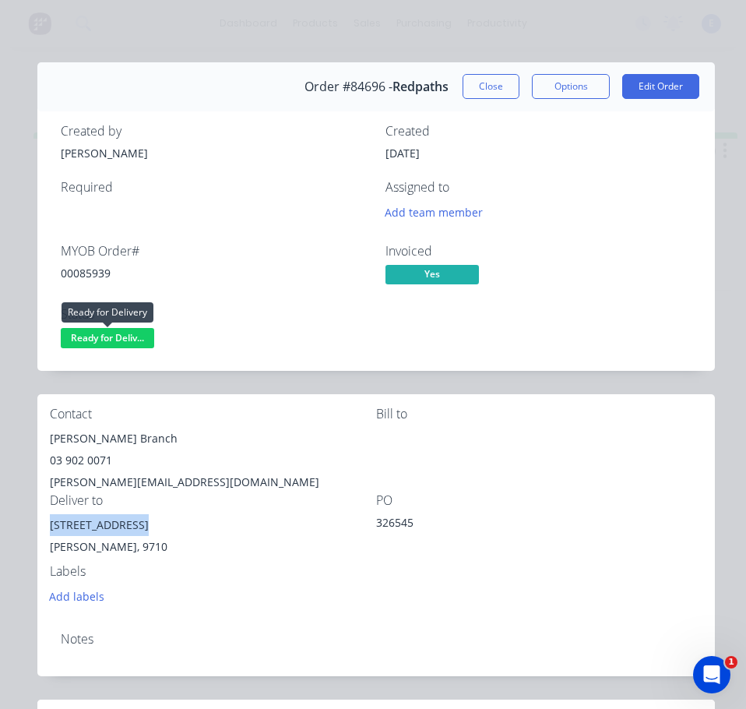
click at [139, 339] on span "Ready for Deliv..." at bounding box center [108, 337] width 94 height 19
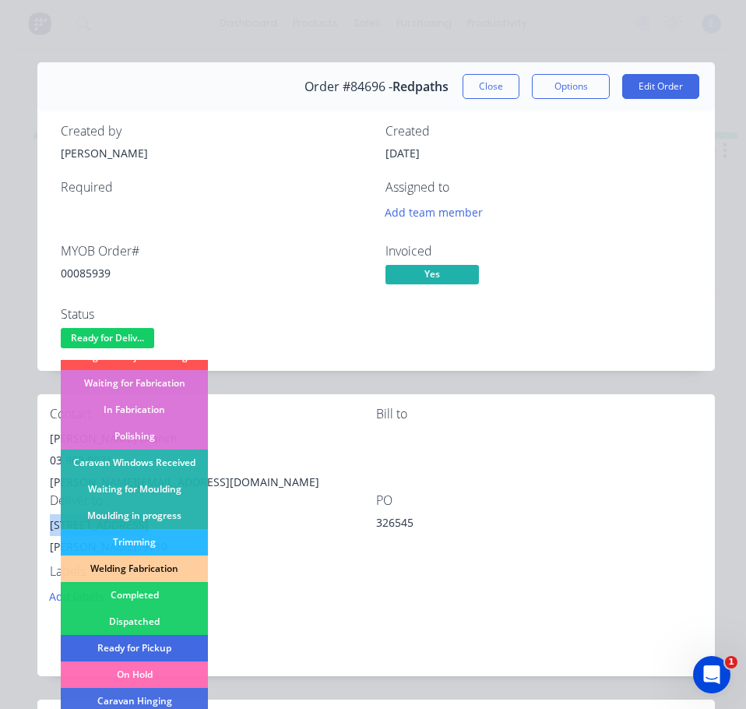
scroll to position [234, 0]
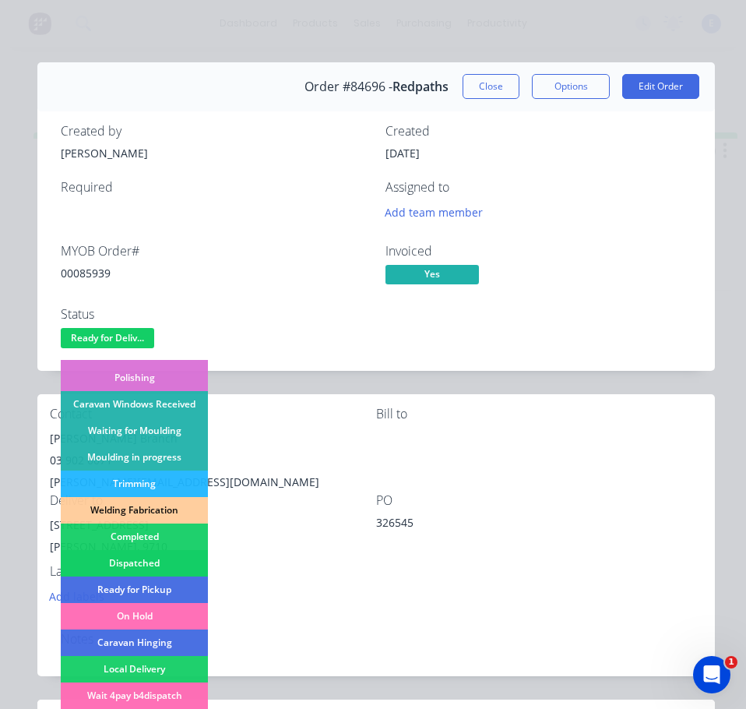
click at [166, 552] on div "Dispatched" at bounding box center [134, 563] width 147 height 26
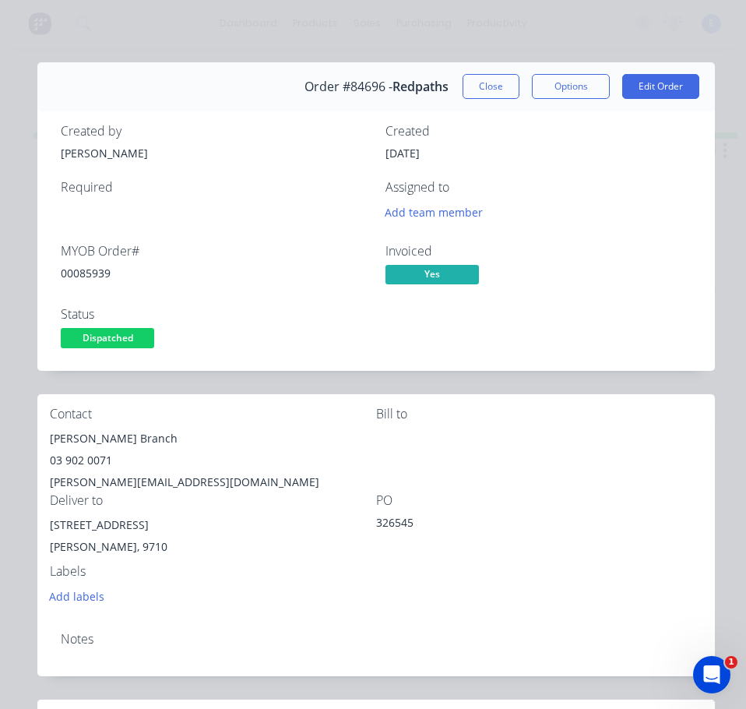
drag, startPoint x: 467, startPoint y: 90, endPoint x: 715, endPoint y: 137, distance: 253.1
click at [467, 89] on button "Close" at bounding box center [491, 86] width 57 height 25
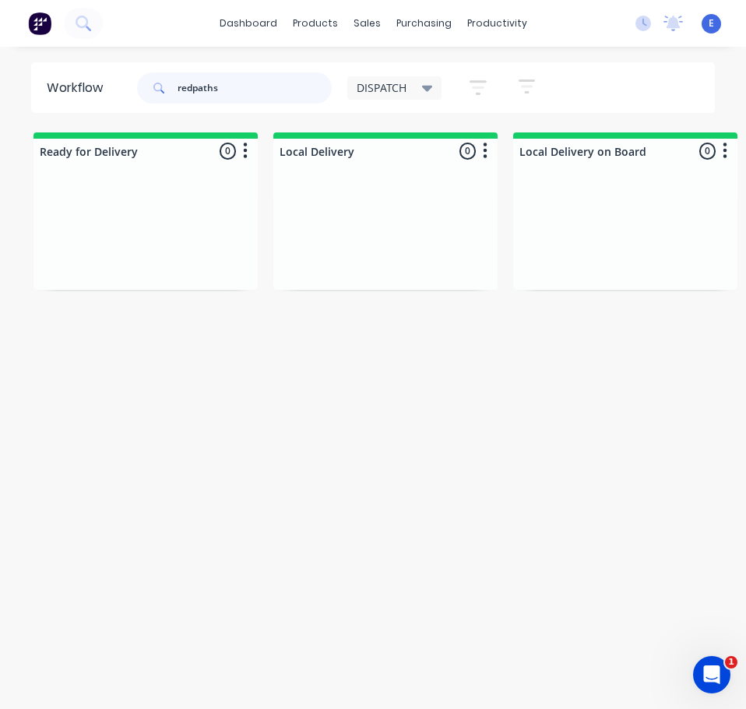
click at [245, 96] on input "redpaths" at bounding box center [255, 87] width 154 height 31
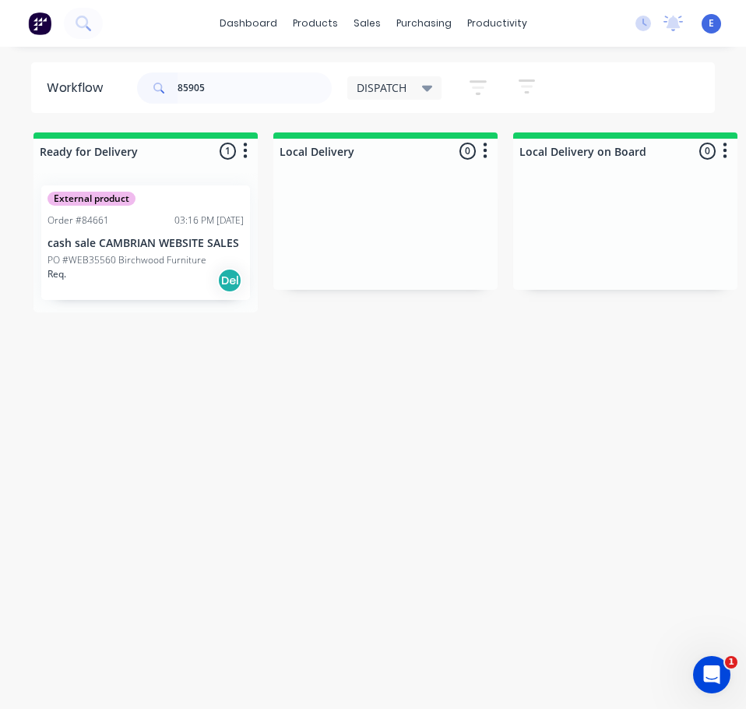
click at [155, 296] on div "External product Order #84661 03:16 PM 16/09/25 cash sale CAMBRIAN WEBSITE SALE…" at bounding box center [145, 242] width 209 height 115
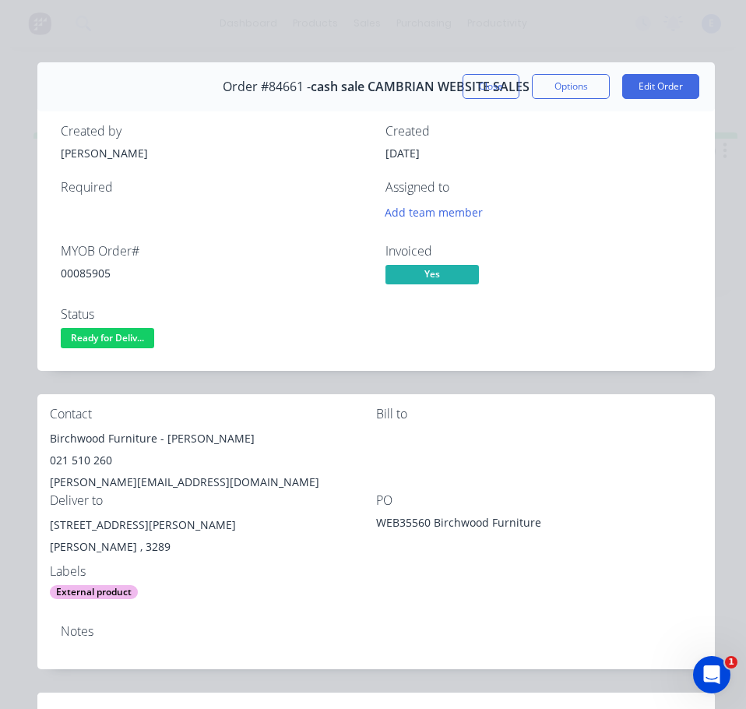
click at [93, 274] on div "00085905" at bounding box center [214, 273] width 306 height 16
copy div "00085905"
drag, startPoint x: 155, startPoint y: 436, endPoint x: 42, endPoint y: 449, distance: 113.8
click at [42, 449] on div "Contact Birchwood Furniture - Chris Birch 021 510 260 chris@birchwooddesign.co.…" at bounding box center [376, 503] width 678 height 218
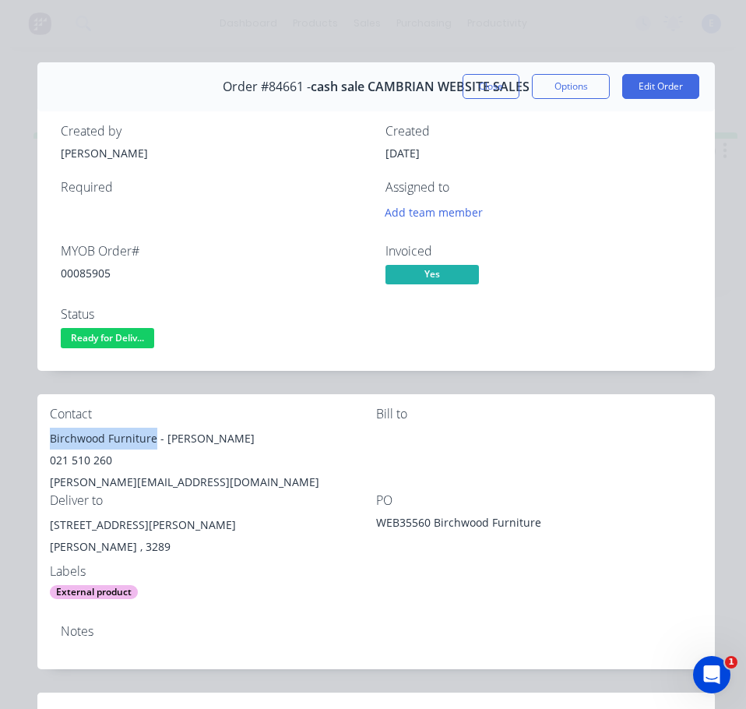
copy div "Birchwood Furniture"
drag, startPoint x: 162, startPoint y: 436, endPoint x: 228, endPoint y: 429, distance: 66.7
click at [228, 429] on div "Birchwood Furniture - Chris Birch" at bounding box center [213, 439] width 326 height 22
copy div "Chris Birch"
click at [83, 454] on div "021 510 260" at bounding box center [213, 461] width 326 height 22
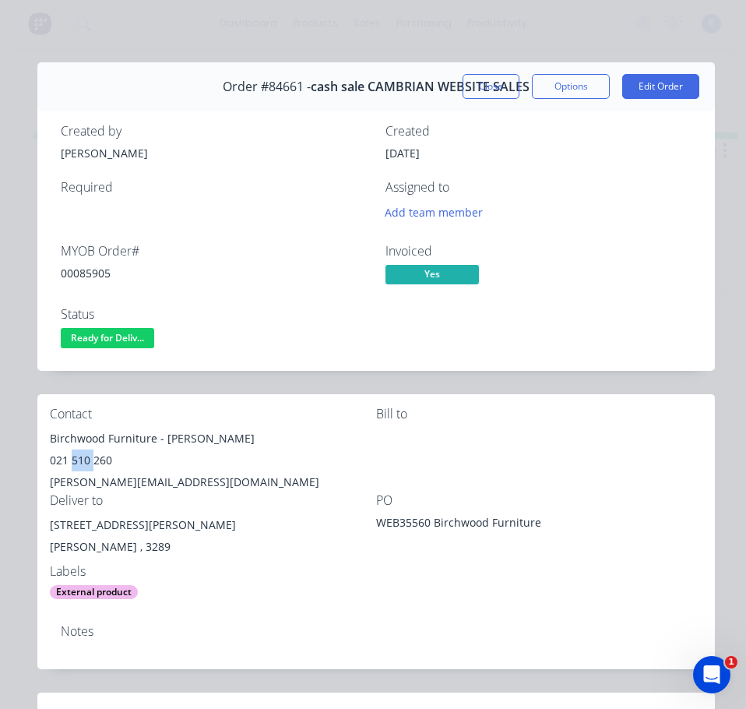
click at [83, 454] on div "021 510 260" at bounding box center [213, 461] width 326 height 22
copy div "021 510 260"
click at [139, 478] on div "chris@birchwooddesign.co.nz" at bounding box center [213, 482] width 326 height 22
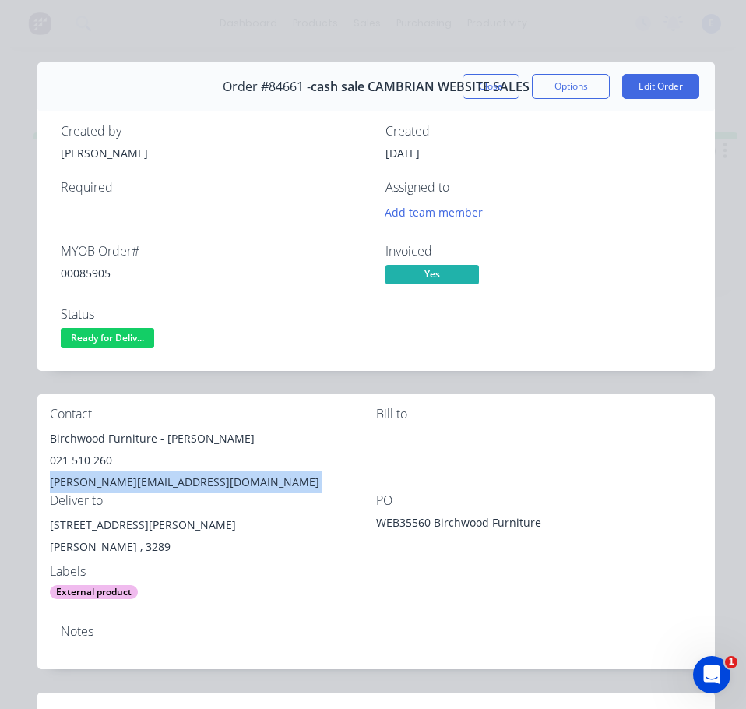
click at [139, 478] on div "chris@birchwooddesign.co.nz" at bounding box center [213, 482] width 326 height 22
copy div "chris@birchwooddesign.co.nz"
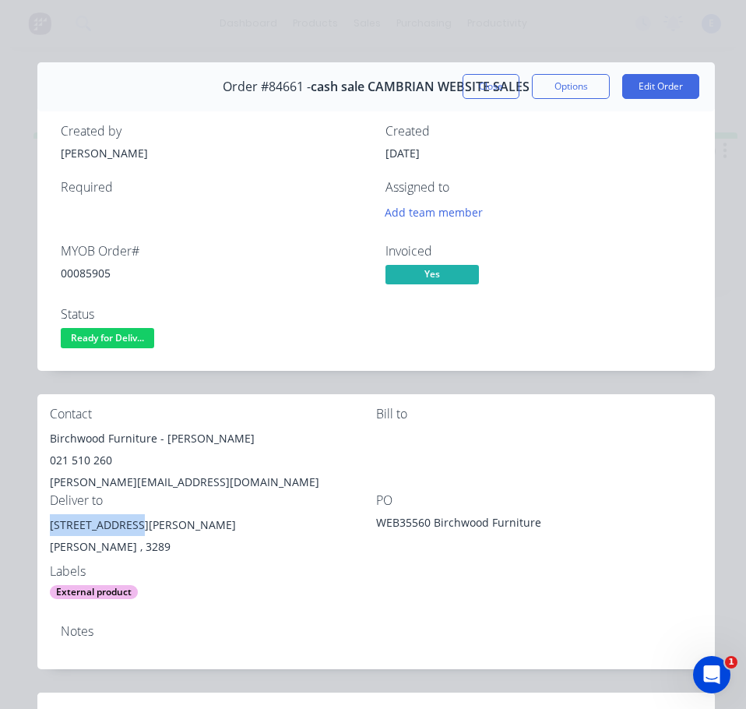
drag, startPoint x: 132, startPoint y: 524, endPoint x: 41, endPoint y: 530, distance: 92.1
click at [41, 530] on div "Contact Birchwood Furniture - Chris Birch 021 510 260 chris@birchwooddesign.co.…" at bounding box center [376, 503] width 678 height 218
copy div "61 Wallace Road"
click at [125, 341] on span "Ready for Deliv..." at bounding box center [108, 337] width 94 height 19
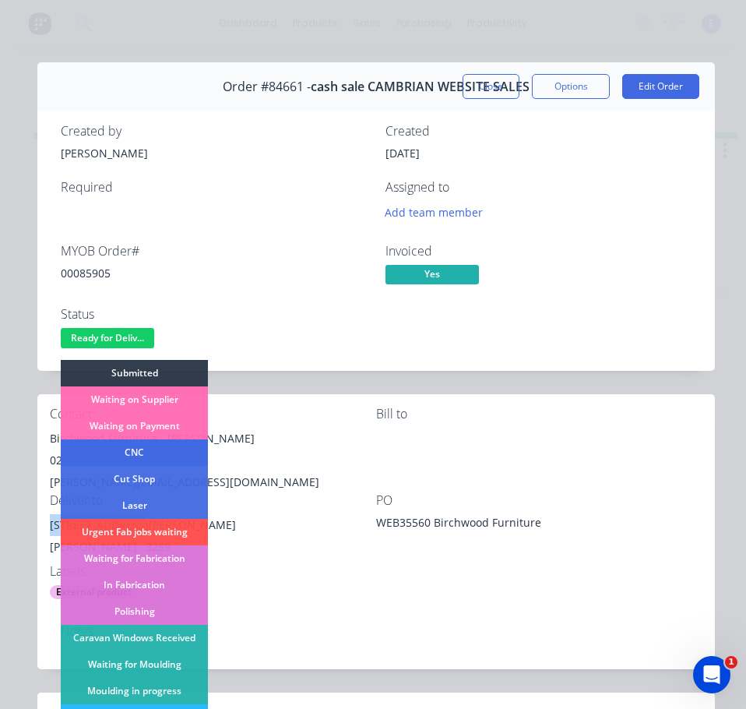
scroll to position [156, 0]
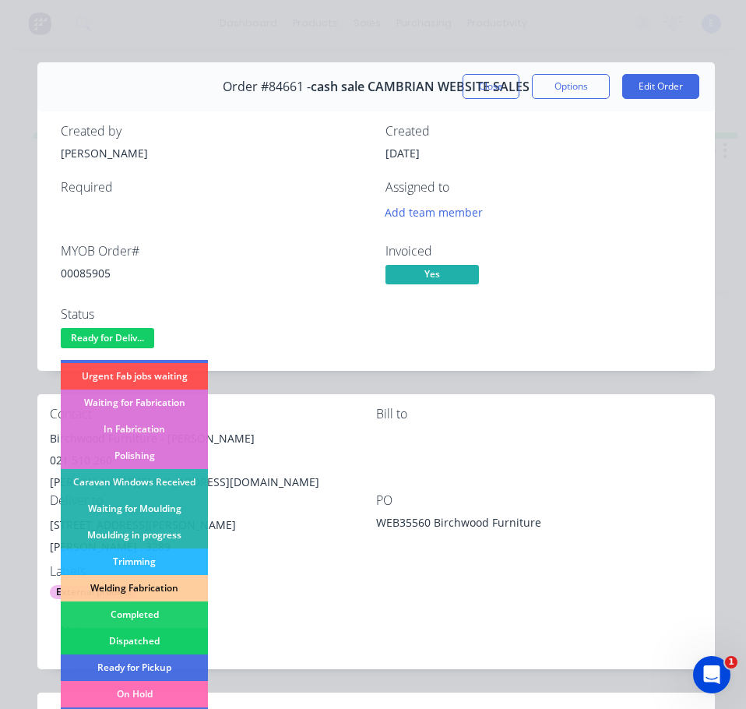
click at [155, 633] on div "Dispatched" at bounding box center [134, 641] width 147 height 26
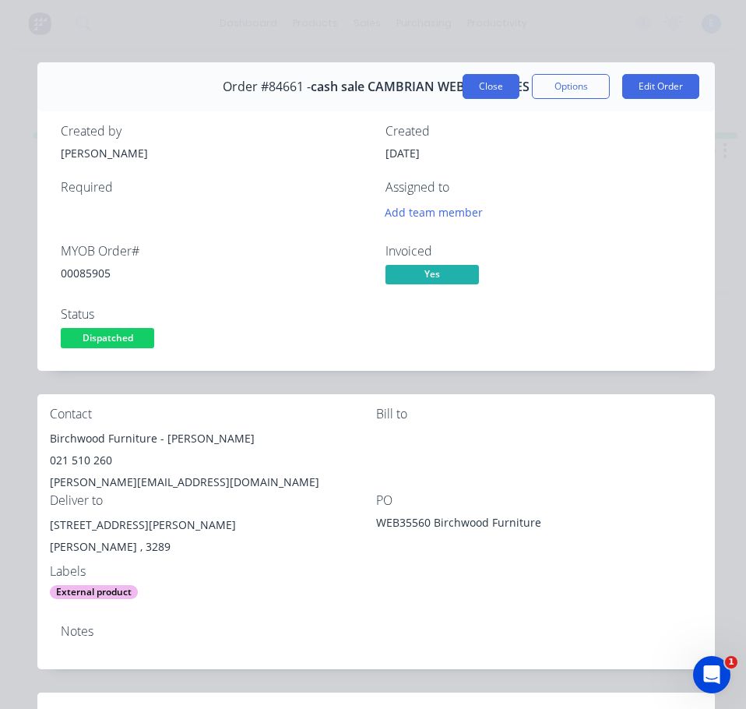
click at [470, 85] on button "Close" at bounding box center [491, 86] width 57 height 25
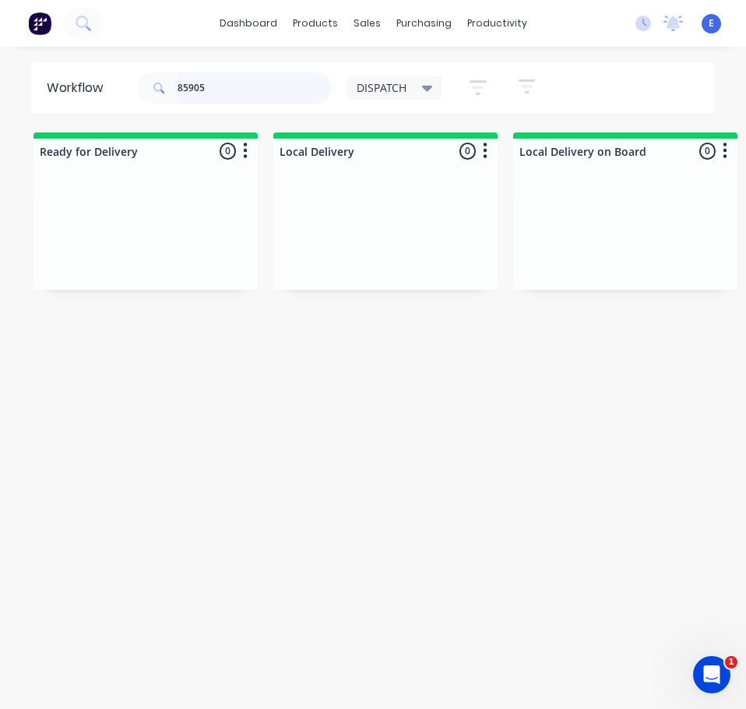
click at [226, 94] on input "85905" at bounding box center [255, 87] width 154 height 31
click at [226, 93] on input "85905" at bounding box center [255, 87] width 154 height 31
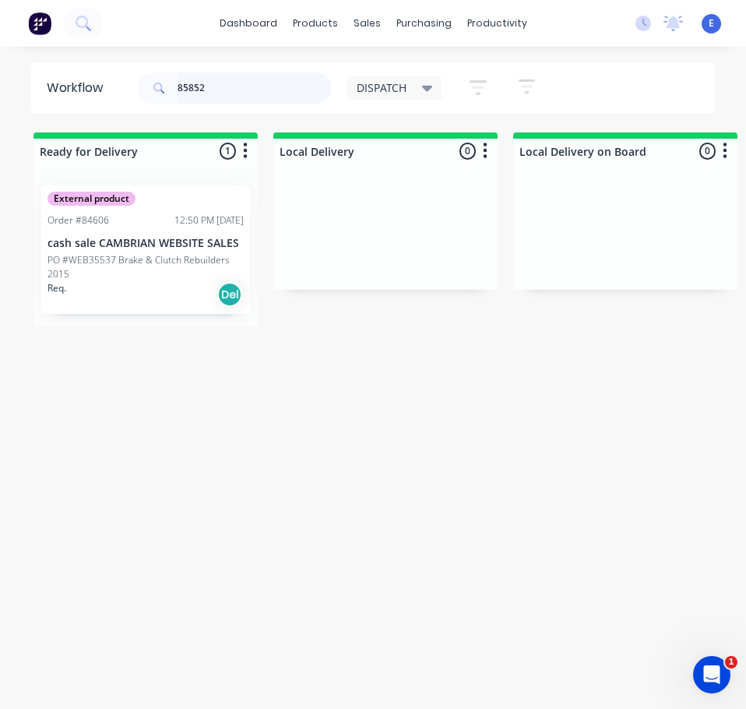
drag, startPoint x: 129, startPoint y: 287, endPoint x: 138, endPoint y: 287, distance: 9.4
click at [135, 287] on div "External product Order #84606 12:50 PM 15/09/25 cash sale CAMBRIAN WEBSITE SALE…" at bounding box center [146, 249] width 224 height 153
click at [179, 301] on div "Req. Del" at bounding box center [146, 294] width 196 height 26
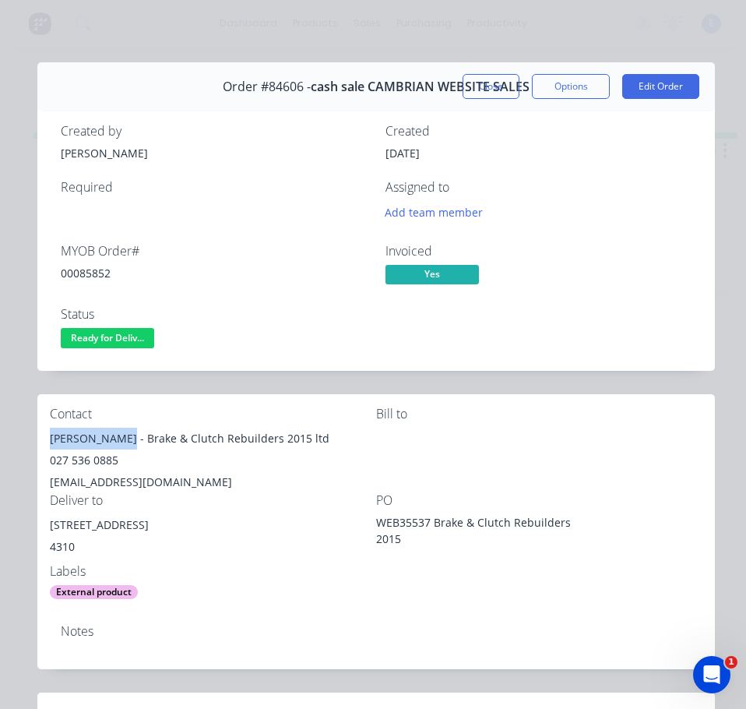
drag, startPoint x: 128, startPoint y: 443, endPoint x: 47, endPoint y: 436, distance: 81.3
click at [47, 436] on div "Contact Harley Coombe - Brake & Clutch Rebuilders 2015 ltd 027 536 0885 bcrnp@x…" at bounding box center [376, 503] width 678 height 218
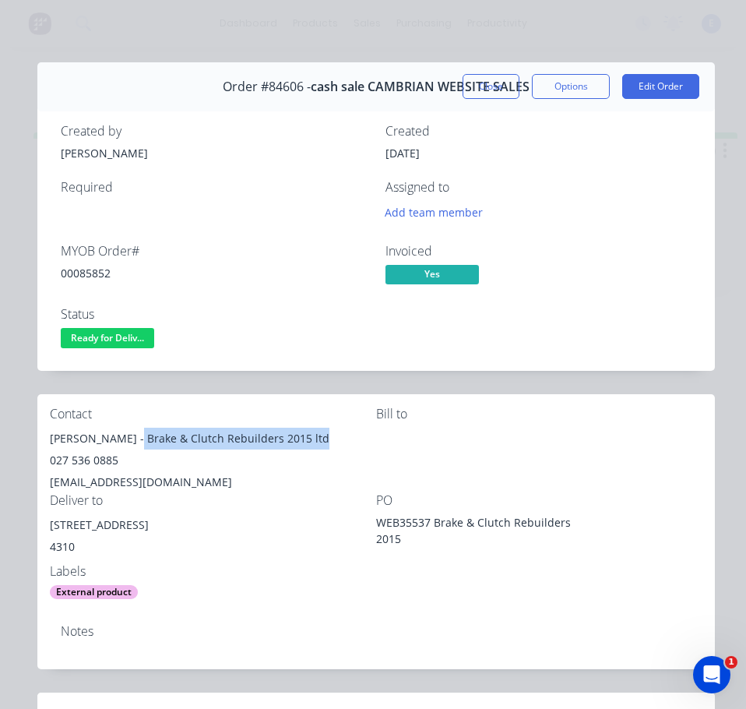
drag, startPoint x: 136, startPoint y: 441, endPoint x: 267, endPoint y: 436, distance: 131.8
click at [319, 429] on div "Harley Coombe - Brake & Clutch Rebuilders 2015 ltd" at bounding box center [213, 439] width 326 height 22
click at [101, 465] on div "027 536 0885" at bounding box center [213, 461] width 326 height 22
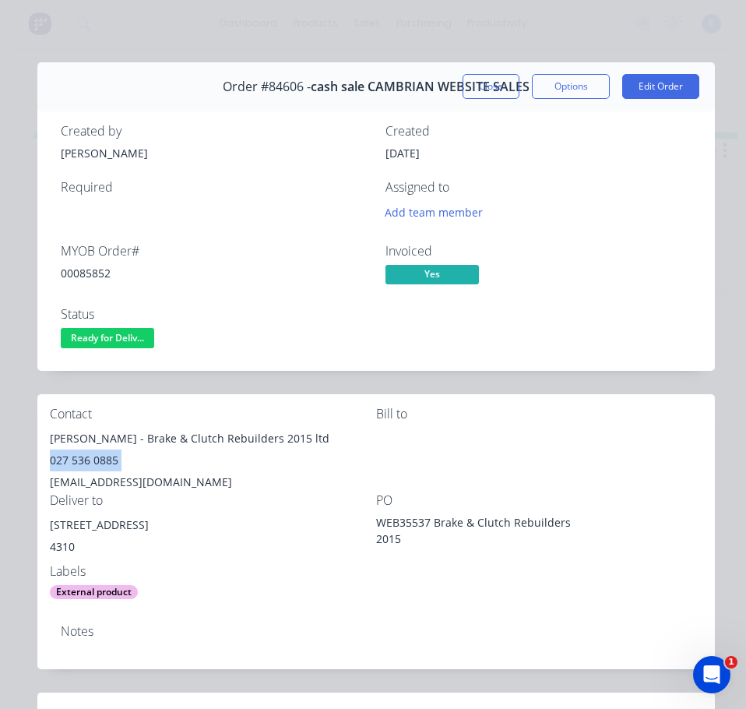
click at [101, 465] on div "027 536 0885" at bounding box center [213, 461] width 326 height 22
click at [97, 486] on div "bcrnp@xtra.co.nz" at bounding box center [213, 482] width 326 height 22
drag, startPoint x: 119, startPoint y: 526, endPoint x: 55, endPoint y: 523, distance: 64.7
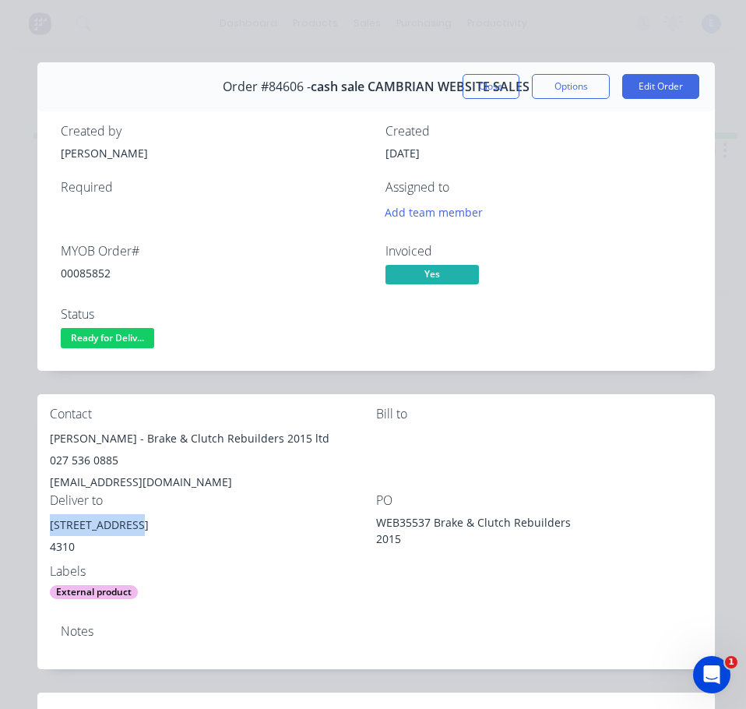
click at [41, 524] on div "Contact Harley Coombe - Brake & Clutch Rebuilders 2015 ltd 027 536 0885 bcrnp@x…" at bounding box center [376, 503] width 678 height 218
click at [94, 266] on div "00085852" at bounding box center [214, 273] width 306 height 16
click at [104, 343] on span "Ready for Deliv..." at bounding box center [108, 337] width 94 height 19
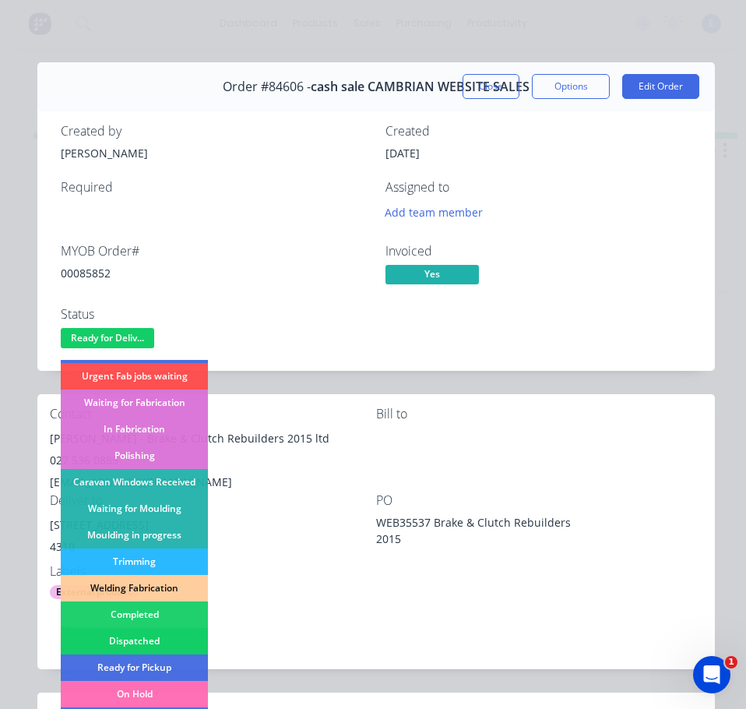
click at [159, 632] on div "Dispatched" at bounding box center [134, 641] width 147 height 26
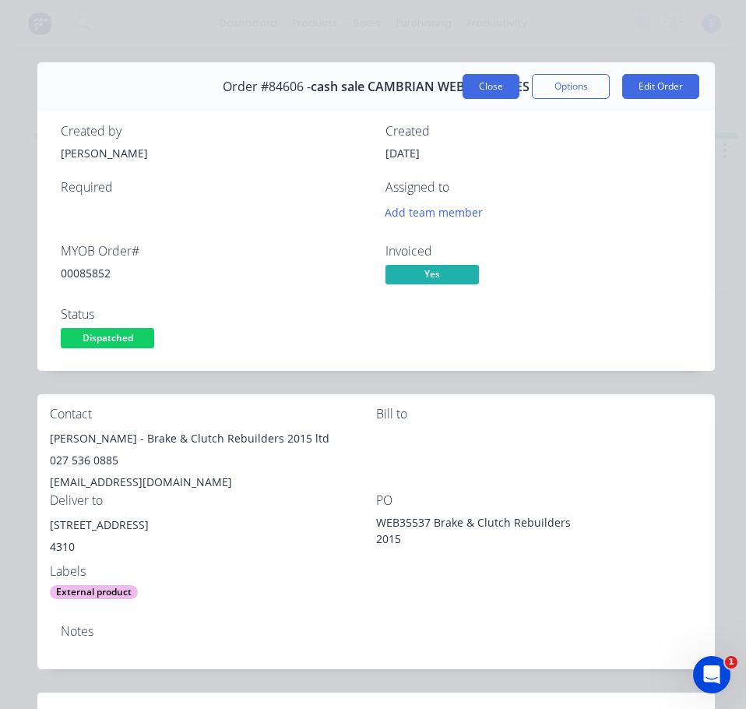
click at [500, 80] on button "Close" at bounding box center [491, 86] width 57 height 25
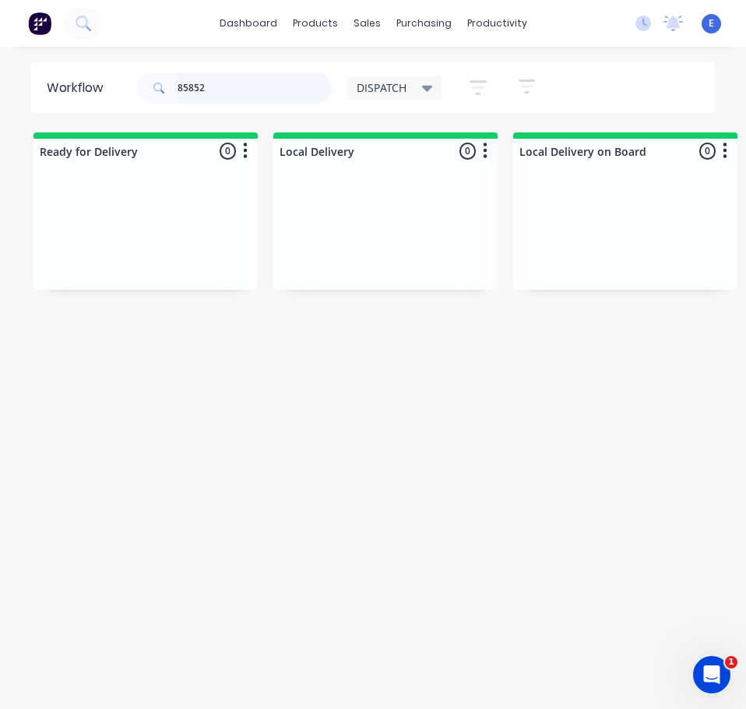
click at [219, 94] on input "85852" at bounding box center [255, 87] width 154 height 31
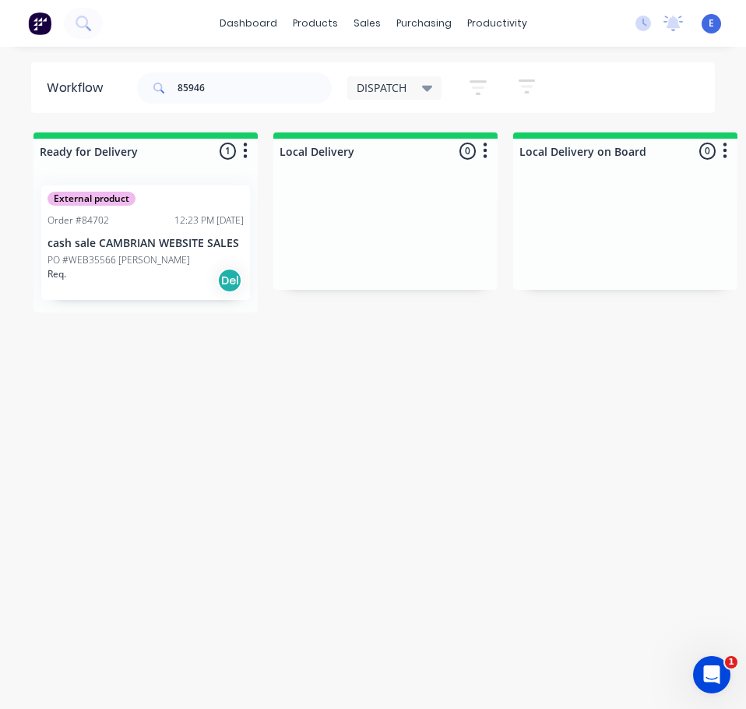
click at [125, 284] on div "Req. Del" at bounding box center [146, 280] width 196 height 26
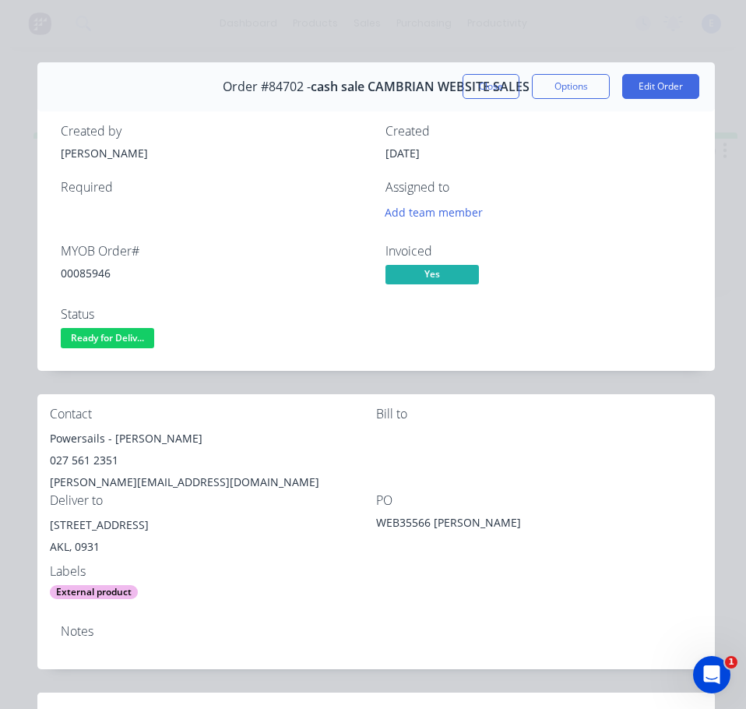
click at [94, 276] on div "00085946" at bounding box center [214, 273] width 306 height 16
drag, startPoint x: 104, startPoint y: 440, endPoint x: 56, endPoint y: 438, distance: 48.4
click at [45, 435] on div "Contact Powersails - Karl Stachel 027 561 2351 Karl.stapro@xtra.co.nz Bill to D…" at bounding box center [376, 503] width 678 height 218
drag, startPoint x: 117, startPoint y: 442, endPoint x: 238, endPoint y: 442, distance: 121.6
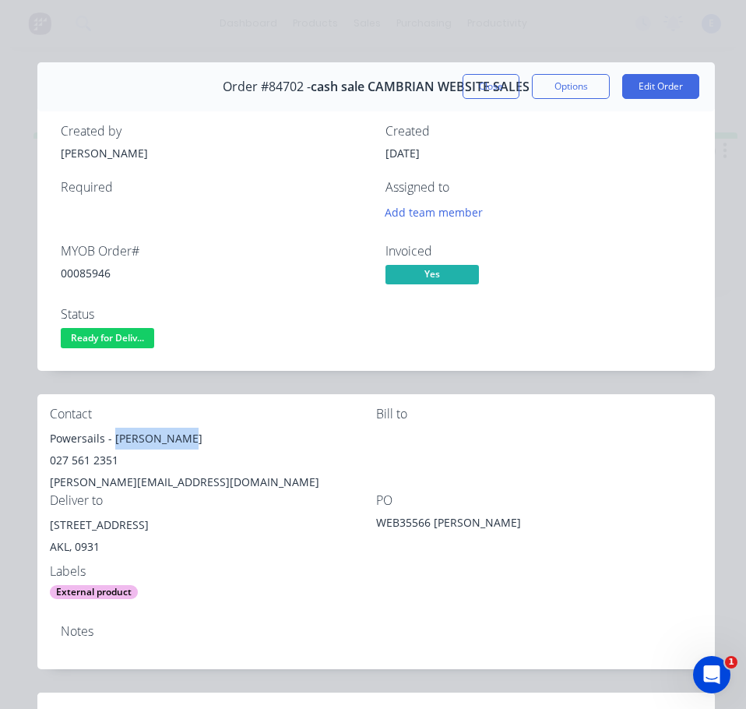
click at [238, 442] on div "Powersails - Karl Stachel" at bounding box center [213, 439] width 326 height 22
click at [91, 462] on div "027 561 2351" at bounding box center [213, 461] width 326 height 22
click at [90, 461] on div "027 561 2351" at bounding box center [213, 461] width 326 height 22
click at [132, 481] on div "Karl.stapro@xtra.co.nz" at bounding box center [213, 482] width 326 height 22
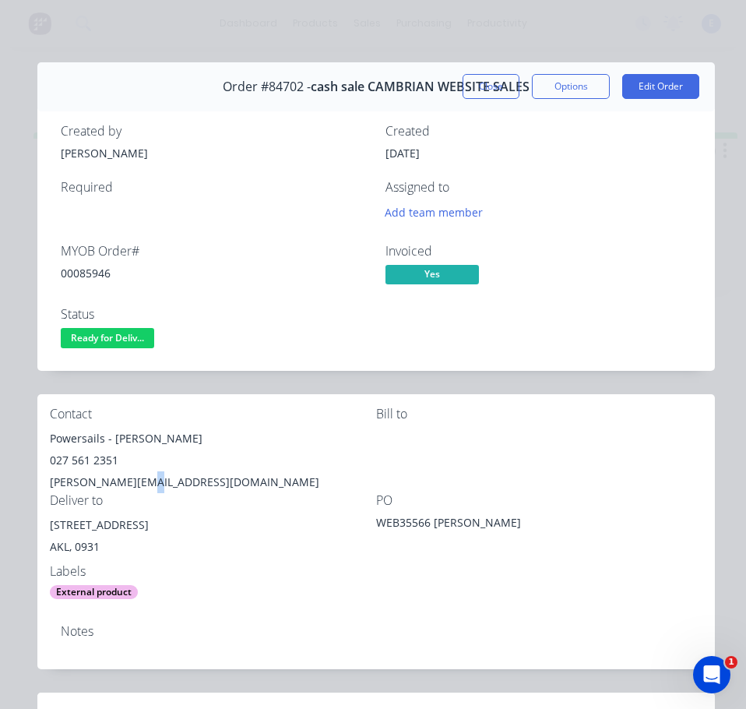
click at [133, 480] on div "Karl.stapro@xtra.co.nz" at bounding box center [213, 482] width 326 height 22
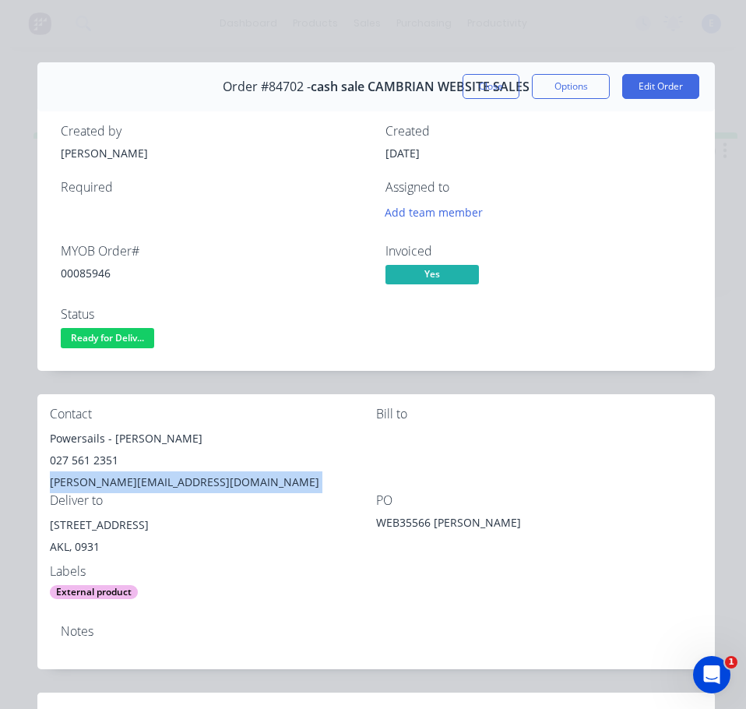
click at [134, 481] on div "Karl.stapro@xtra.co.nz" at bounding box center [213, 482] width 326 height 22
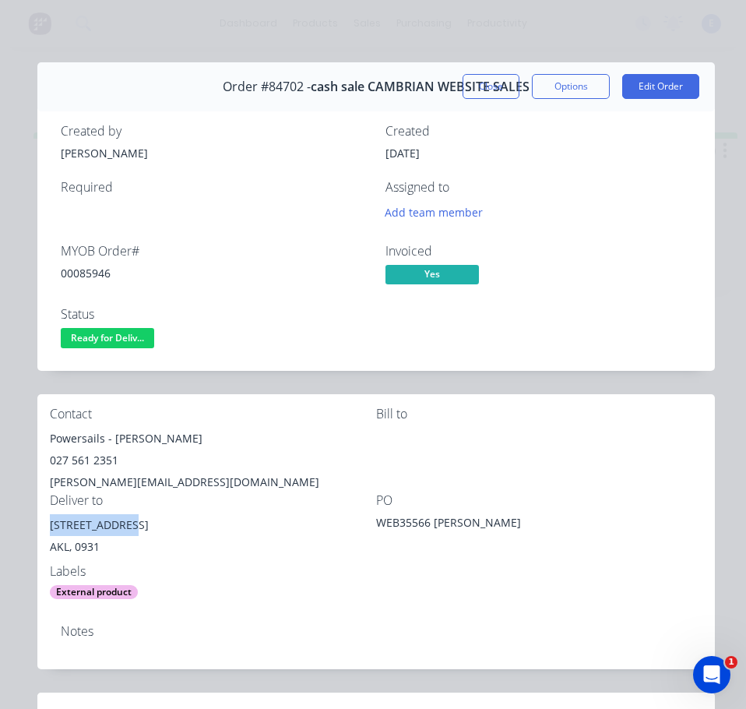
drag, startPoint x: 120, startPoint y: 525, endPoint x: 42, endPoint y: 531, distance: 78.2
click at [42, 531] on div "Contact Powersails - Karl Stachel 027 561 2351 Karl.stapro@xtra.co.nz Bill to D…" at bounding box center [376, 503] width 678 height 218
drag, startPoint x: 213, startPoint y: 508, endPoint x: 501, endPoint y: 525, distance: 288.8
click at [213, 508] on div "Deliver to" at bounding box center [213, 500] width 326 height 15
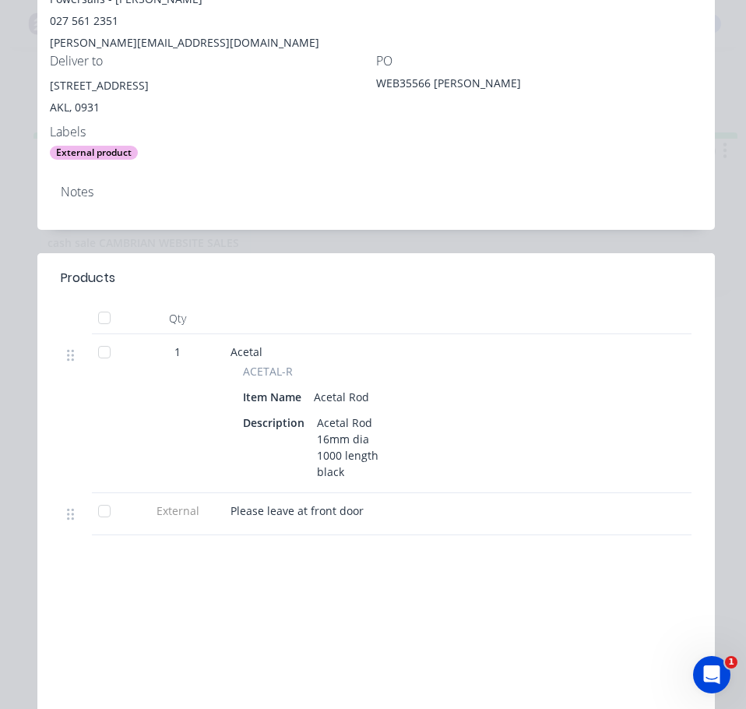
scroll to position [468, 0]
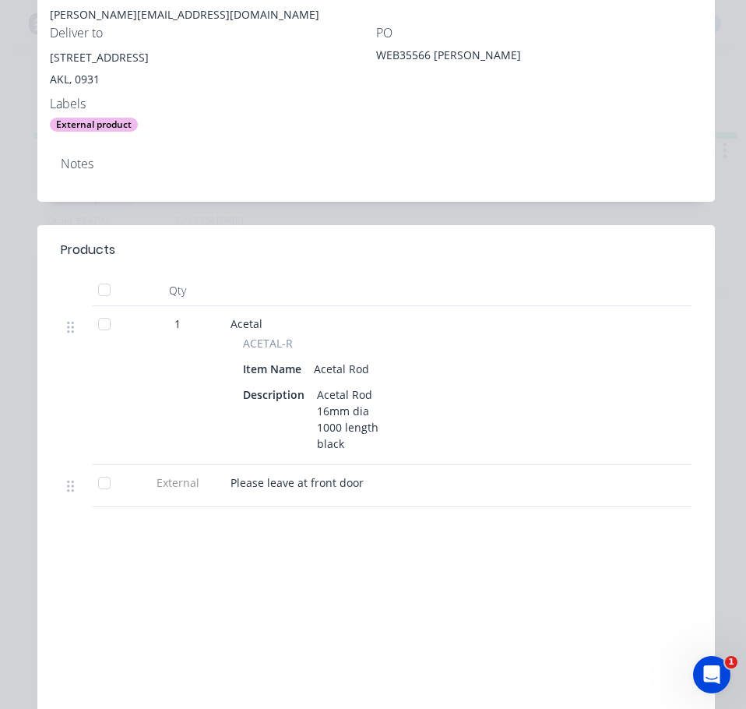
click at [305, 489] on span "Please leave at front door" at bounding box center [297, 482] width 133 height 15
drag, startPoint x: 306, startPoint y: 489, endPoint x: 298, endPoint y: 484, distance: 9.1
click at [298, 484] on span "Please leave at front door" at bounding box center [297, 482] width 133 height 15
click at [298, 483] on span "Please leave at front door" at bounding box center [297, 482] width 133 height 15
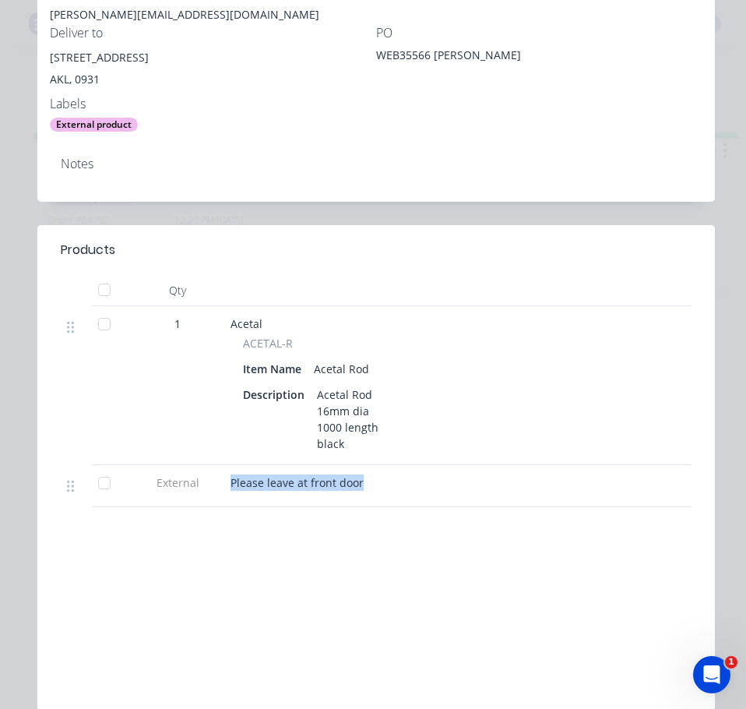
click at [298, 483] on span "Please leave at front door" at bounding box center [297, 482] width 133 height 15
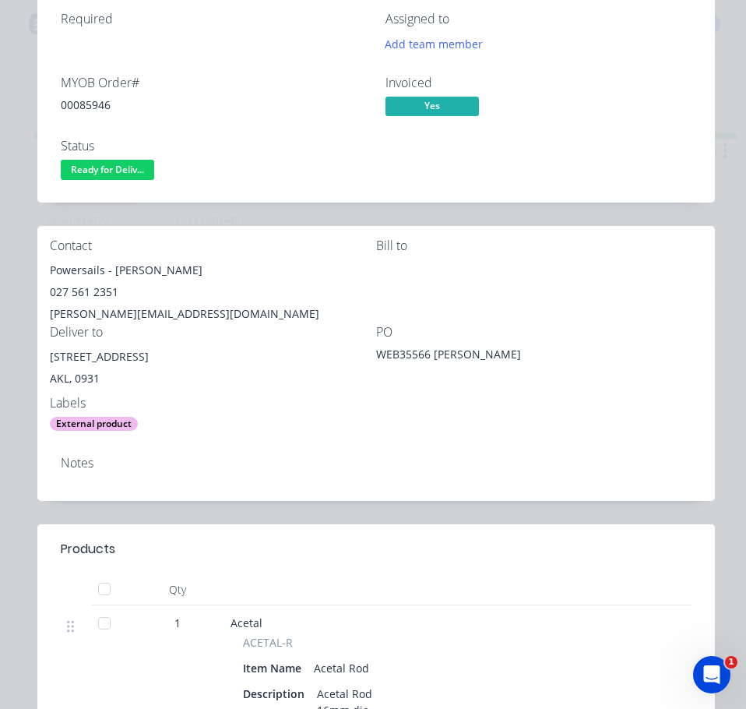
scroll to position [156, 0]
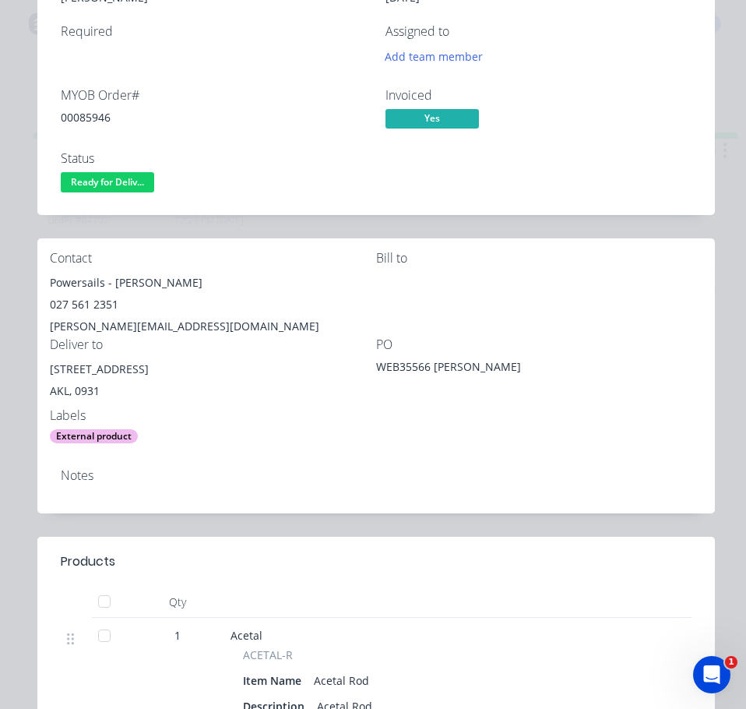
click at [95, 171] on div "Status Ready for Deliv..." at bounding box center [214, 173] width 306 height 45
click at [96, 178] on span "Ready for Deliv..." at bounding box center [108, 181] width 94 height 19
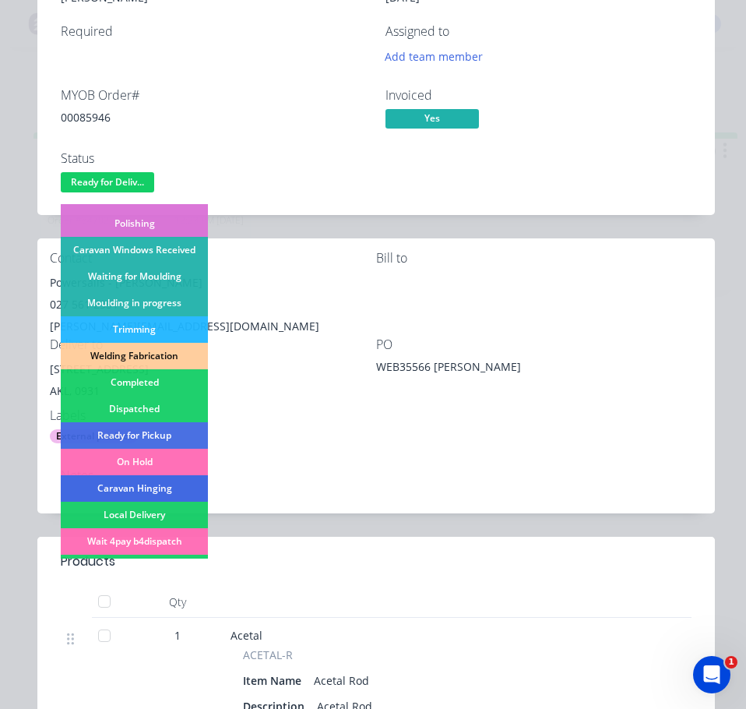
scroll to position [234, 0]
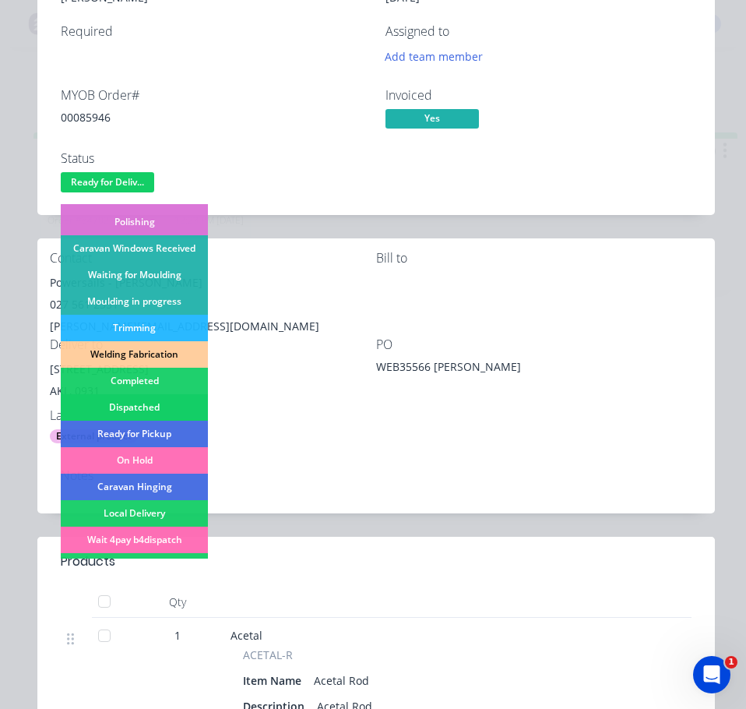
click at [164, 403] on div "Dispatched" at bounding box center [134, 407] width 147 height 26
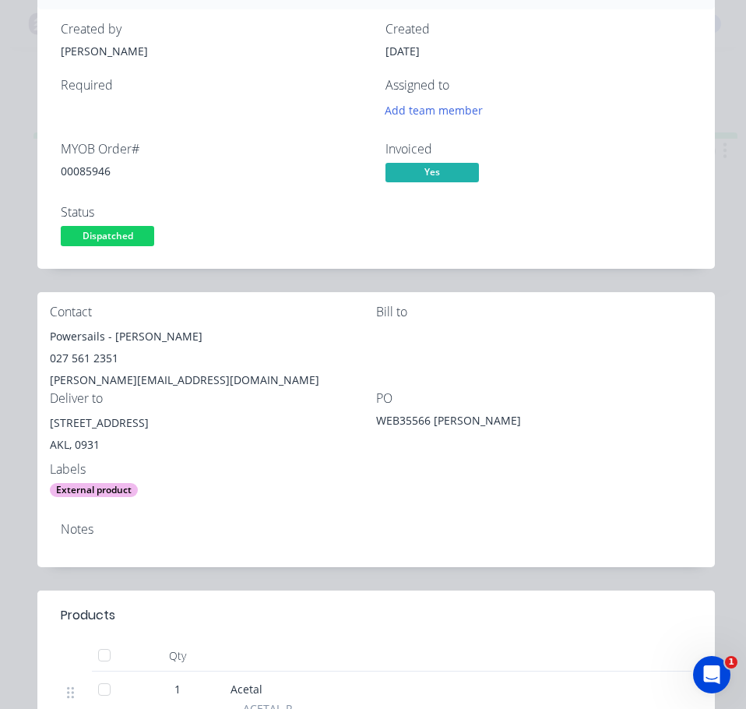
scroll to position [0, 0]
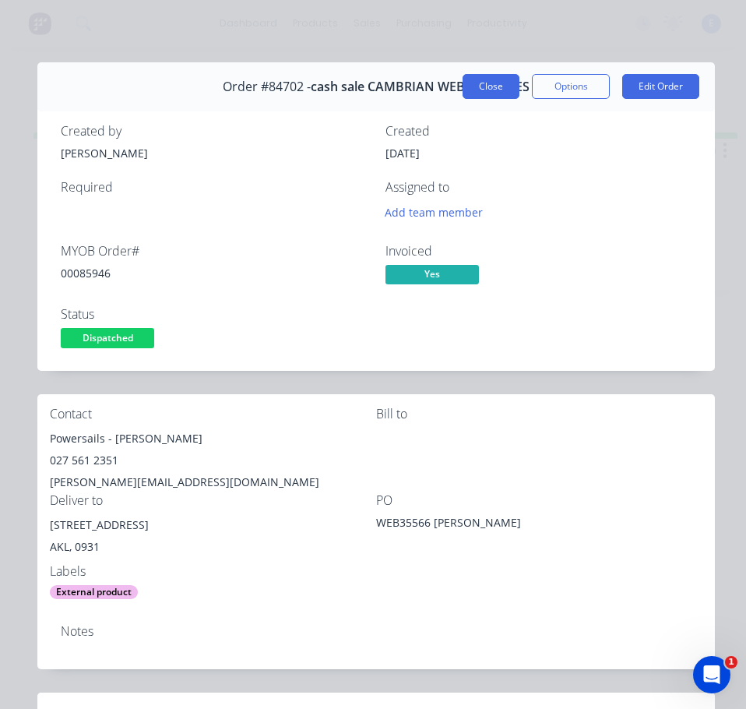
click at [482, 86] on button "Close" at bounding box center [491, 86] width 57 height 25
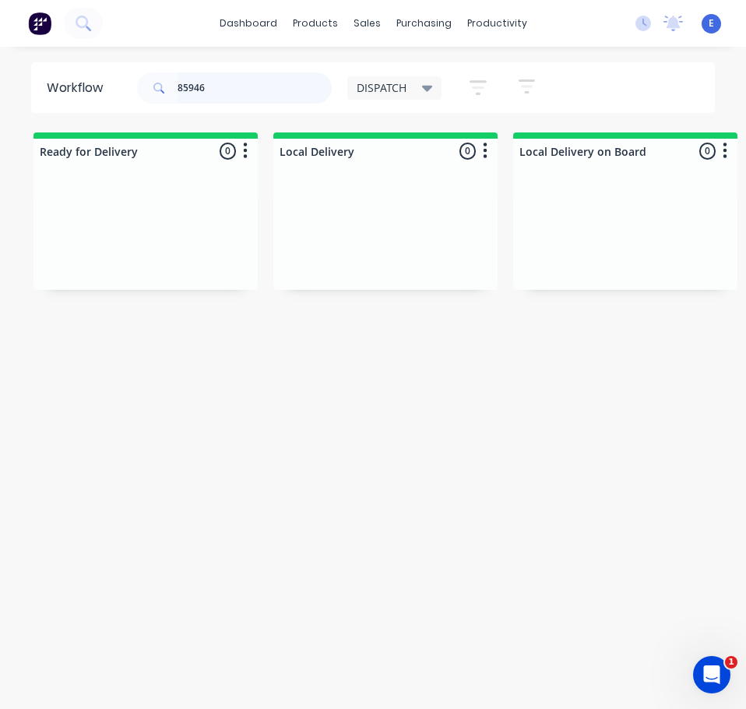
click at [209, 87] on input "85946" at bounding box center [255, 87] width 154 height 31
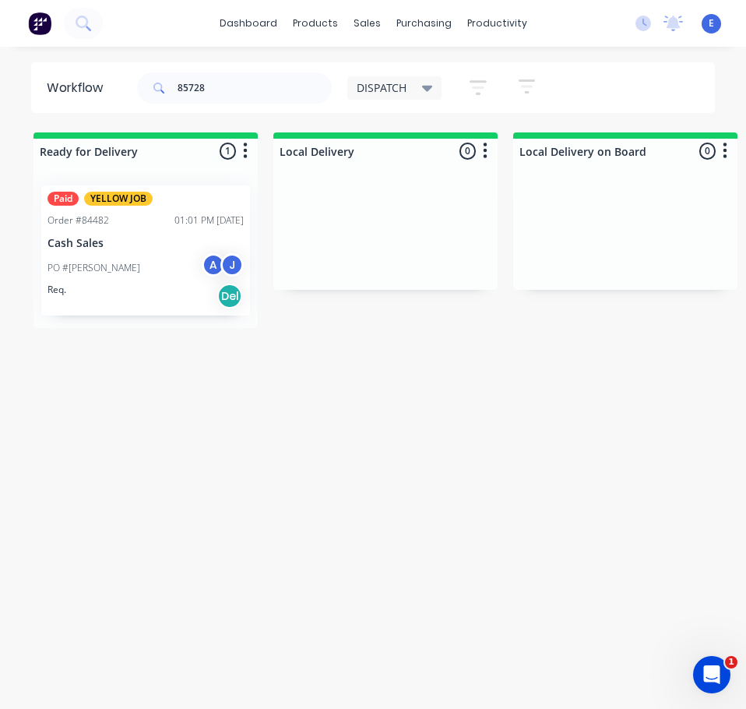
click at [153, 261] on div "PO #Jon Pawson A J" at bounding box center [146, 268] width 196 height 30
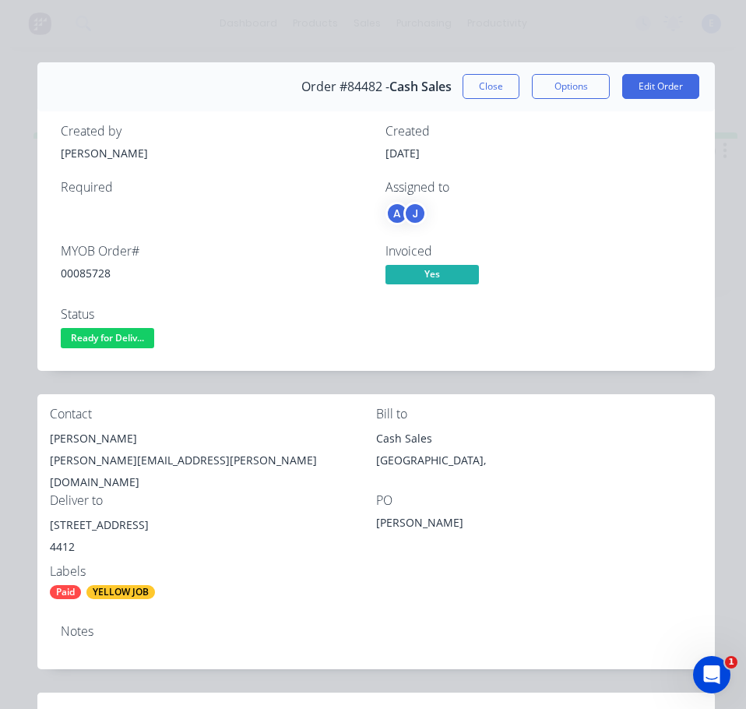
click at [95, 274] on div "00085728" at bounding box center [214, 273] width 306 height 16
click at [97, 273] on div "00085728" at bounding box center [214, 273] width 306 height 16
click at [95, 432] on div "Jon Pawson" at bounding box center [213, 439] width 326 height 22
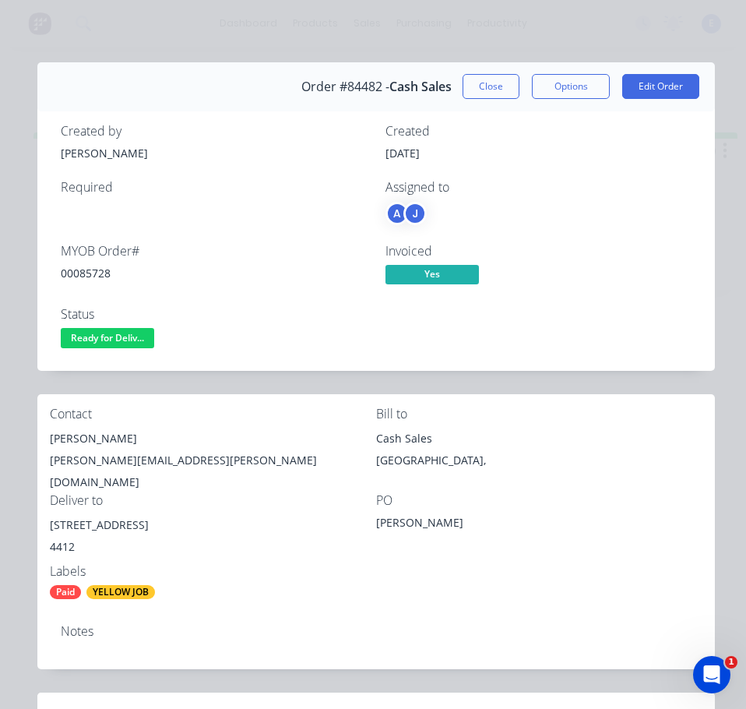
click at [109, 464] on div "jon.pawson@gmail.com" at bounding box center [213, 472] width 326 height 44
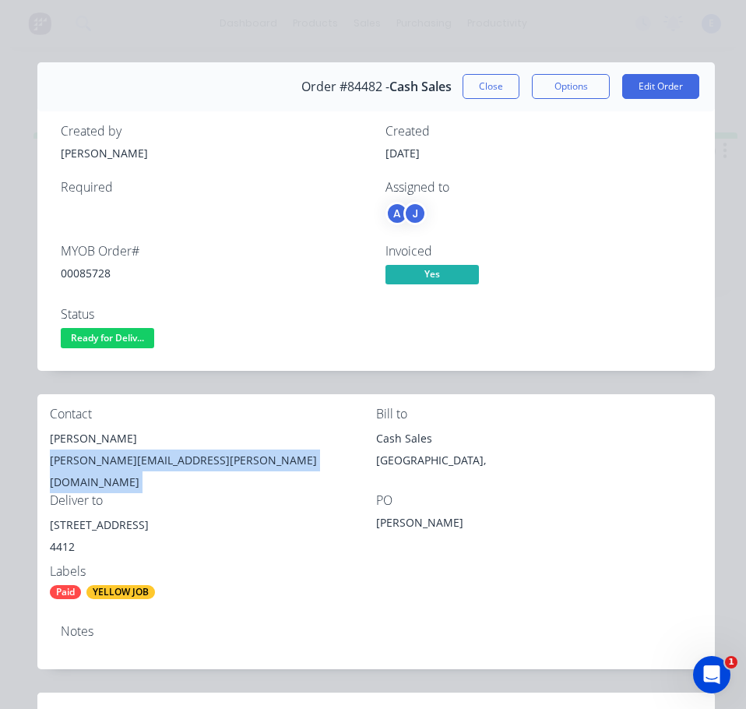
click at [109, 464] on div "jon.pawson@gmail.com" at bounding box center [213, 472] width 326 height 44
drag, startPoint x: 139, startPoint y: 513, endPoint x: 56, endPoint y: 513, distance: 82.6
click at [56, 514] on div "8 Belgrave Place Palmerston North" at bounding box center [213, 525] width 326 height 22
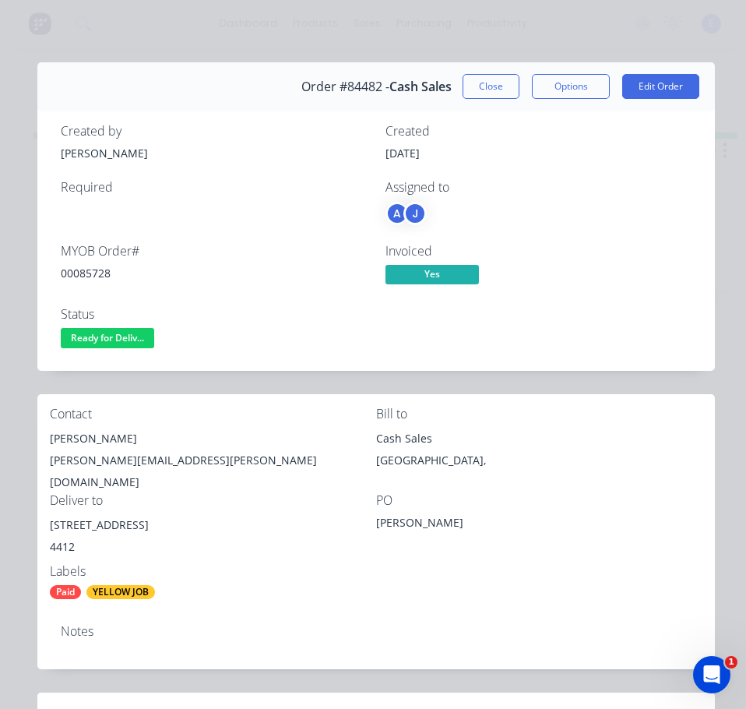
drag, startPoint x: 150, startPoint y: 538, endPoint x: 118, endPoint y: 519, distance: 36.8
click at [145, 536] on div "4412" at bounding box center [213, 547] width 326 height 22
drag, startPoint x: 133, startPoint y: 513, endPoint x: 44, endPoint y: 514, distance: 89.6
click at [44, 514] on div "Contact Jon Pawson jon.pawson@gmail.com Bill to Cash Sales Auckland, Deliver to…" at bounding box center [376, 503] width 678 height 218
click at [311, 564] on div "Labels" at bounding box center [213, 571] width 326 height 15
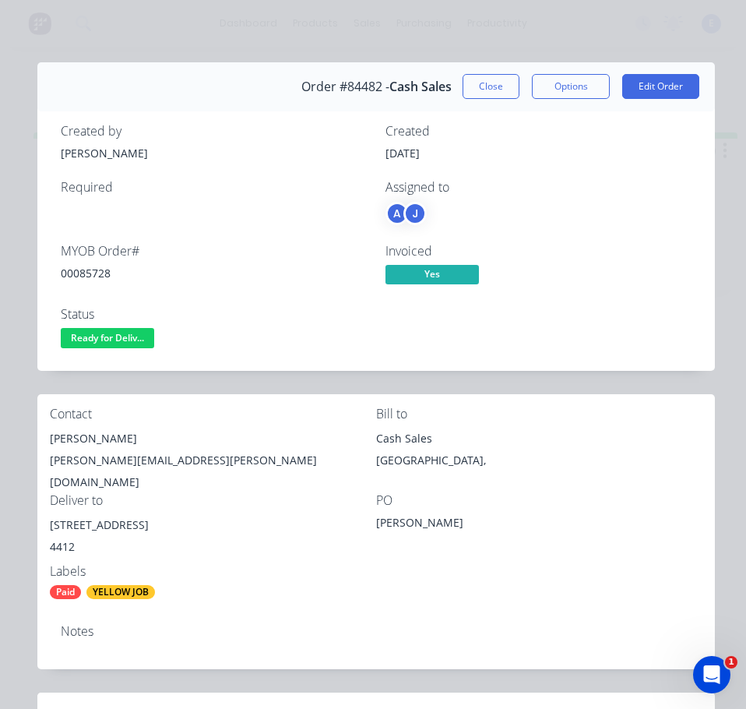
drag, startPoint x: 330, startPoint y: 582, endPoint x: 502, endPoint y: 563, distance: 172.4
click at [332, 585] on div "Paid YELLOW JOB" at bounding box center [213, 592] width 326 height 14
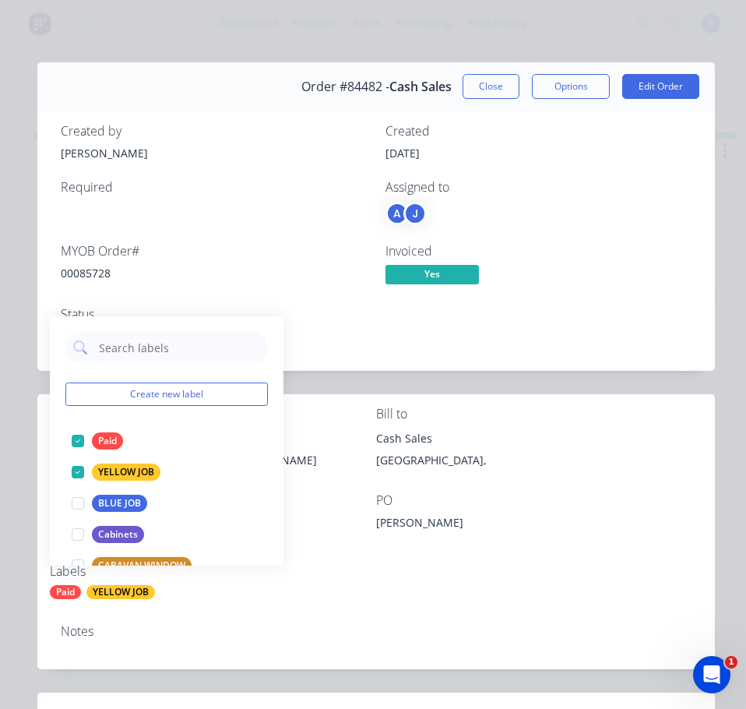
click at [500, 593] on div "Contact Jon Pawson jon.pawson@gmail.com Bill to Cash Sales Auckland, Deliver to…" at bounding box center [376, 503] width 678 height 218
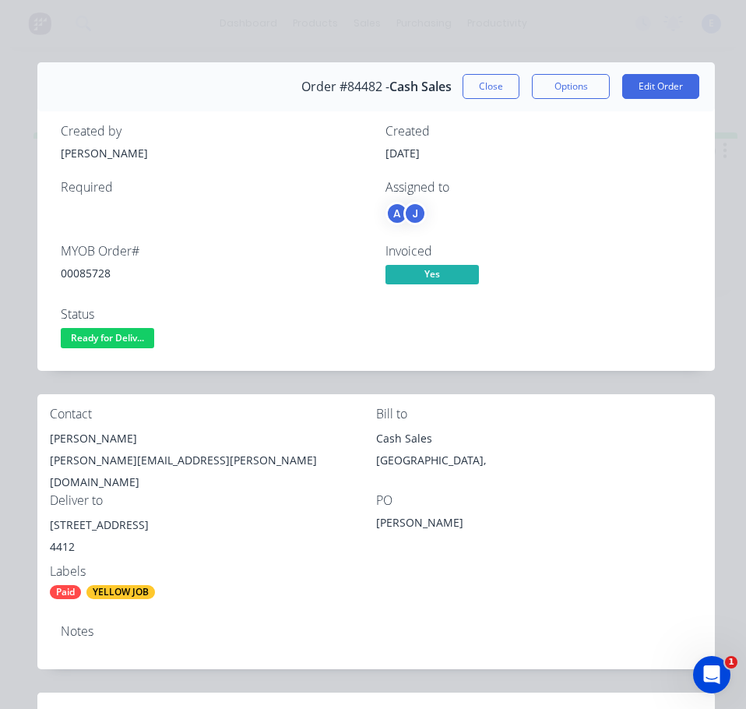
click at [132, 348] on button "Ready for Deliv..." at bounding box center [108, 339] width 94 height 23
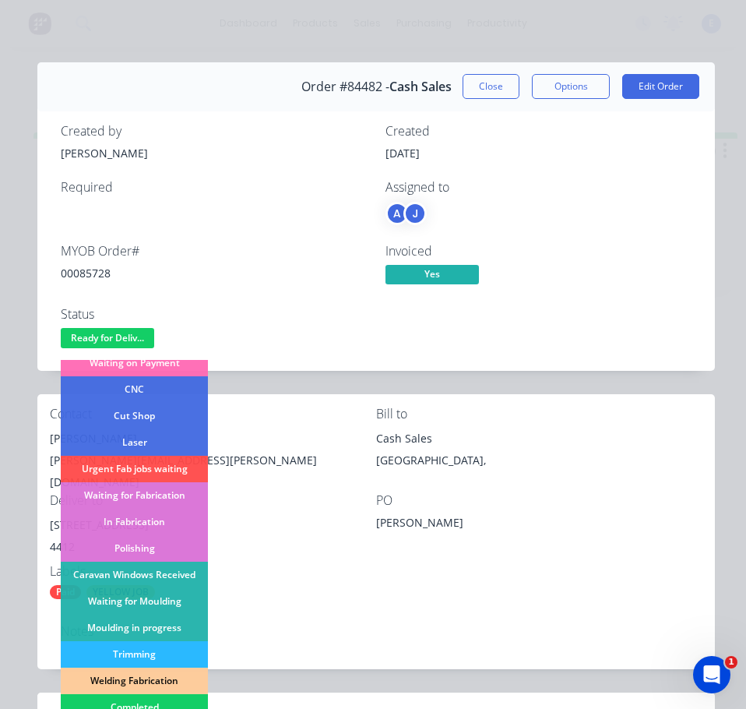
scroll to position [308, 0]
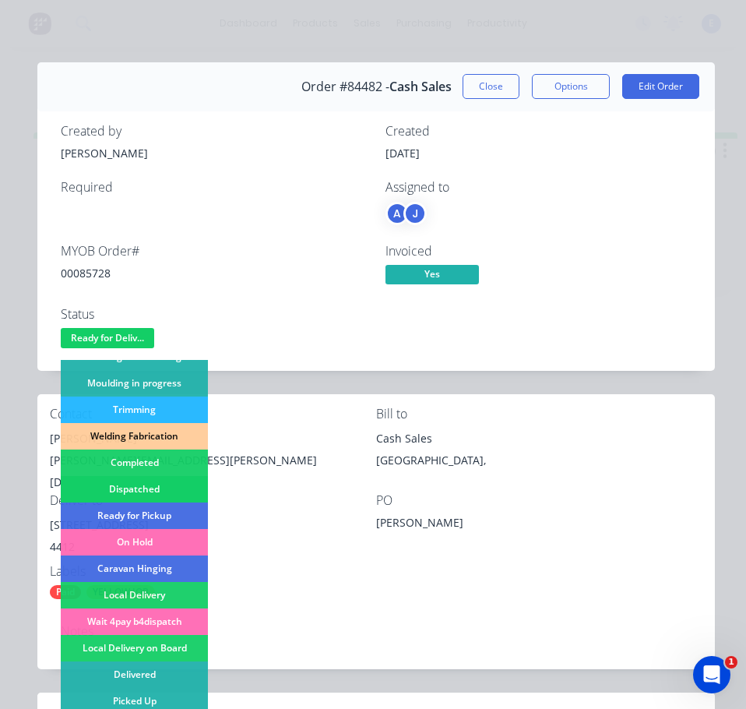
click at [176, 489] on div "Dispatched" at bounding box center [134, 489] width 147 height 26
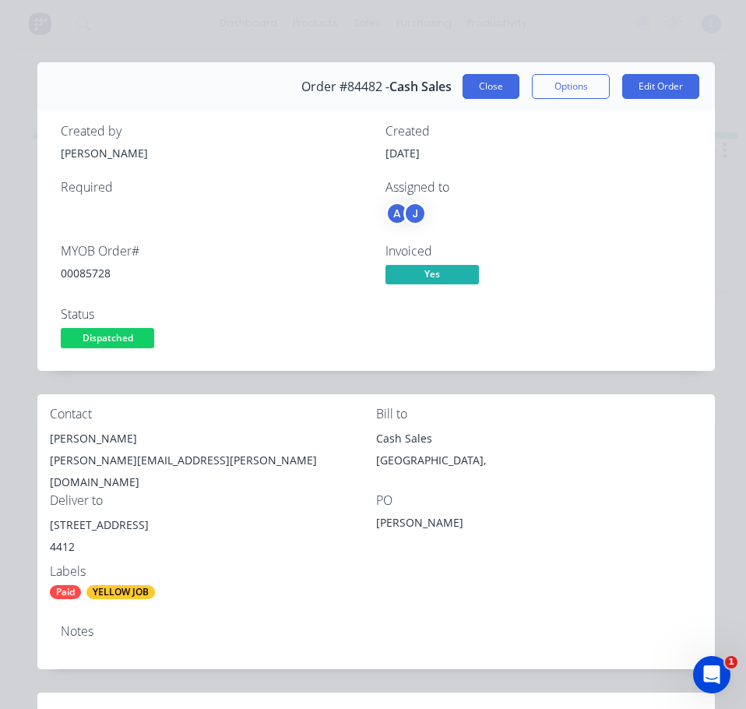
click at [503, 87] on button "Close" at bounding box center [491, 86] width 57 height 25
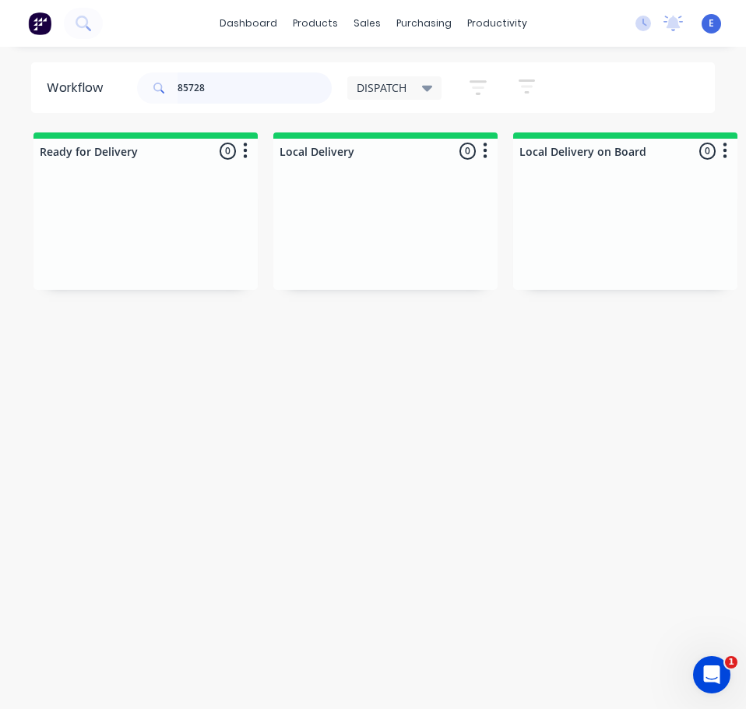
click at [219, 91] on input "85728" at bounding box center [255, 87] width 154 height 31
click at [218, 90] on input "85728" at bounding box center [255, 87] width 154 height 31
click at [240, 87] on input "85728" at bounding box center [255, 87] width 154 height 31
type input "85944"
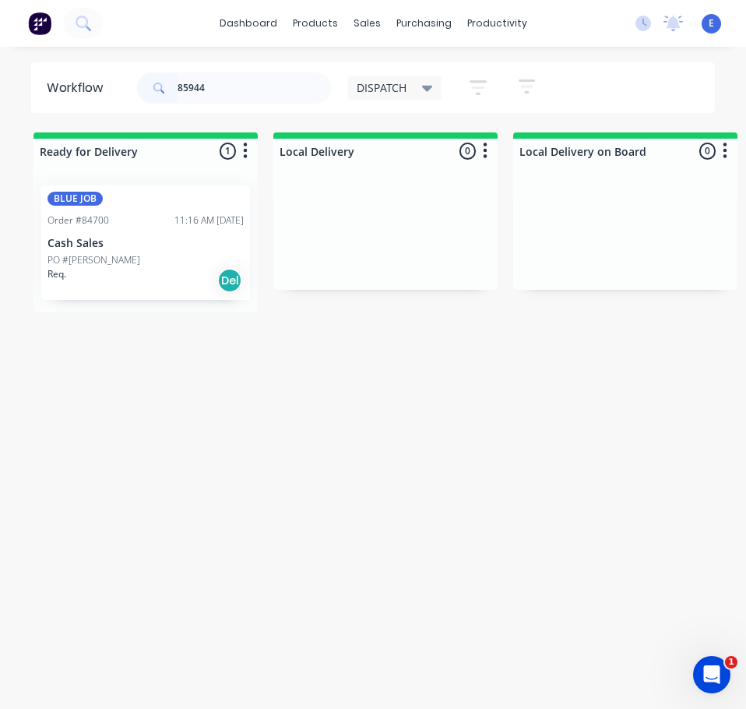
click at [197, 277] on div "Req. Del" at bounding box center [146, 280] width 196 height 26
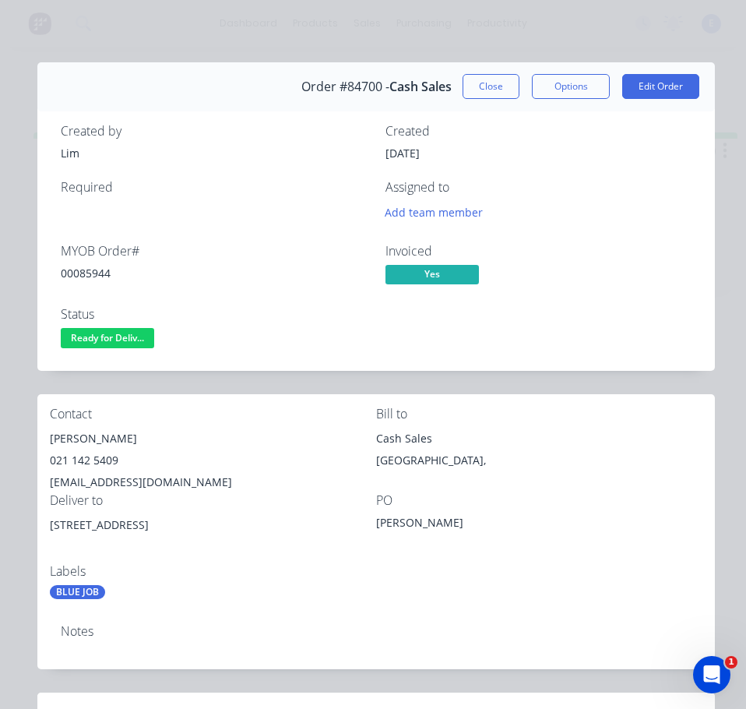
click at [81, 273] on div "00085944" at bounding box center [214, 273] width 306 height 16
click at [82, 442] on div "Aidan Williams" at bounding box center [213, 439] width 326 height 22
click at [82, 441] on div "Aidan Williams" at bounding box center [213, 439] width 326 height 22
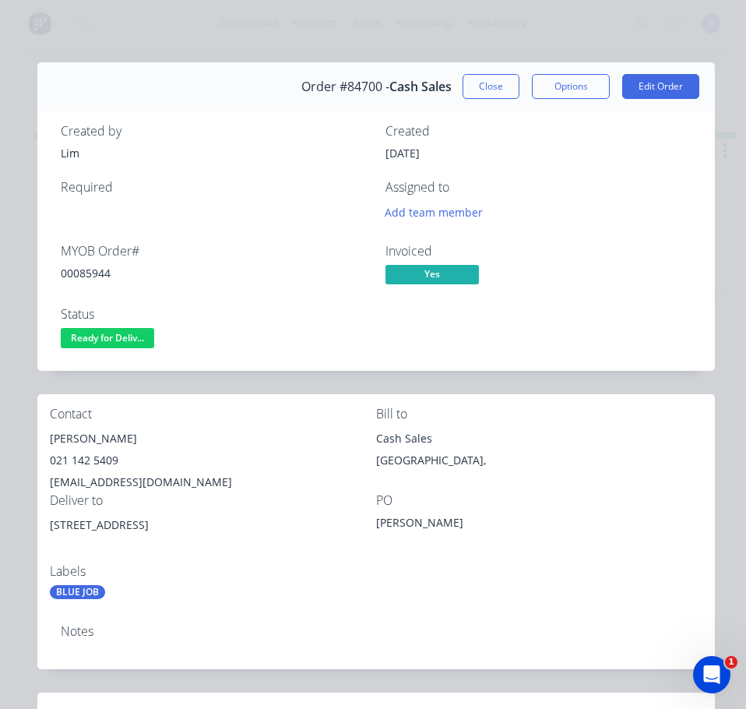
click at [82, 461] on div "021 142 5409" at bounding box center [213, 461] width 326 height 22
click at [82, 460] on div "021 142 5409" at bounding box center [213, 461] width 326 height 22
click at [134, 484] on div "aidan.williams100@gmail.com" at bounding box center [213, 482] width 326 height 22
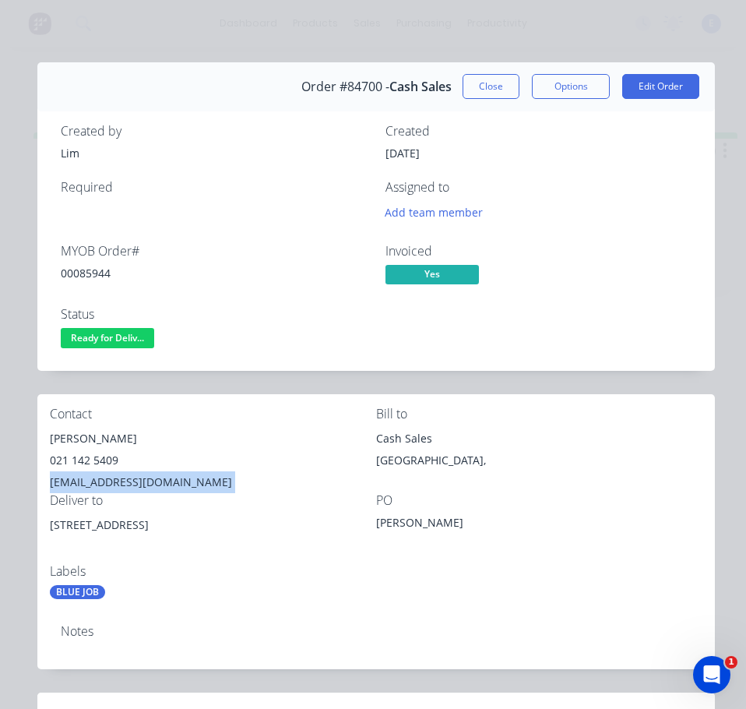
click at [136, 484] on div "aidan.williams100@gmail.com" at bounding box center [213, 482] width 326 height 22
drag, startPoint x: 163, startPoint y: 527, endPoint x: 44, endPoint y: 522, distance: 119.3
click at [44, 522] on div "Contact Aidan Williams 021 142 5409 aidan.williams100@gmail.com Bill to Cash Sa…" at bounding box center [376, 503] width 678 height 218
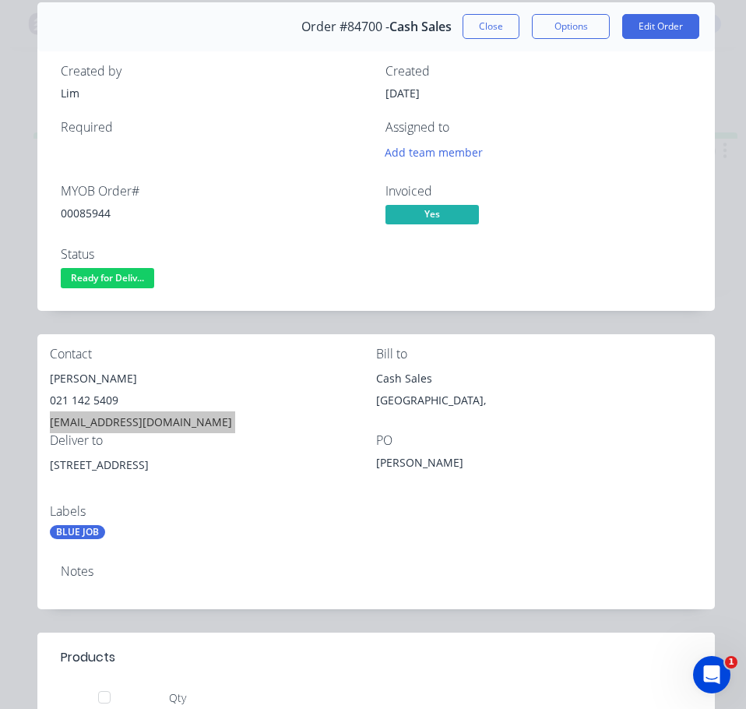
scroll to position [0, 0]
